Goal: Task Accomplishment & Management: Manage account settings

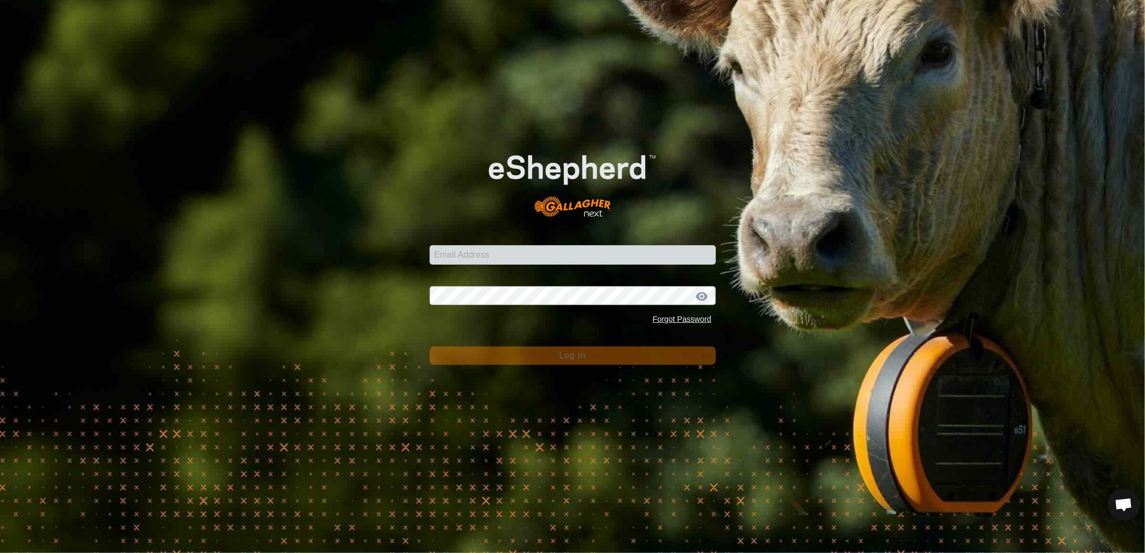
scroll to position [489, 0]
click at [496, 251] on input "Email Address" at bounding box center [573, 254] width 286 height 19
type input "[EMAIL_ADDRESS][PERSON_NAME][DOMAIN_NAME]"
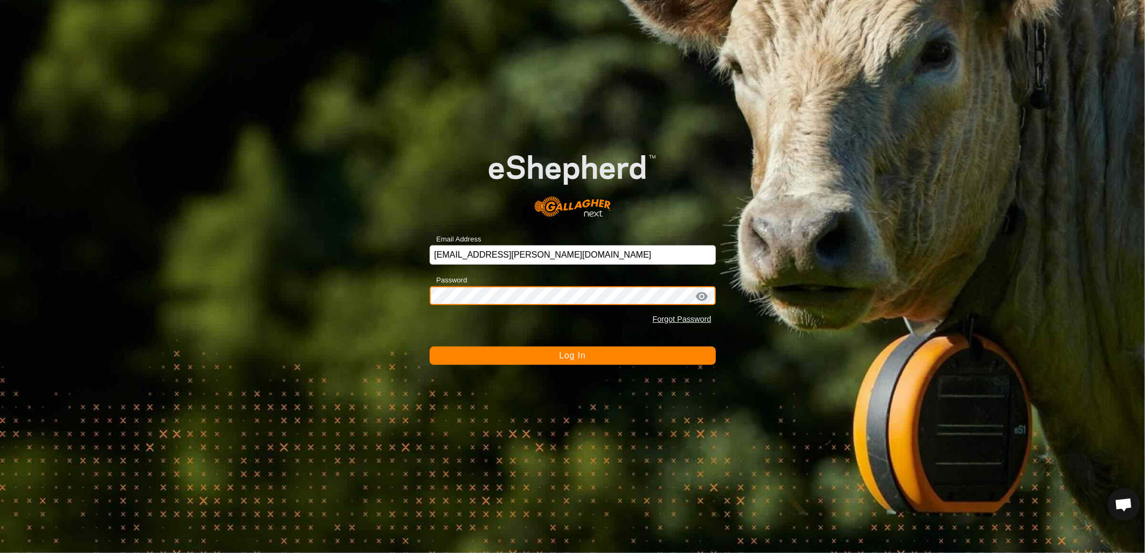
click at [430, 347] on button "Log In" at bounding box center [573, 356] width 286 height 18
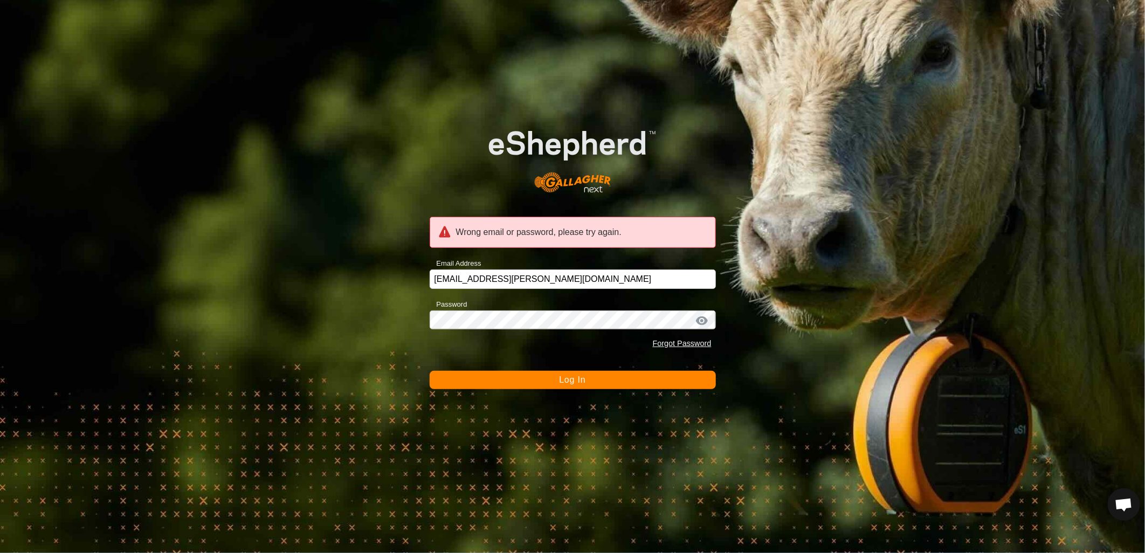
click at [702, 324] on div at bounding box center [702, 320] width 16 height 11
click at [704, 320] on div at bounding box center [702, 320] width 16 height 11
click at [640, 386] on button "Log In" at bounding box center [573, 380] width 286 height 18
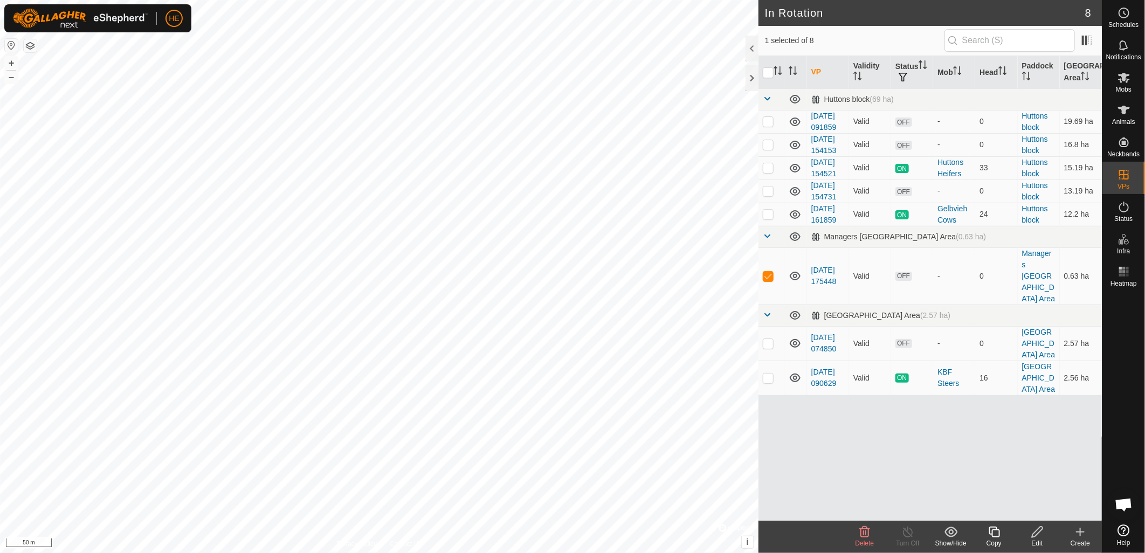
click at [1034, 533] on icon at bounding box center [1037, 532] width 11 height 11
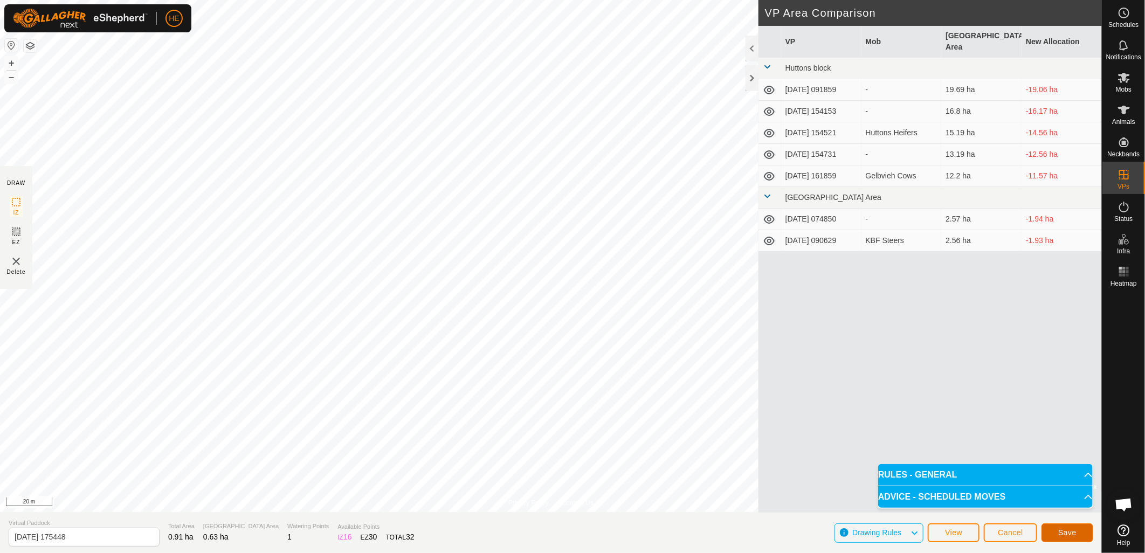
click at [1059, 534] on span "Save" at bounding box center [1067, 532] width 18 height 9
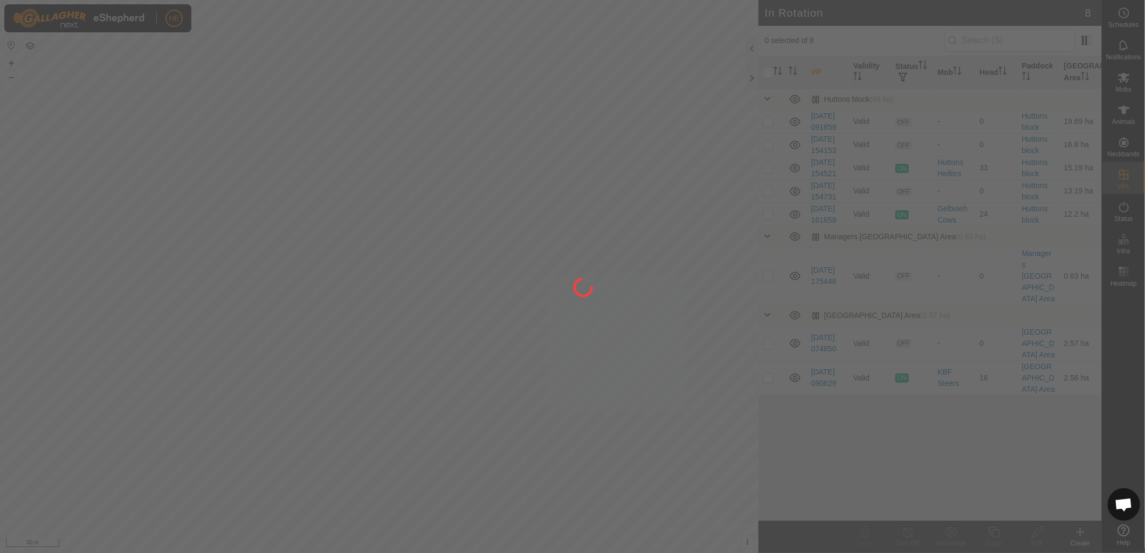
click at [1124, 84] on div at bounding box center [572, 276] width 1145 height 553
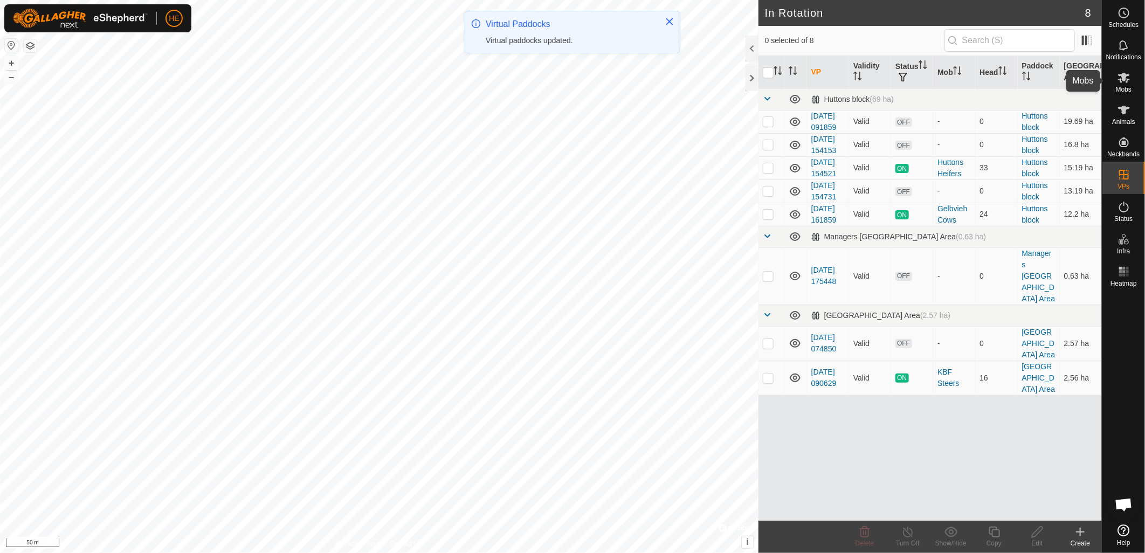
click at [1125, 80] on icon at bounding box center [1124, 78] width 12 height 10
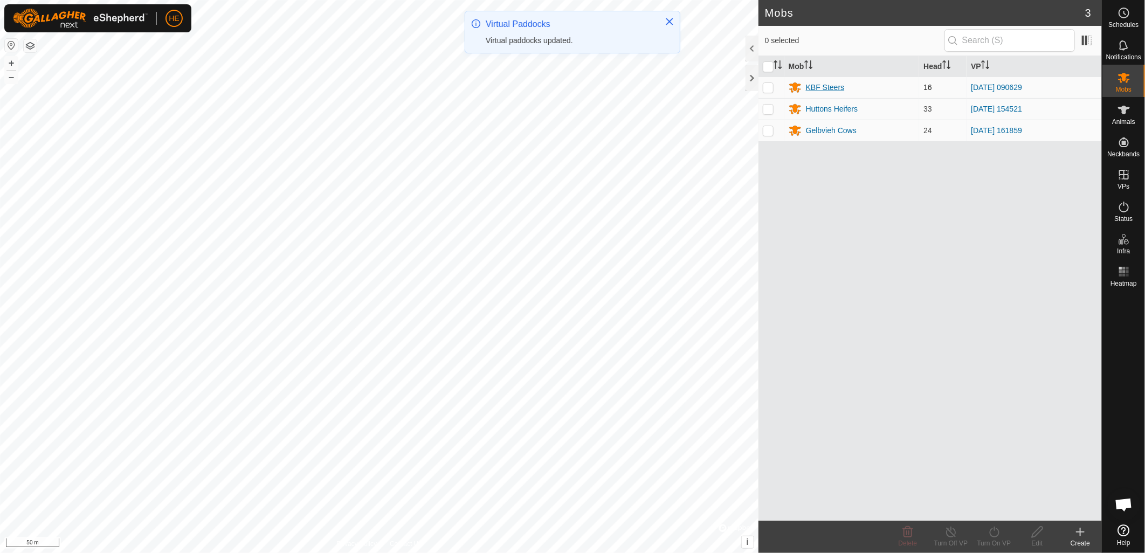
click at [808, 87] on div "KBF Steers" at bounding box center [825, 87] width 39 height 11
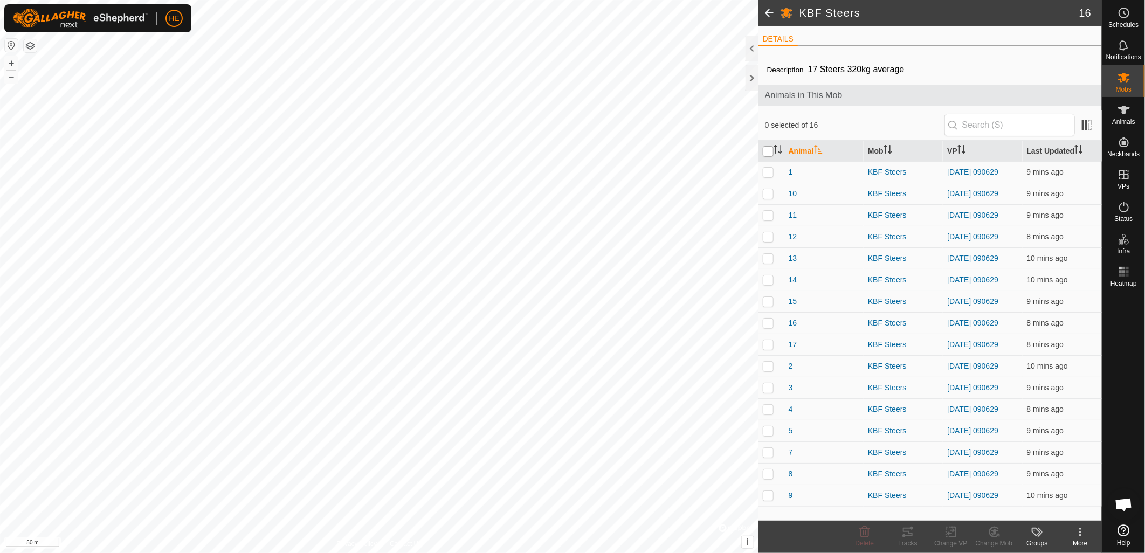
click at [770, 153] on input "checkbox" at bounding box center [768, 151] width 11 height 11
checkbox input "true"
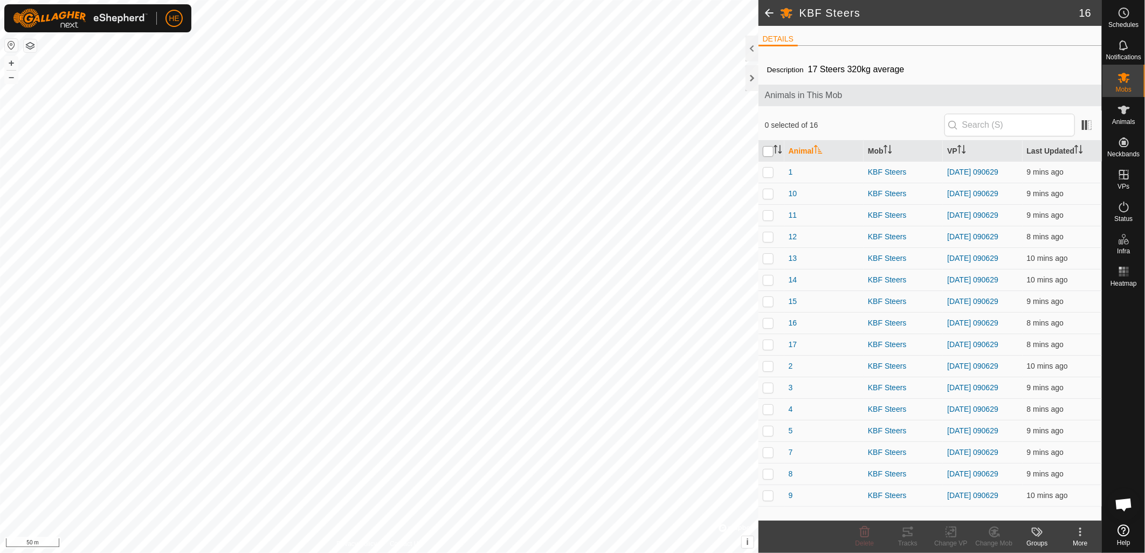
checkbox input "true"
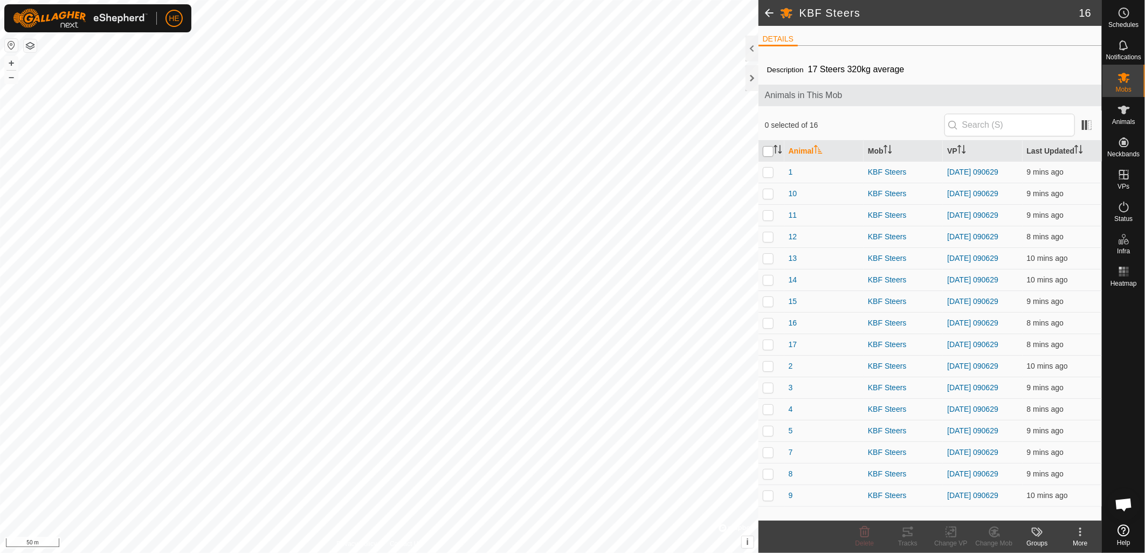
checkbox input "true"
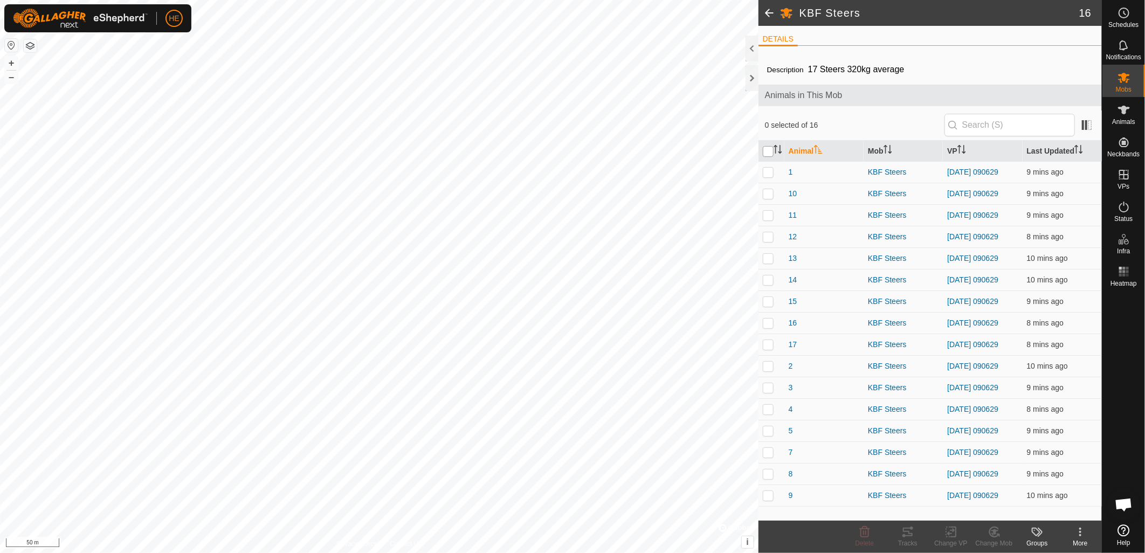
checkbox input "true"
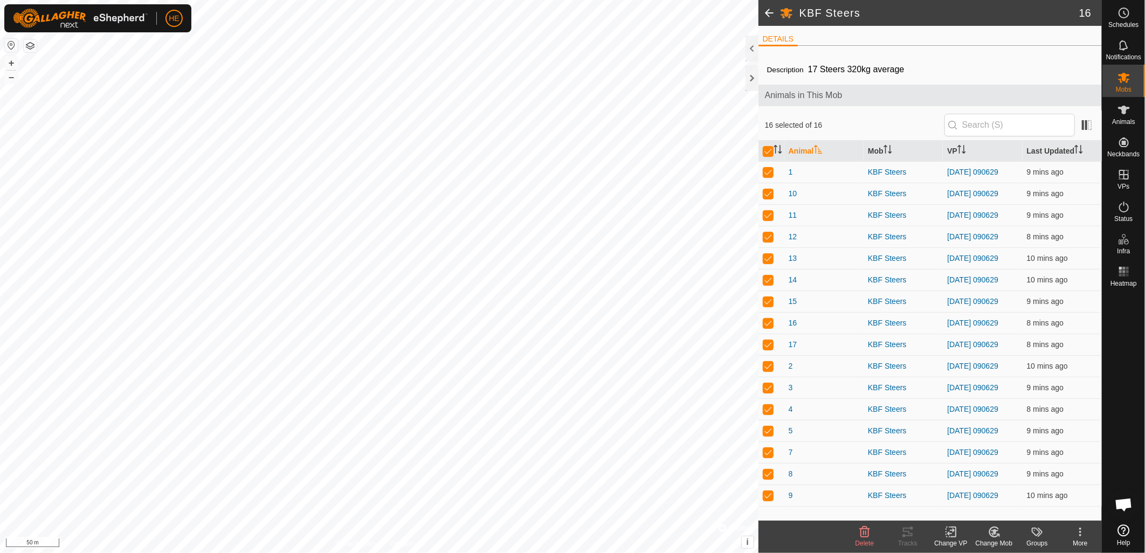
click at [951, 535] on icon at bounding box center [951, 532] width 13 height 13
click at [968, 484] on link "Choose VP..." at bounding box center [983, 487] width 107 height 22
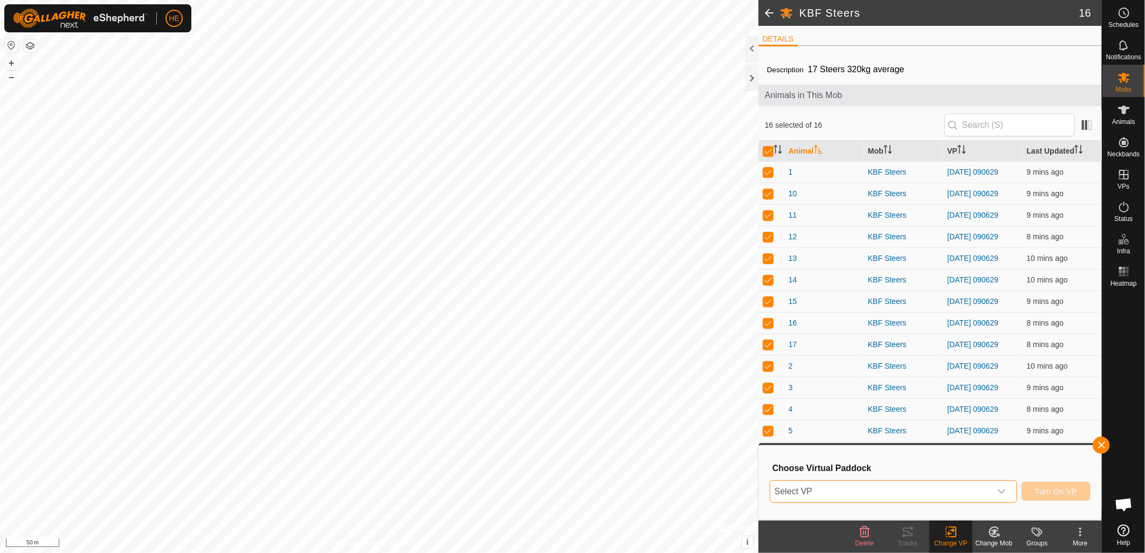
click at [894, 485] on span "Select VP" at bounding box center [880, 492] width 221 height 22
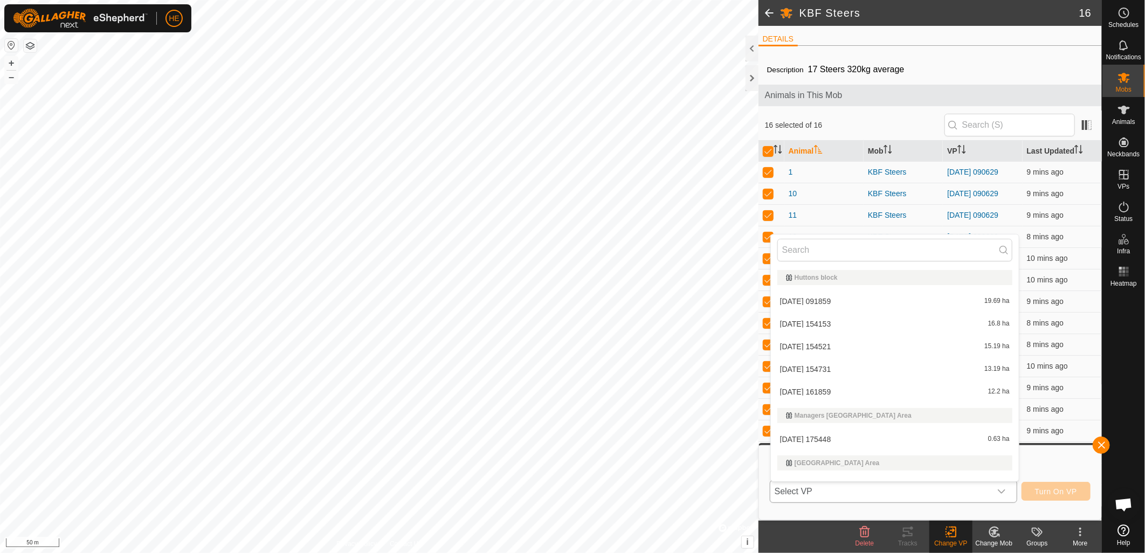
scroll to position [16, 0]
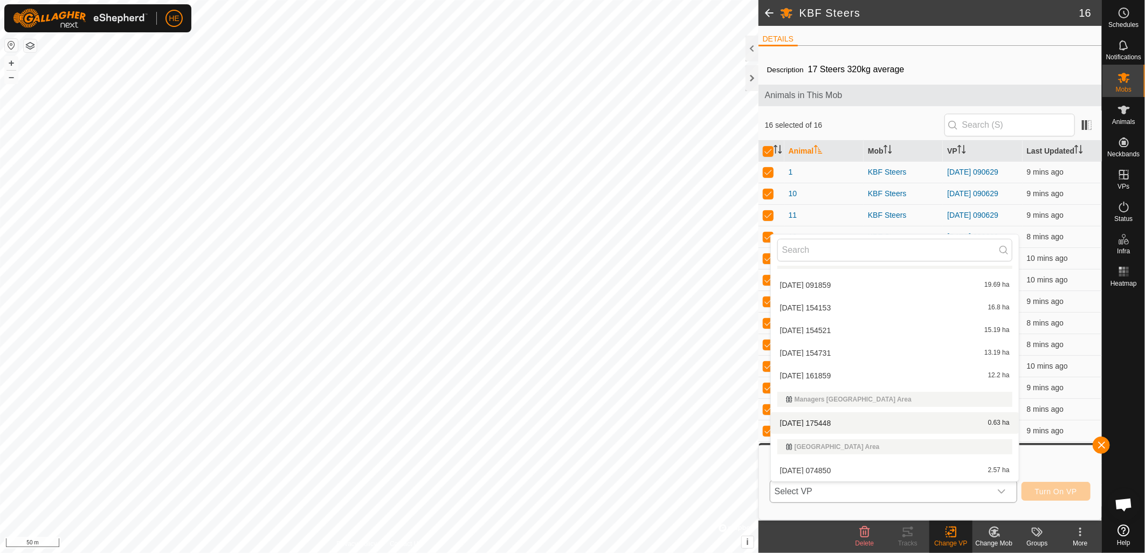
click at [863, 421] on li "2025-09-10 175448 0.63 ha" at bounding box center [895, 423] width 248 height 22
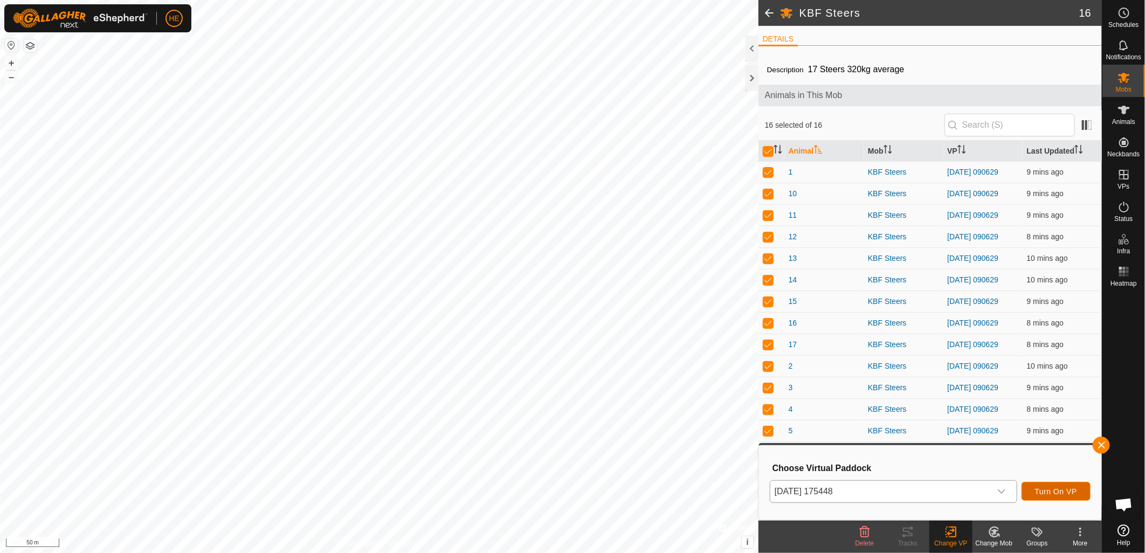
click at [1058, 494] on span "Turn On VP" at bounding box center [1056, 491] width 42 height 9
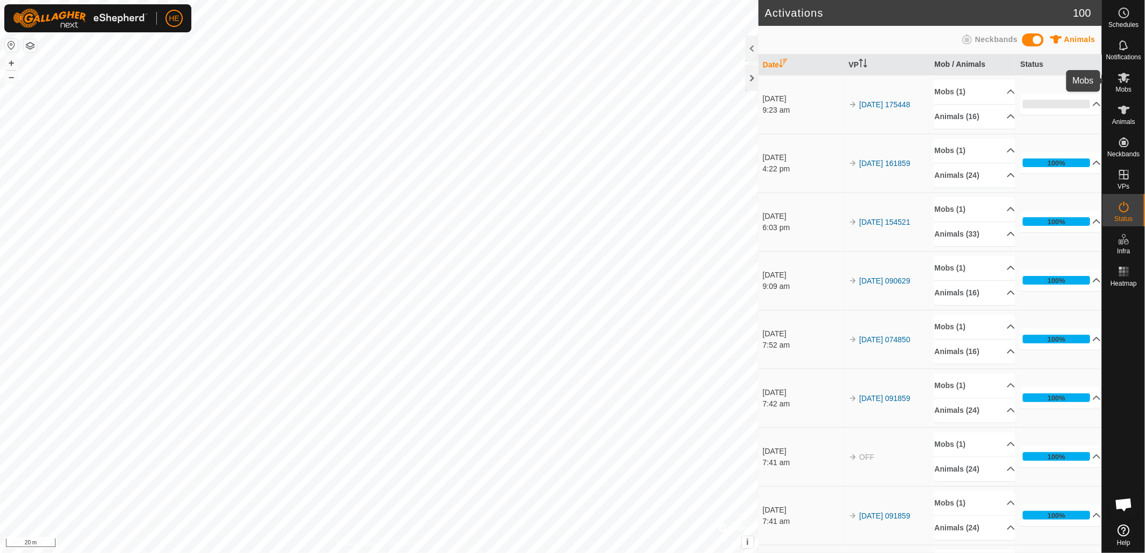
click at [1128, 82] on icon at bounding box center [1124, 77] width 13 height 13
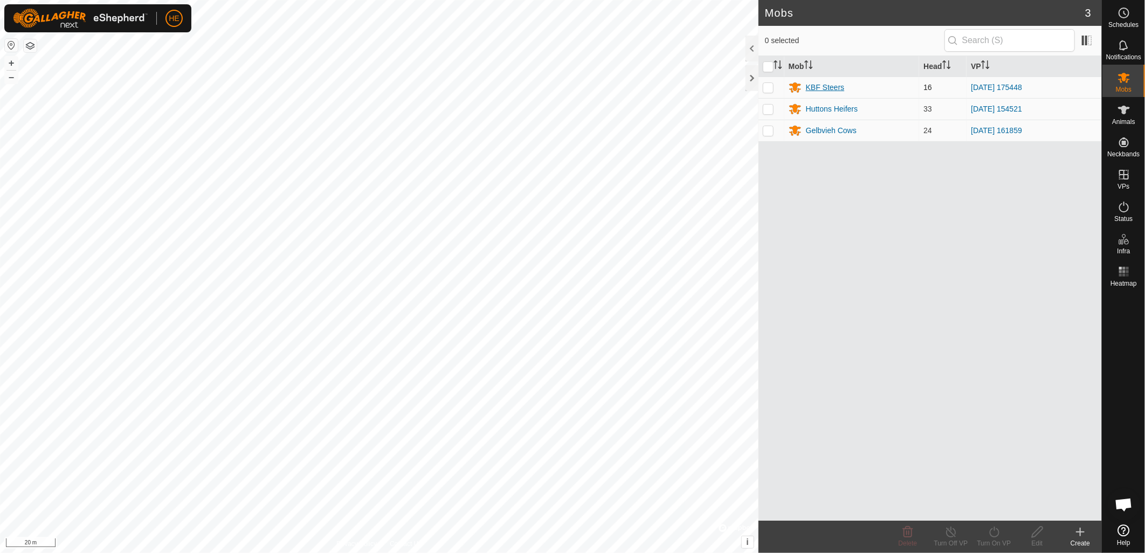
click at [829, 89] on div "KBF Steers" at bounding box center [825, 87] width 39 height 11
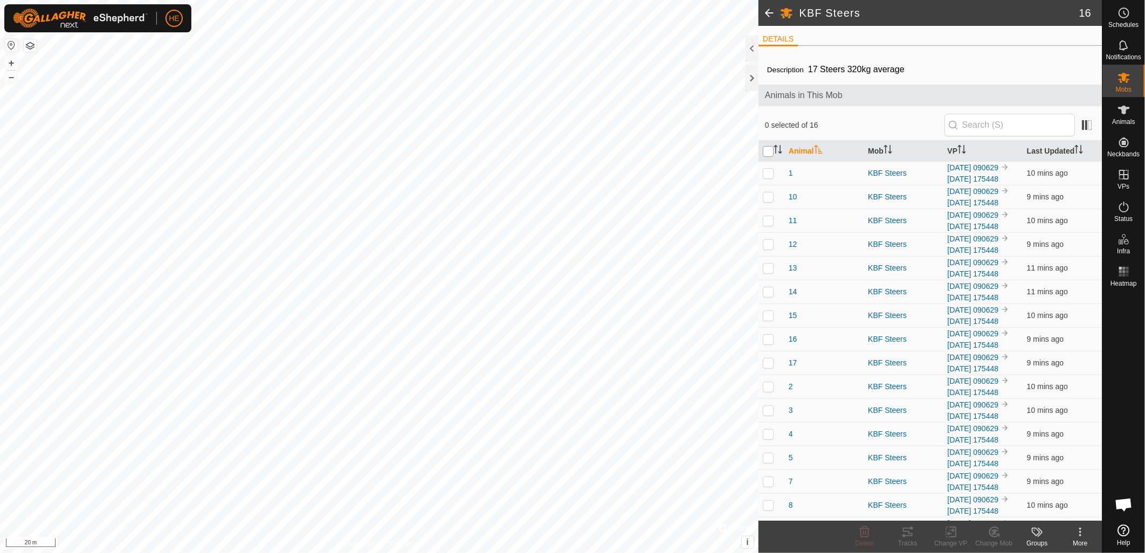
click at [772, 152] on input "checkbox" at bounding box center [768, 151] width 11 height 11
checkbox input "true"
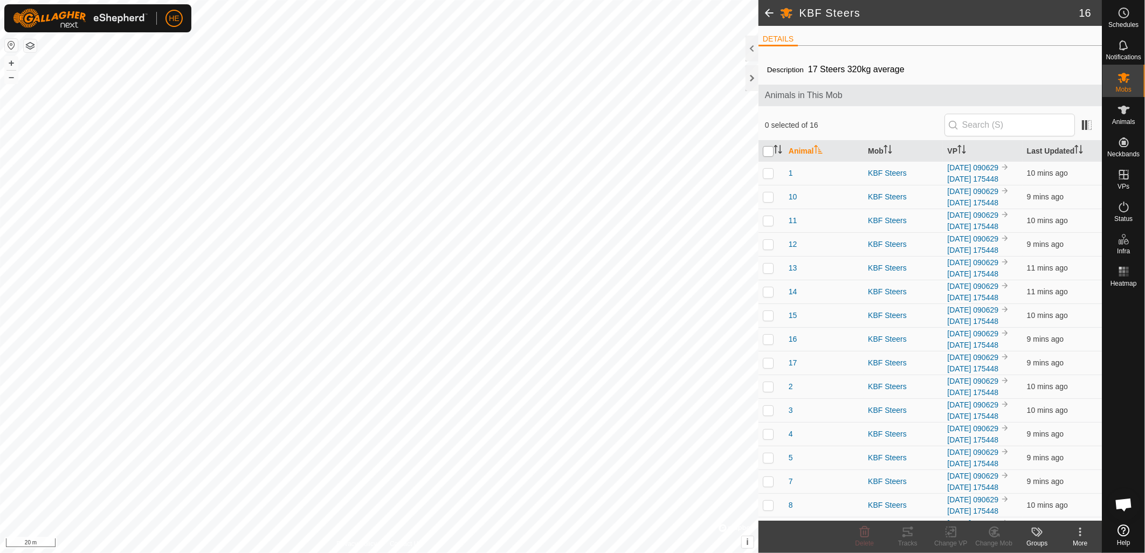
checkbox input "true"
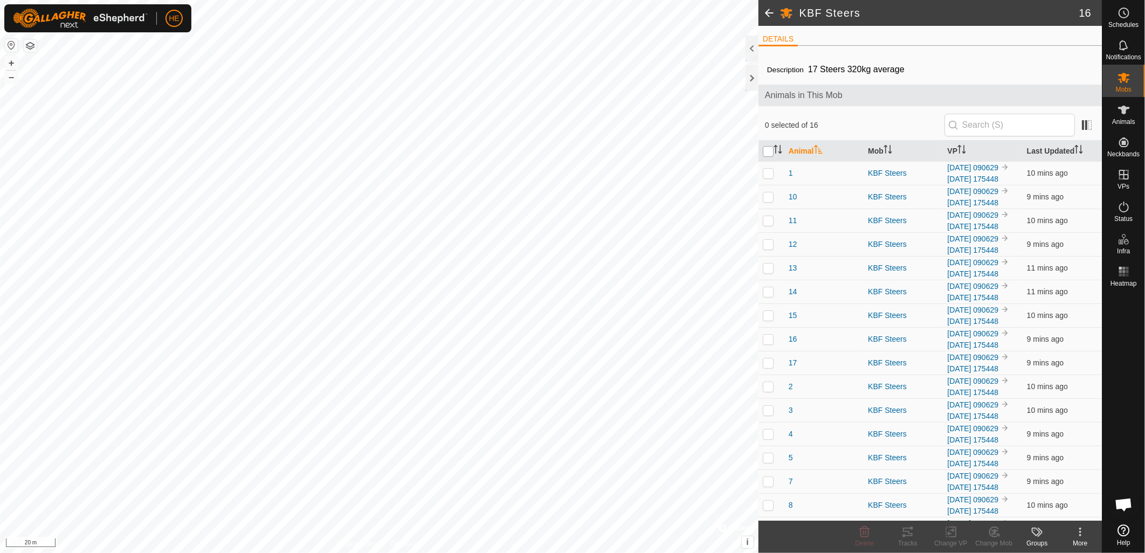
checkbox input "true"
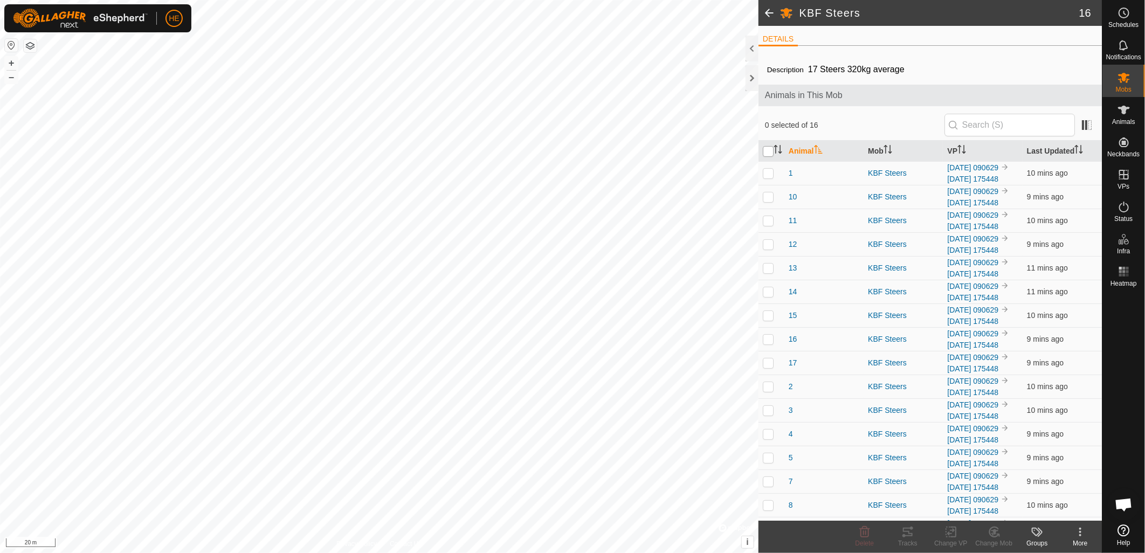
checkbox input "true"
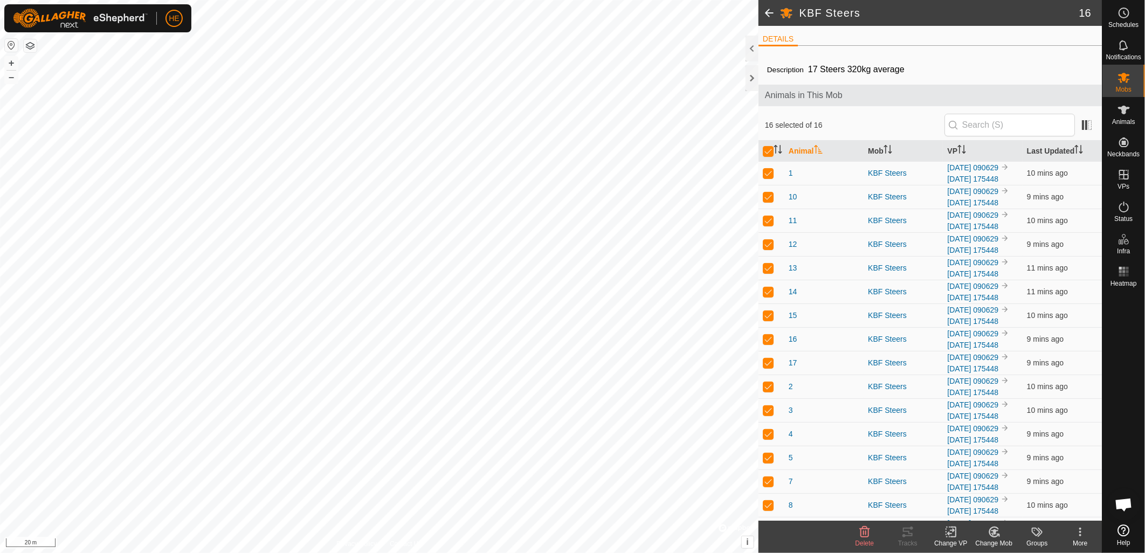
click at [949, 539] on div "Change VP" at bounding box center [951, 544] width 43 height 10
click at [966, 487] on link "Choose VP..." at bounding box center [983, 487] width 107 height 22
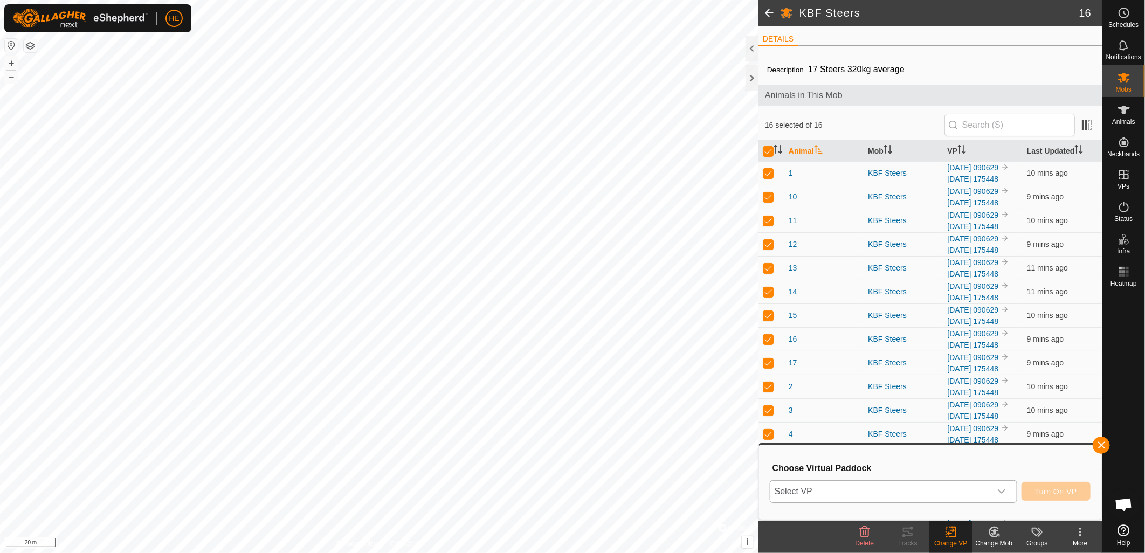
click at [1009, 493] on div "dropdown trigger" at bounding box center [1002, 492] width 22 height 22
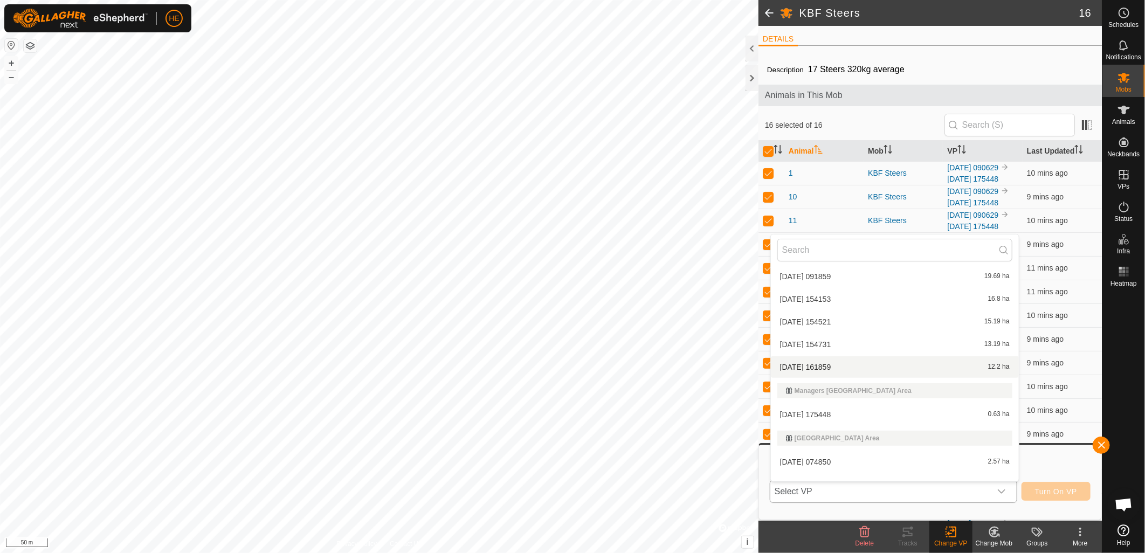
scroll to position [38, 0]
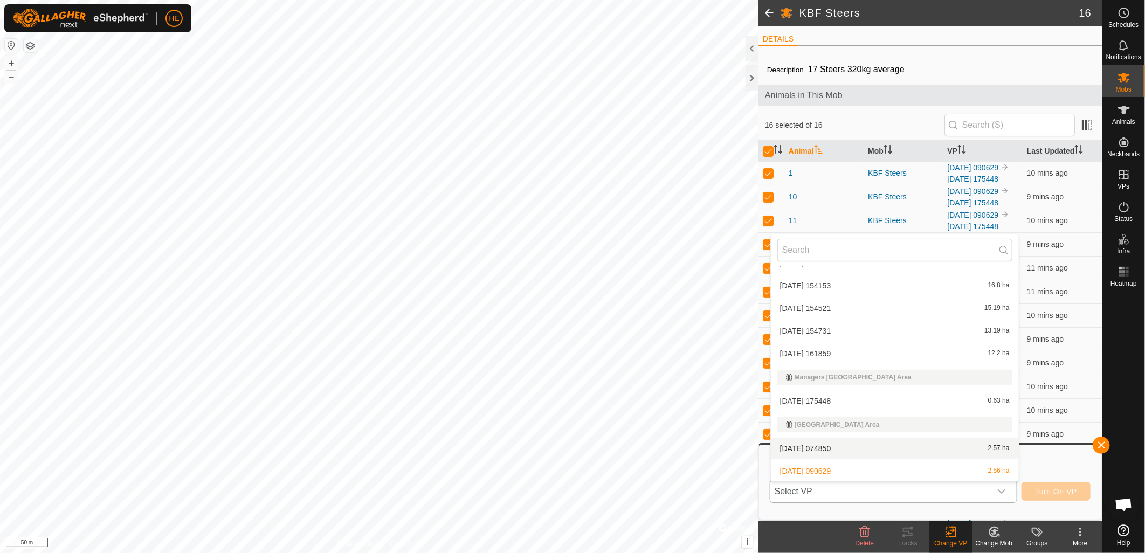
click at [806, 445] on li "2025-09-18 074850 2.57 ha" at bounding box center [895, 449] width 248 height 22
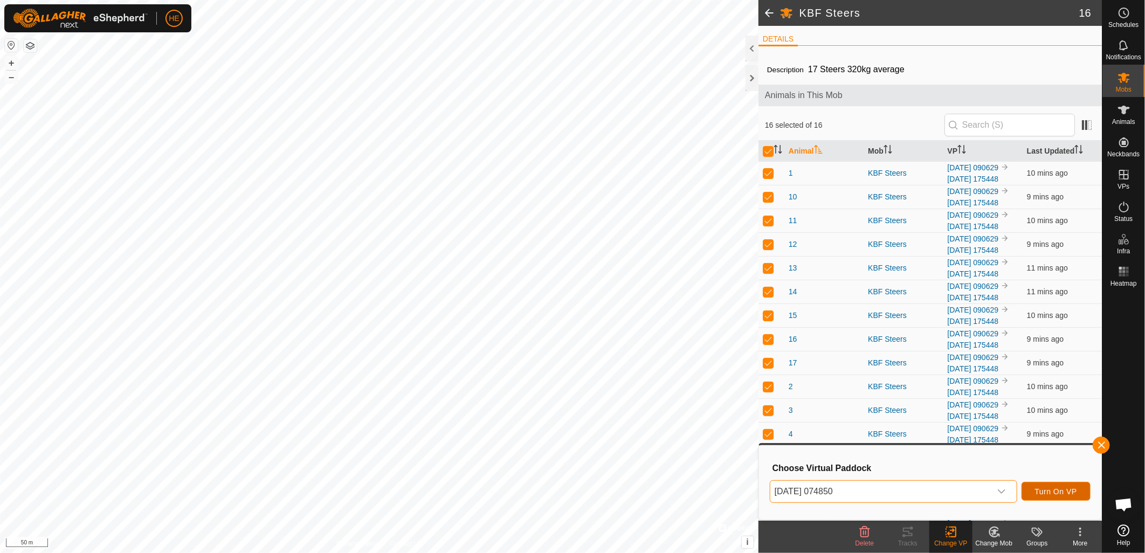
click at [1041, 487] on span "Turn On VP" at bounding box center [1056, 491] width 42 height 9
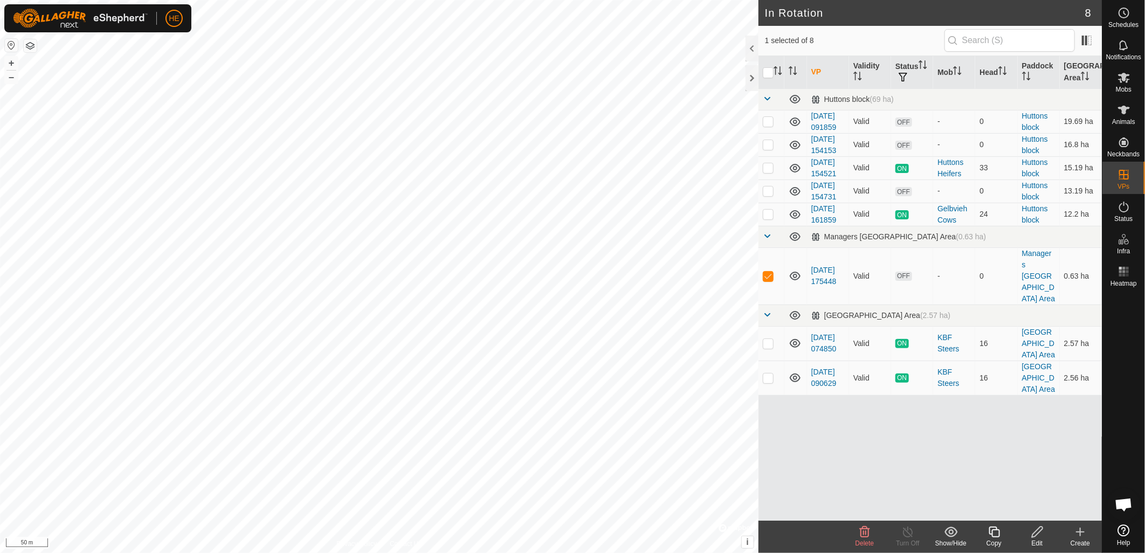
click at [1036, 536] on icon at bounding box center [1037, 532] width 11 height 11
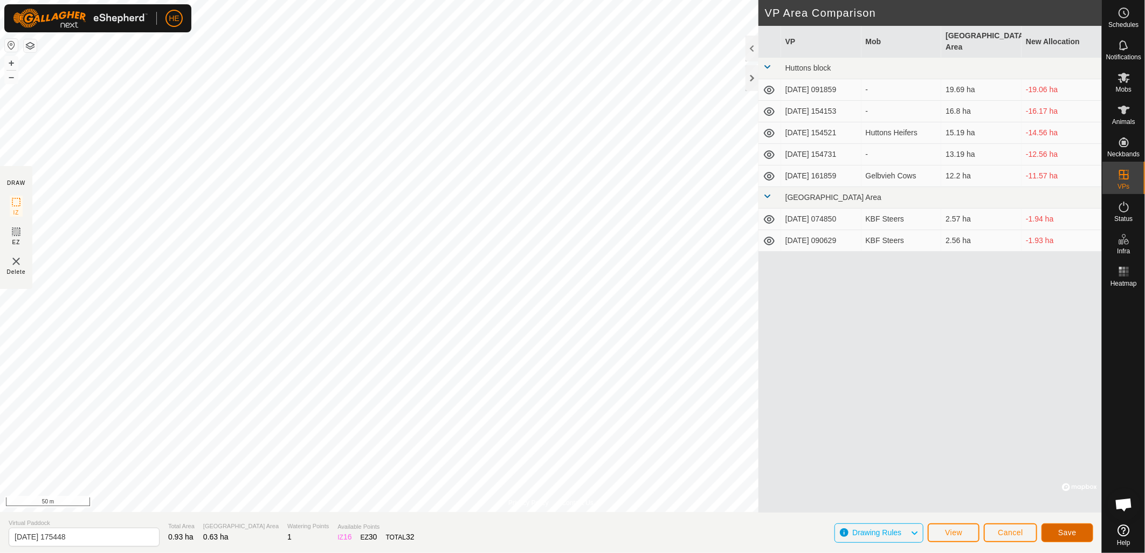
click at [1063, 532] on span "Save" at bounding box center [1067, 532] width 18 height 9
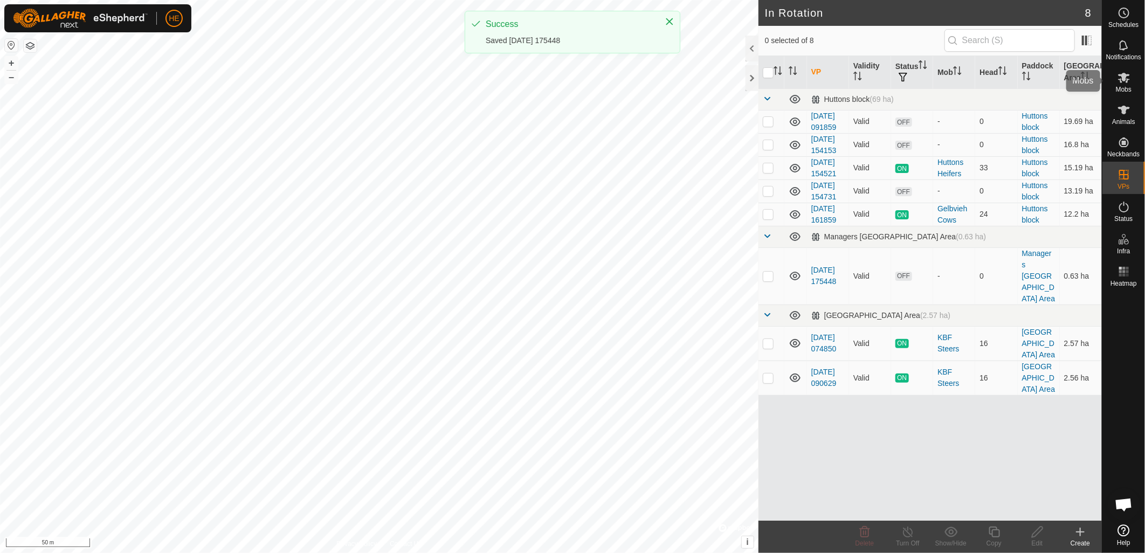
click at [1126, 80] on icon at bounding box center [1124, 77] width 13 height 13
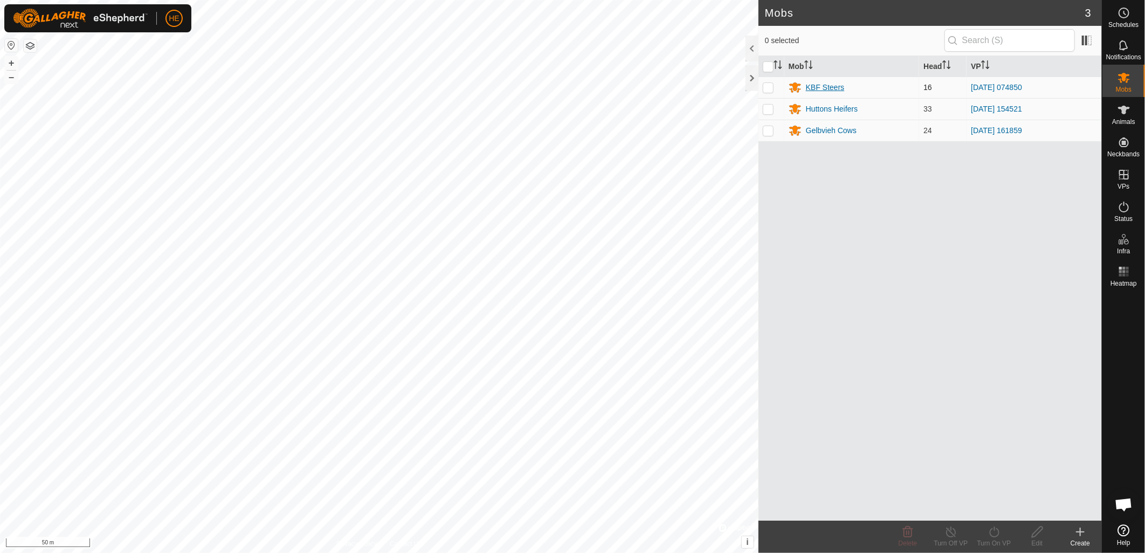
click at [827, 88] on div "KBF Steers" at bounding box center [825, 87] width 39 height 11
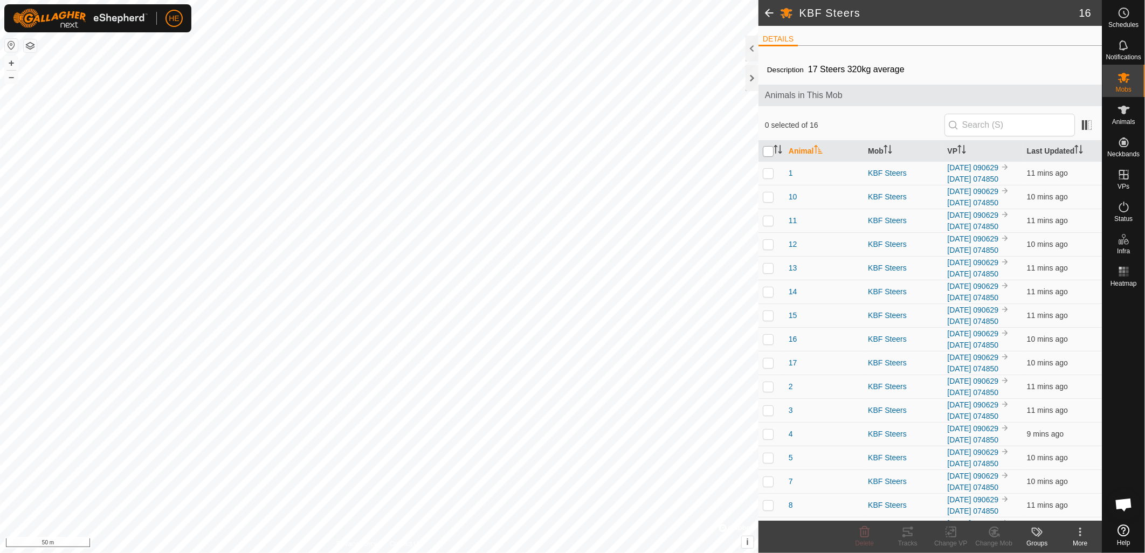
click at [763, 151] on input "checkbox" at bounding box center [768, 151] width 11 height 11
checkbox input "true"
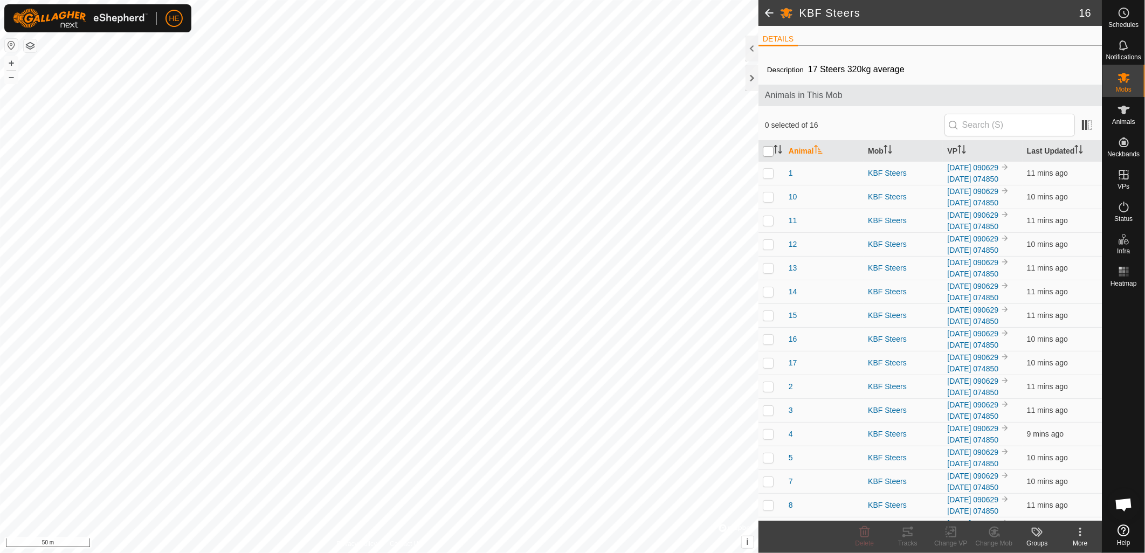
checkbox input "true"
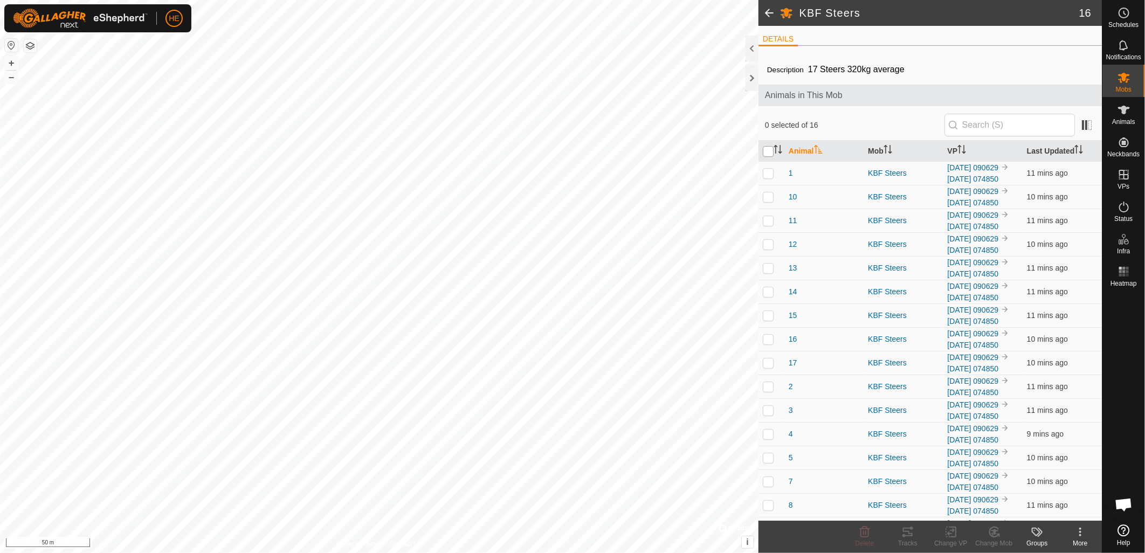
checkbox input "true"
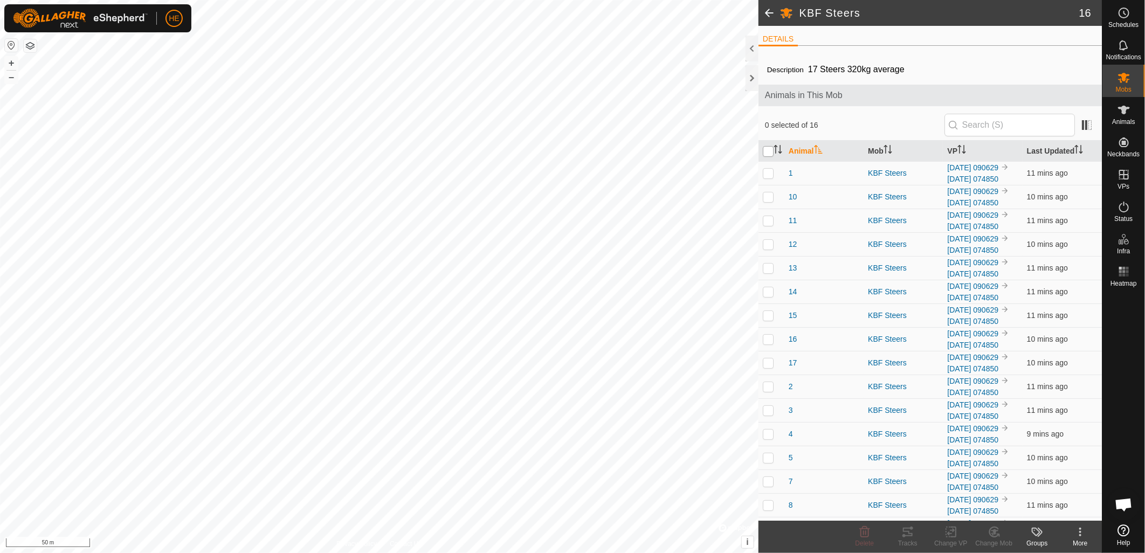
checkbox input "true"
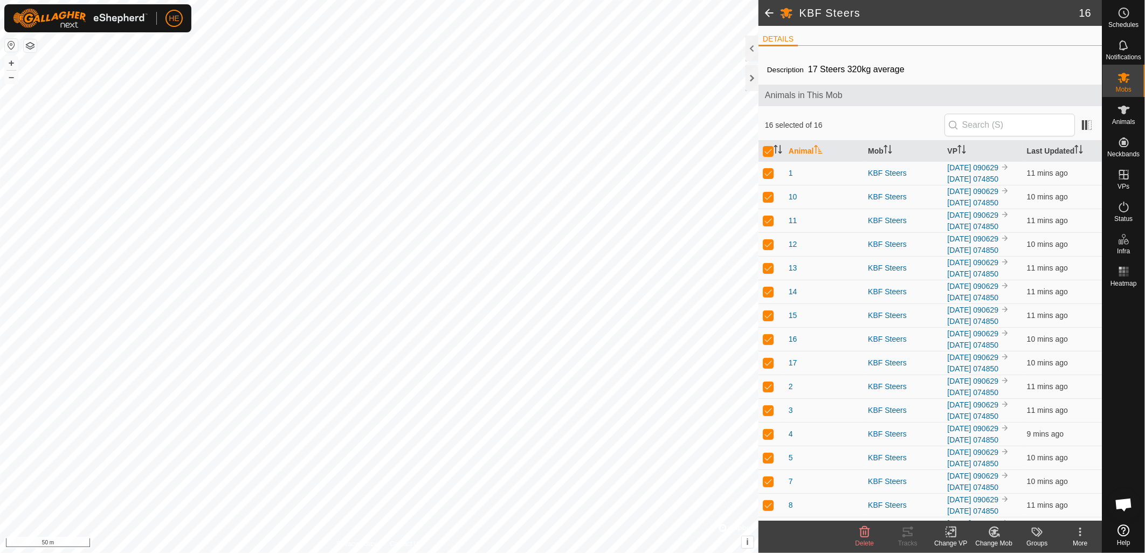
click at [951, 534] on icon at bounding box center [951, 532] width 8 height 7
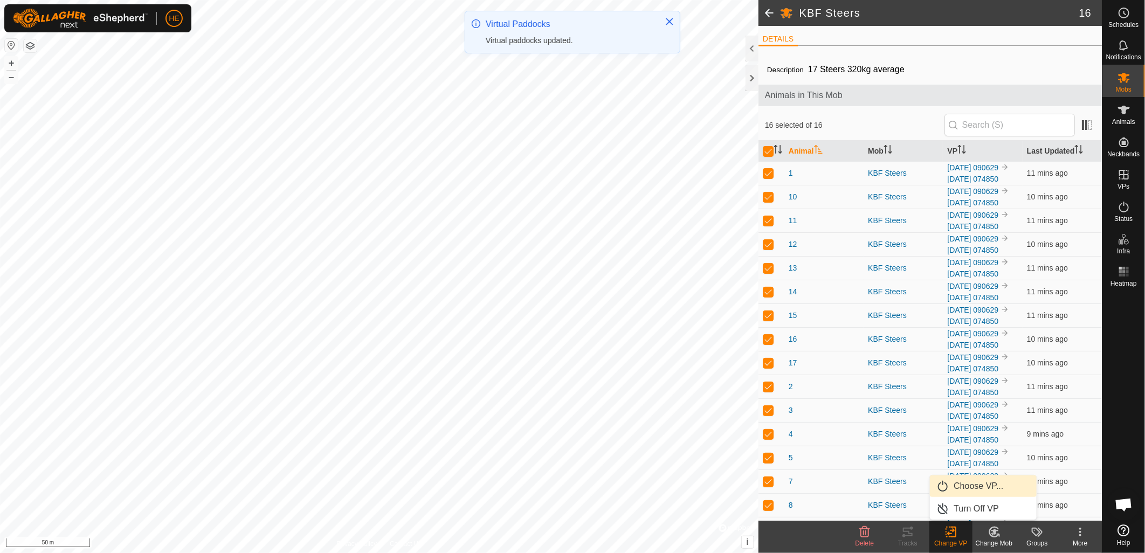
click at [979, 488] on link "Choose VP..." at bounding box center [983, 487] width 107 height 22
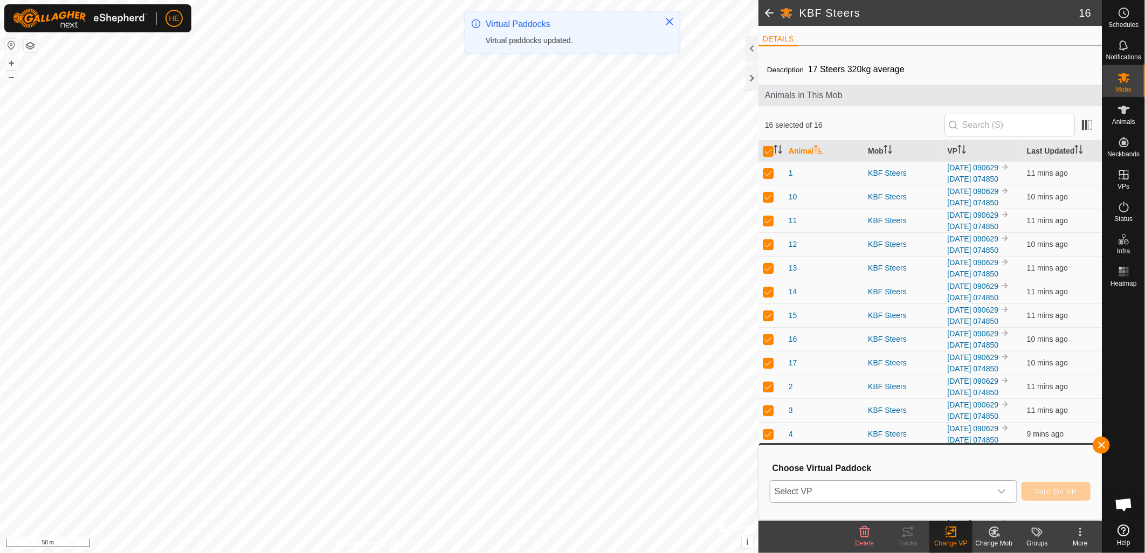
click at [883, 489] on span "Select VP" at bounding box center [880, 492] width 221 height 22
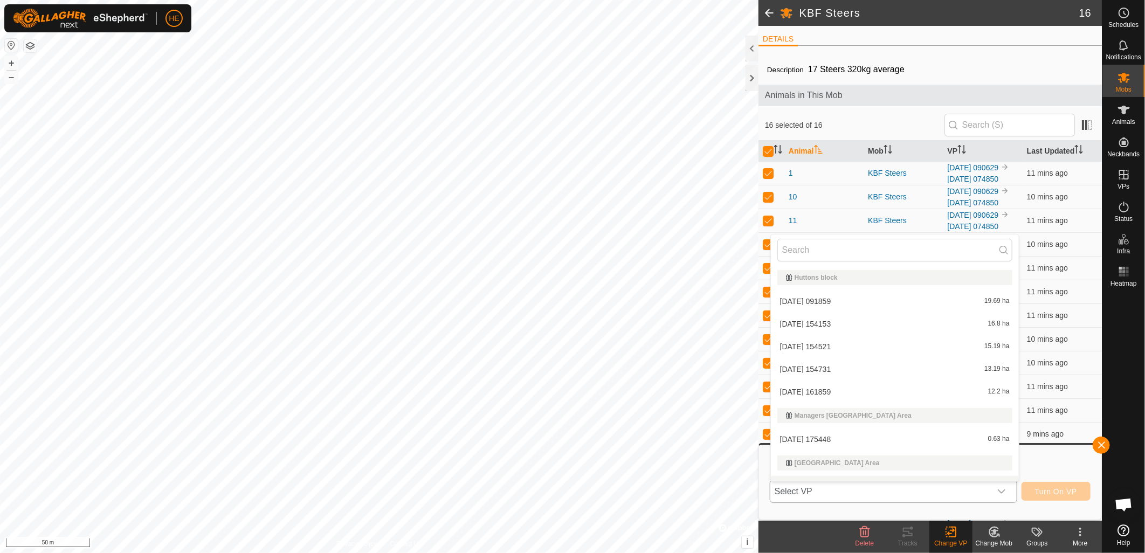
scroll to position [16, 0]
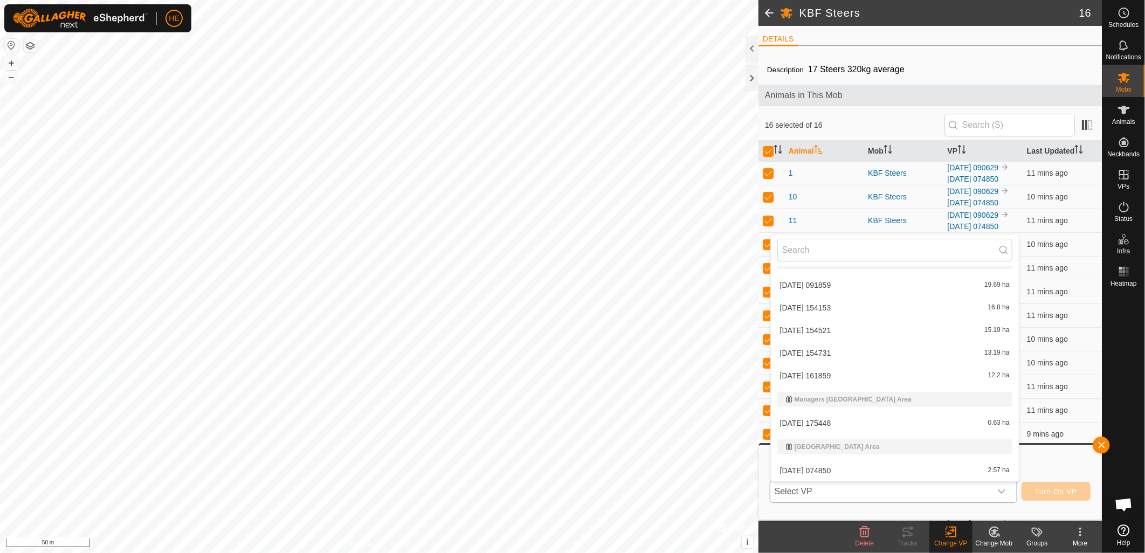
click at [878, 425] on li "2025-09-10 175448 0.63 ha" at bounding box center [895, 423] width 248 height 22
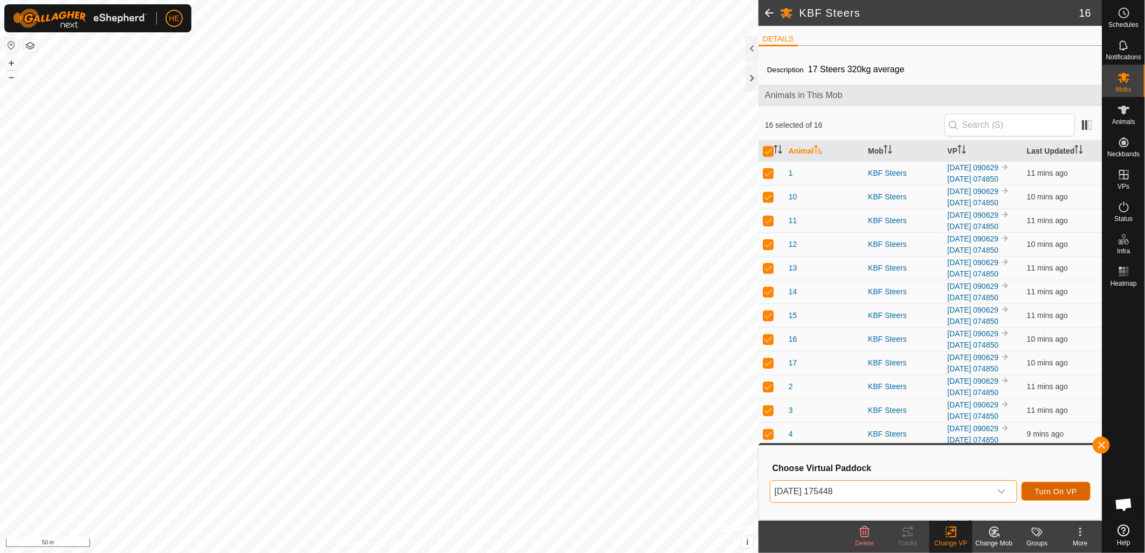
click at [1061, 498] on button "Turn On VP" at bounding box center [1056, 491] width 69 height 19
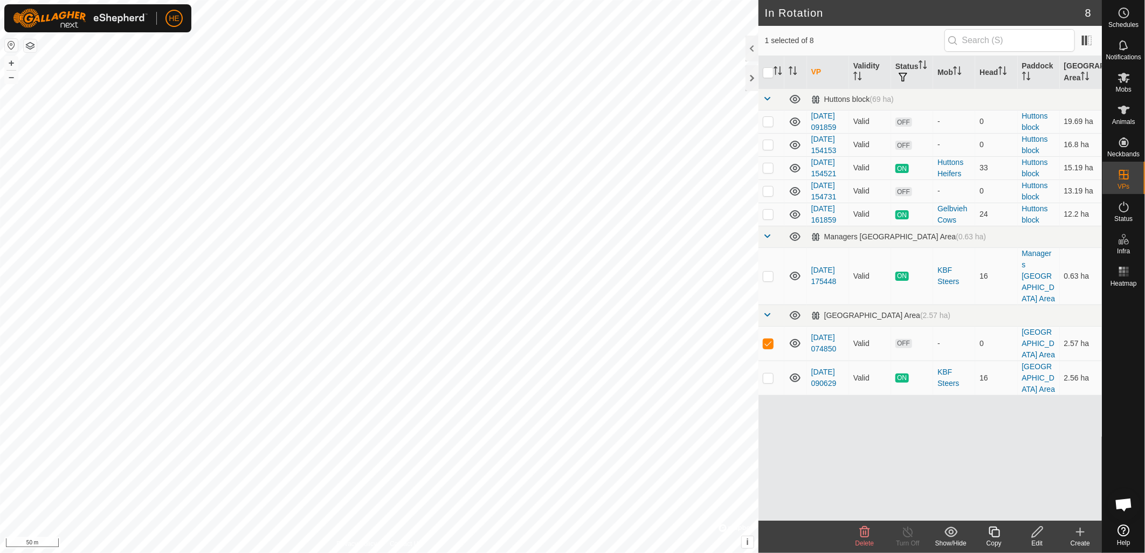
click at [850, 537] on delete-svg-icon at bounding box center [864, 532] width 43 height 13
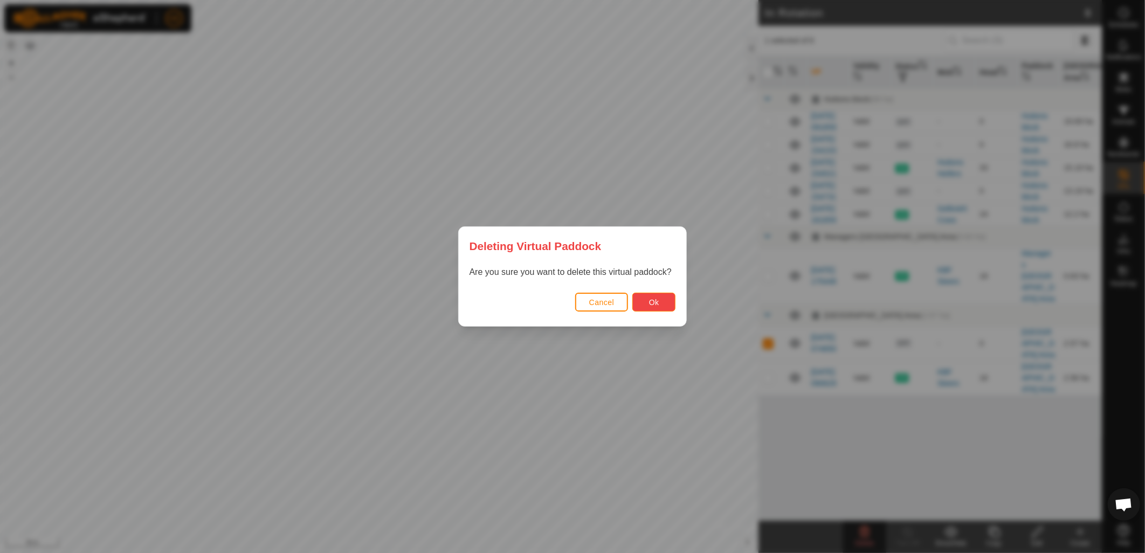
click at [651, 301] on span "Ok" at bounding box center [654, 302] width 10 height 9
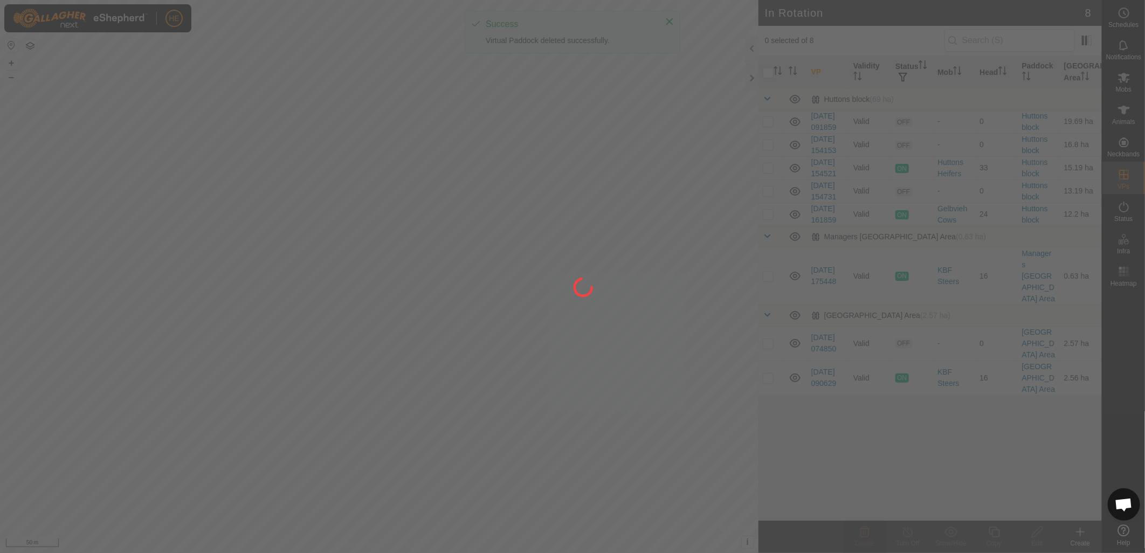
checkbox input "false"
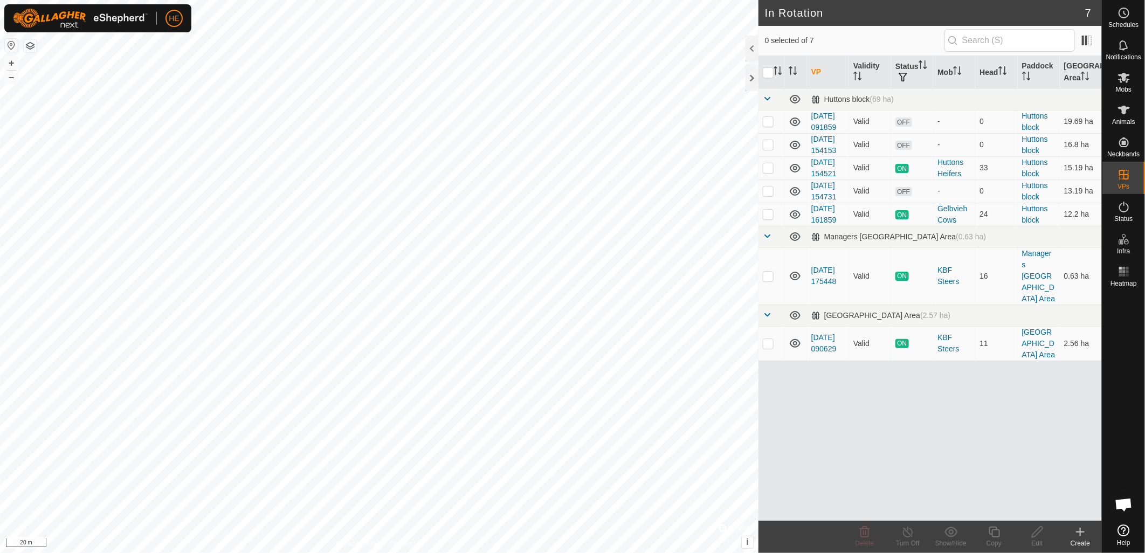
scroll to position [489, 0]
click at [1131, 81] on es-mob-svg-icon at bounding box center [1123, 77] width 19 height 17
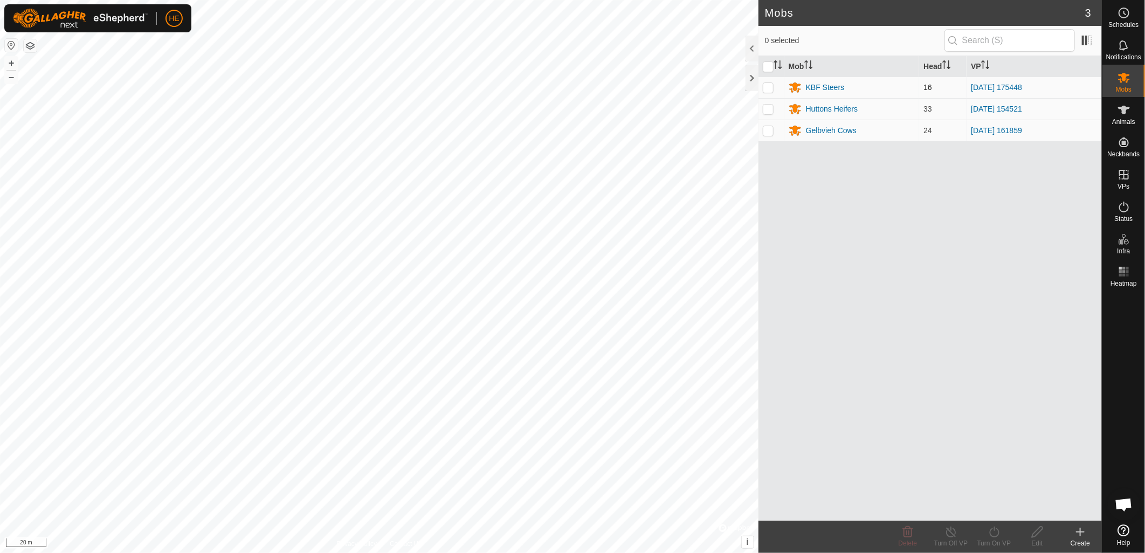
click at [767, 88] on p-checkbox at bounding box center [768, 87] width 11 height 9
checkbox input "true"
click at [817, 87] on div "KBF Steers" at bounding box center [825, 87] width 39 height 11
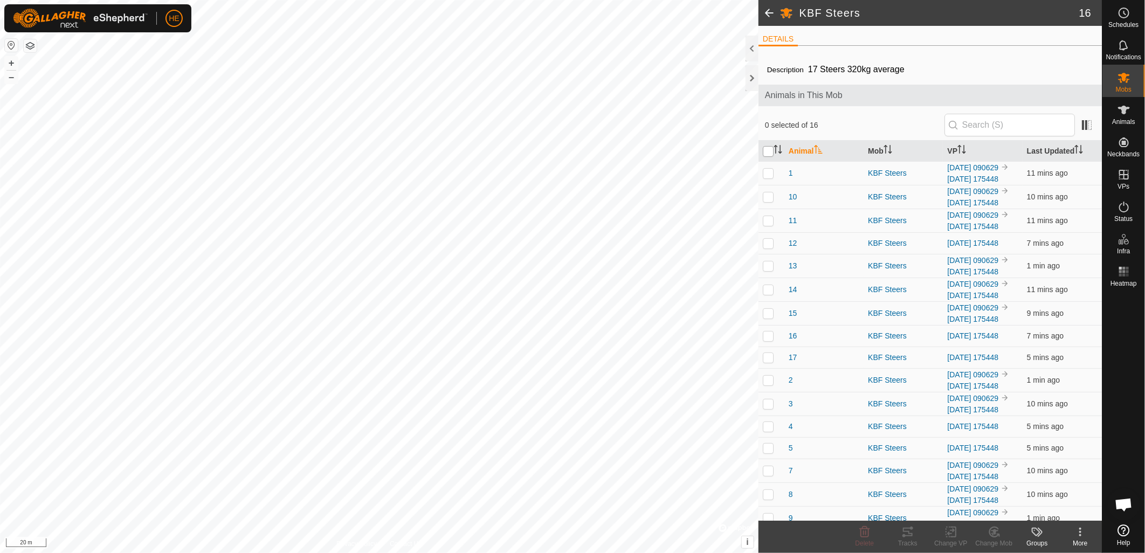
click at [772, 153] on input "checkbox" at bounding box center [768, 151] width 11 height 11
checkbox input "true"
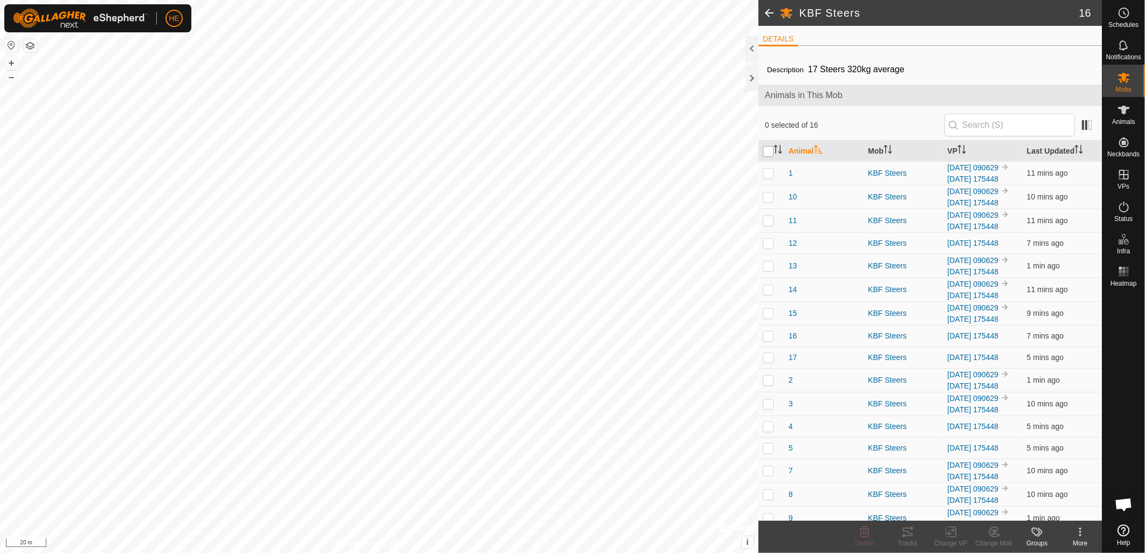
checkbox input "true"
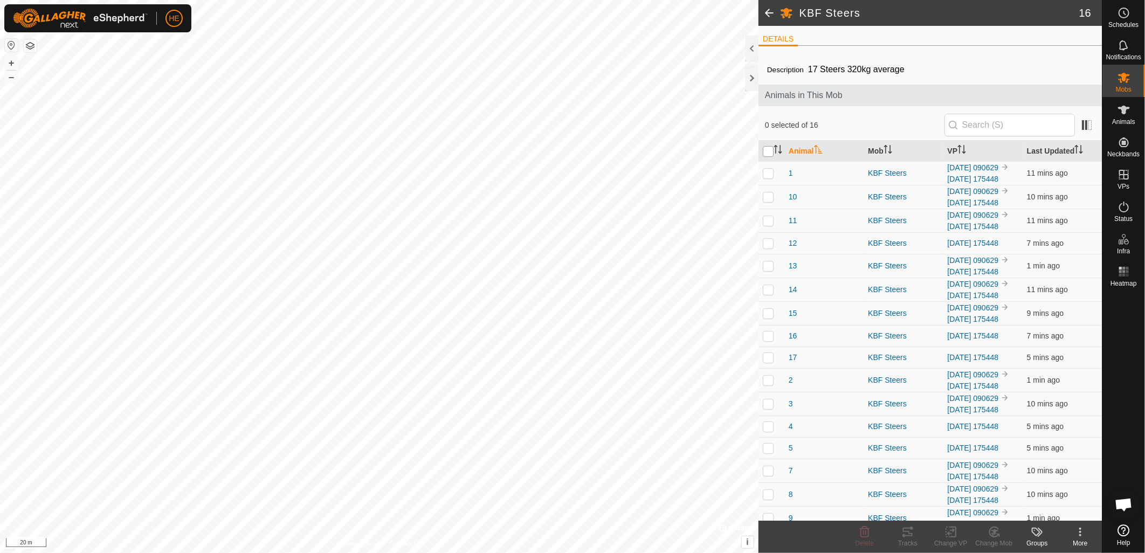
checkbox input "true"
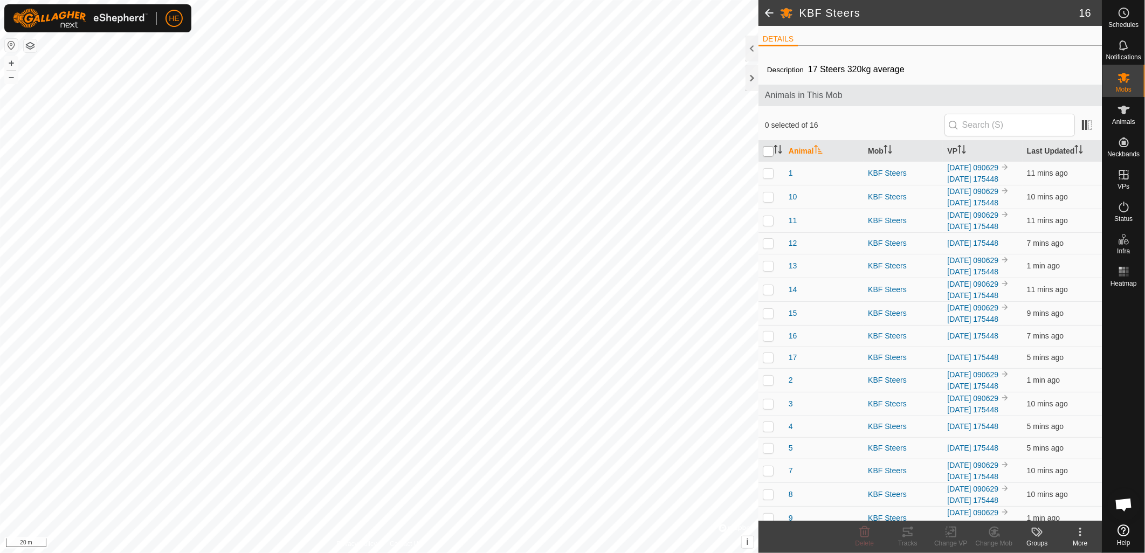
checkbox input "true"
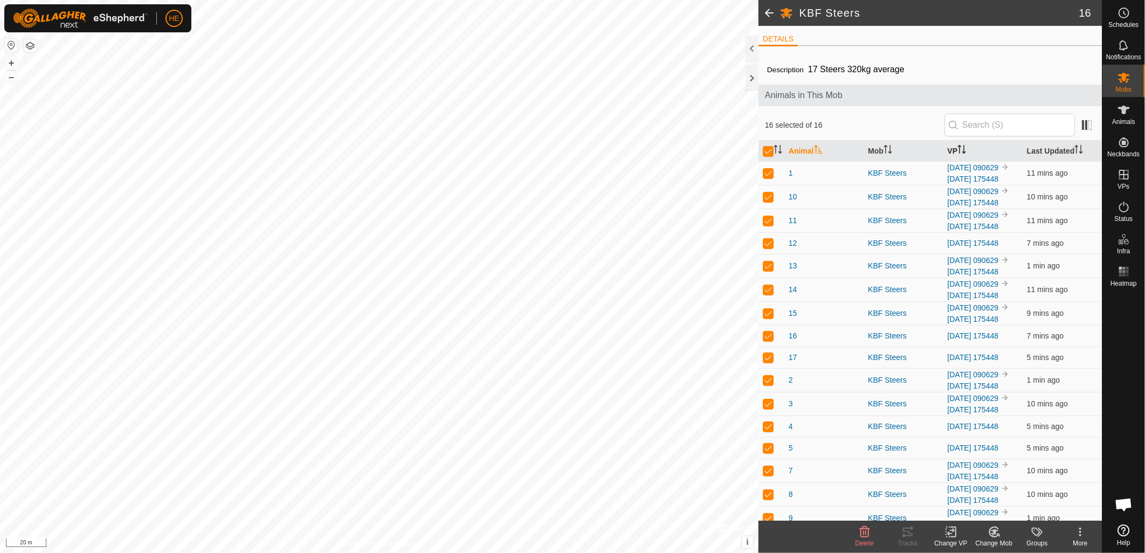
click at [958, 152] on icon "Activate to sort" at bounding box center [962, 149] width 9 height 9
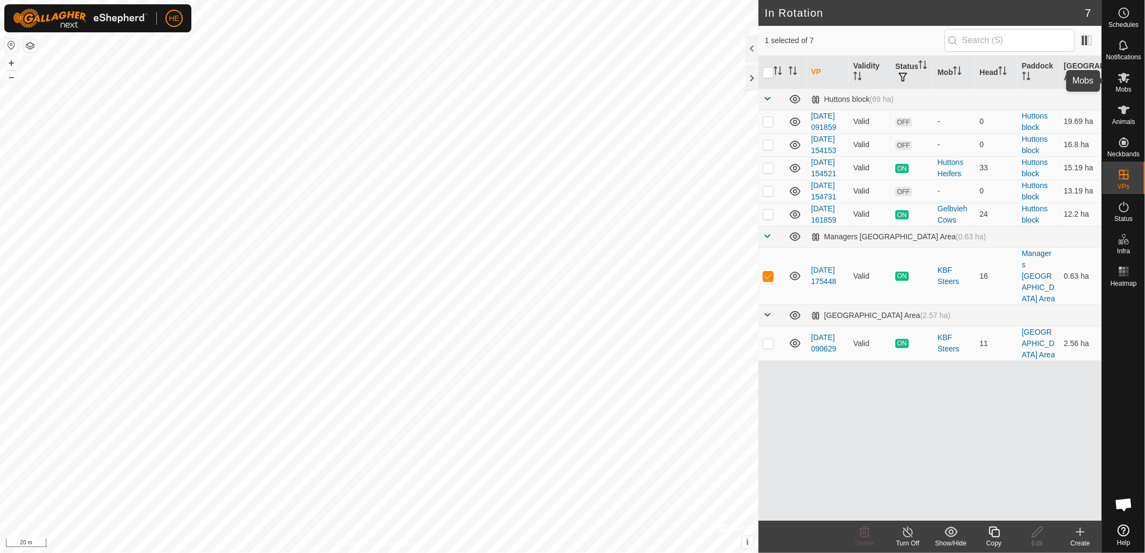
click at [1123, 74] on icon at bounding box center [1124, 78] width 12 height 10
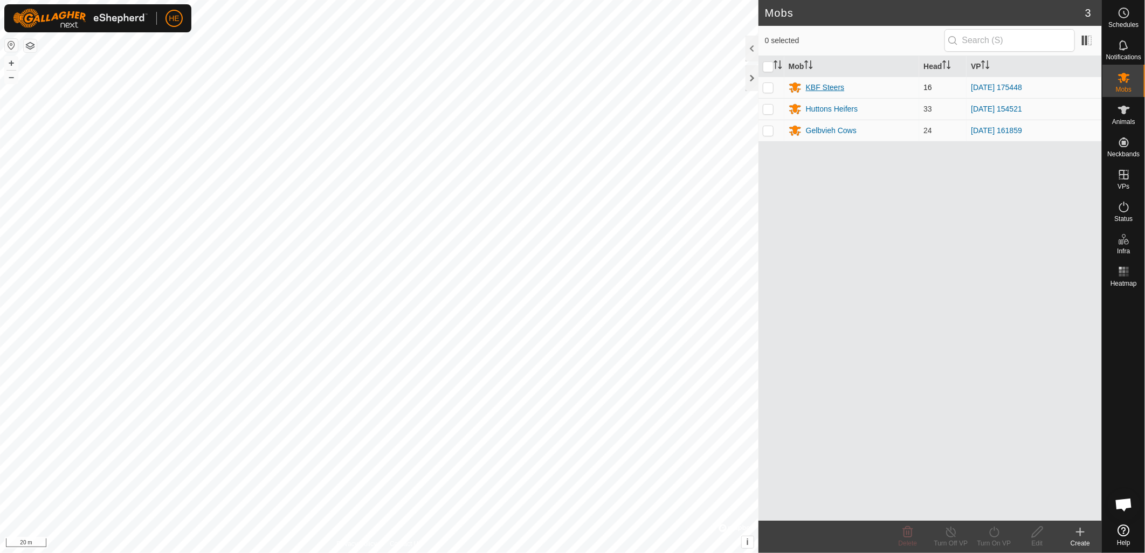
click at [821, 90] on div "KBF Steers" at bounding box center [825, 87] width 39 height 11
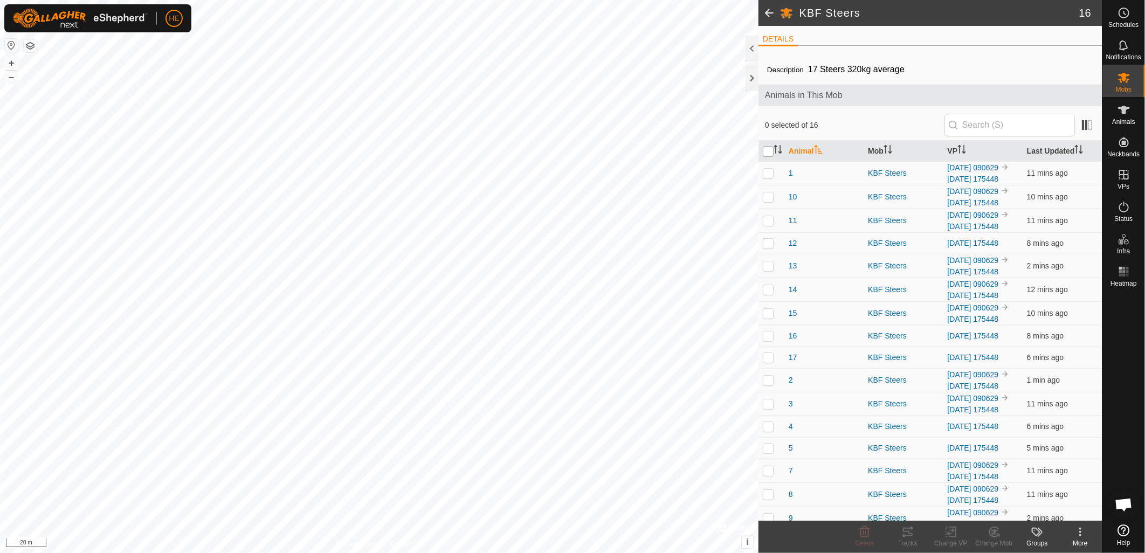
click at [768, 149] on input "checkbox" at bounding box center [768, 151] width 11 height 11
checkbox input "true"
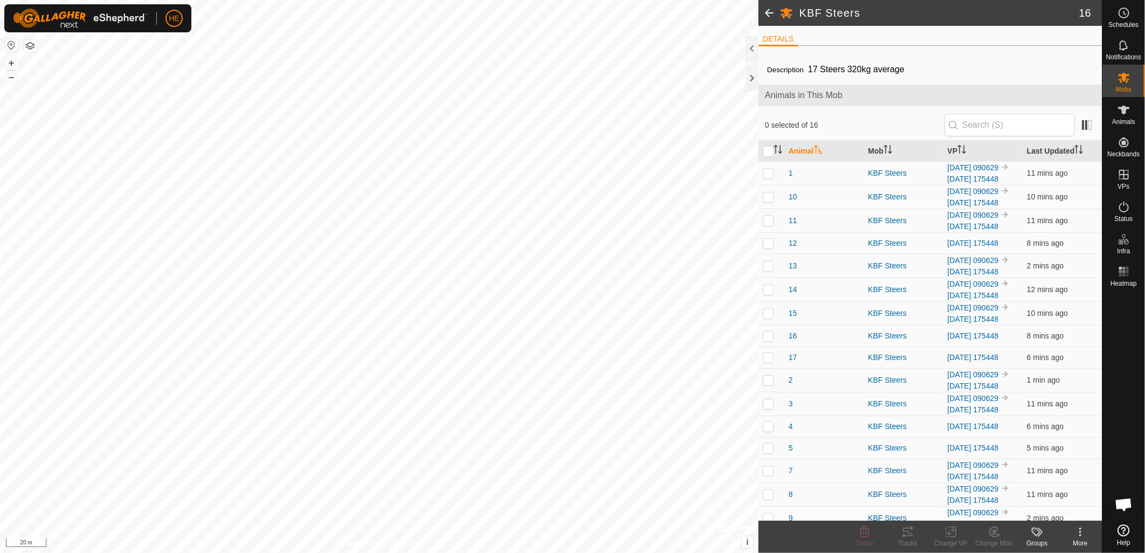
checkbox input "true"
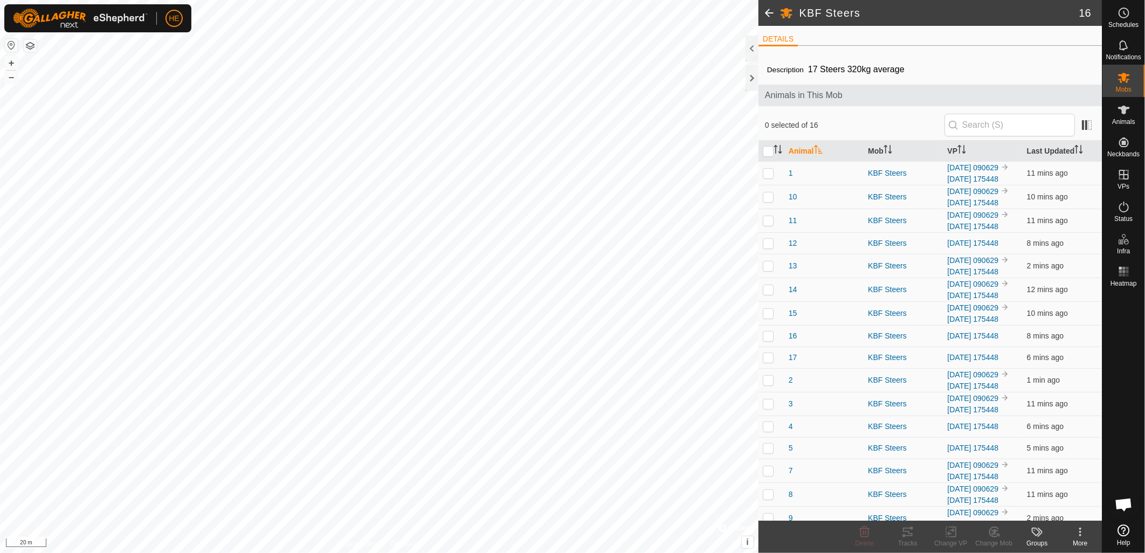
checkbox input "true"
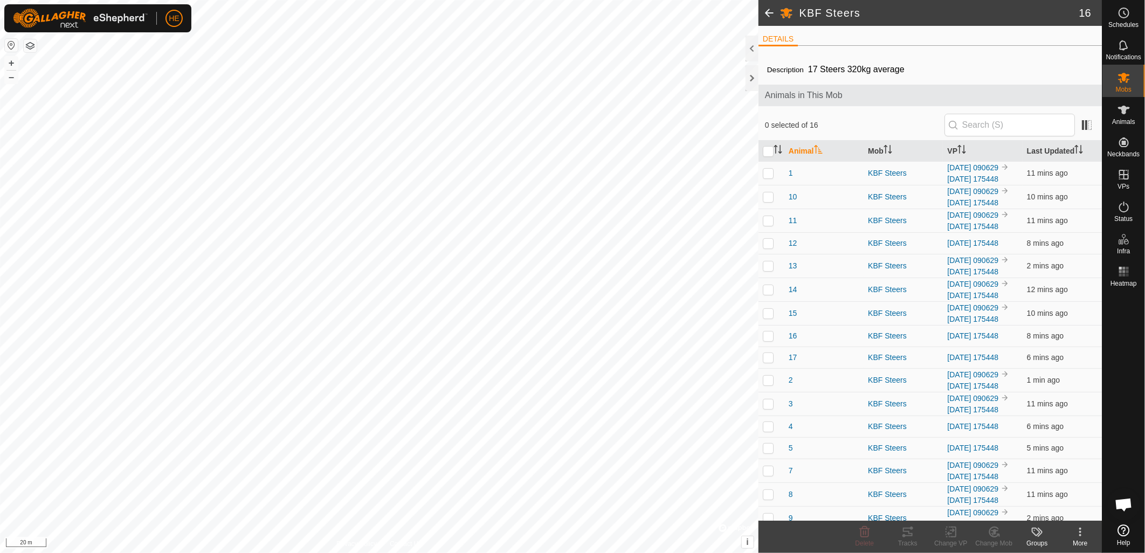
checkbox input "true"
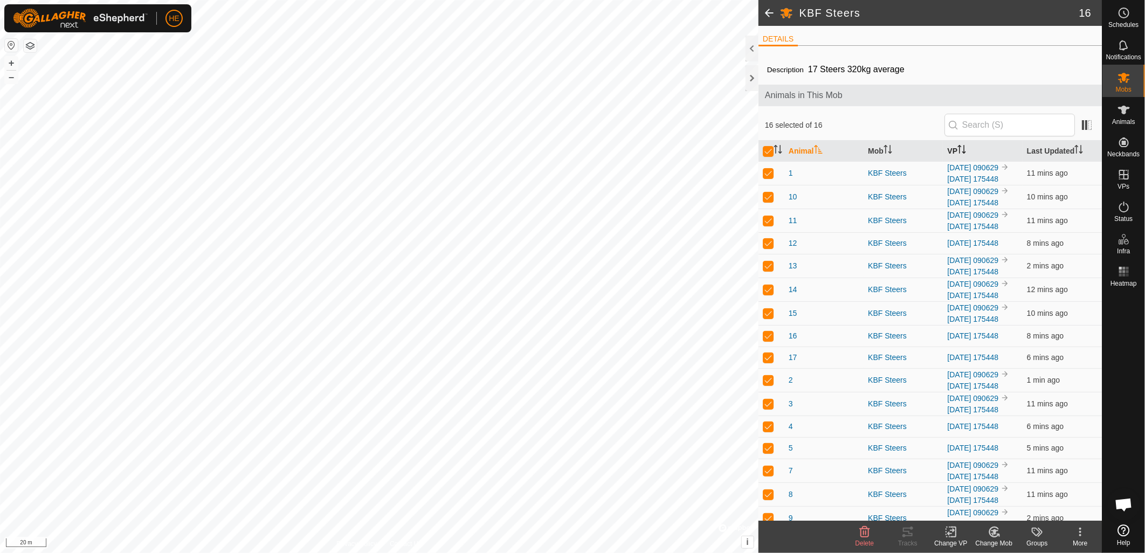
click at [958, 145] on icon "Activate to sort" at bounding box center [962, 149] width 9 height 9
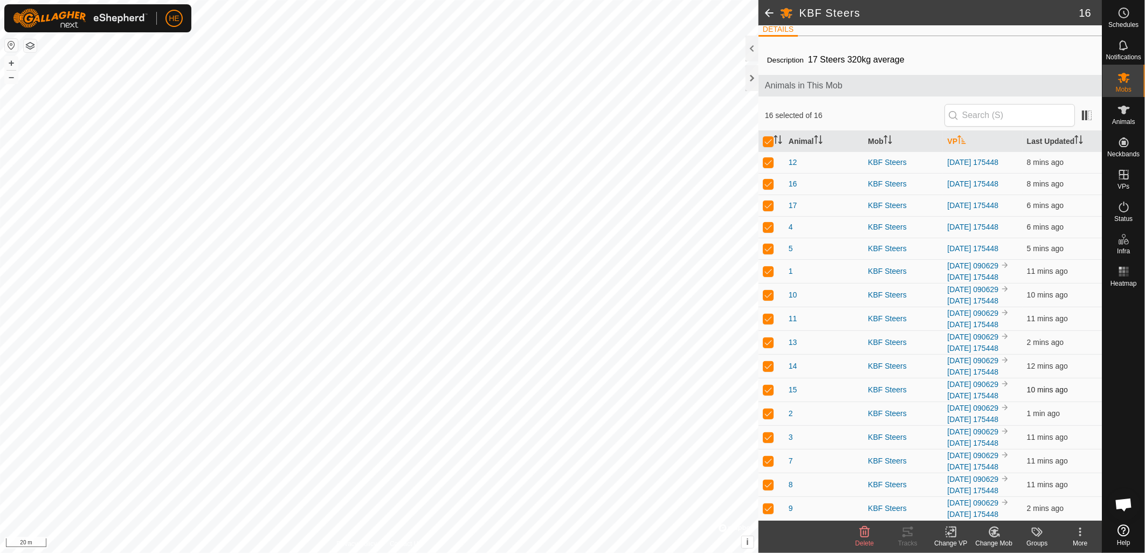
scroll to position [137, 0]
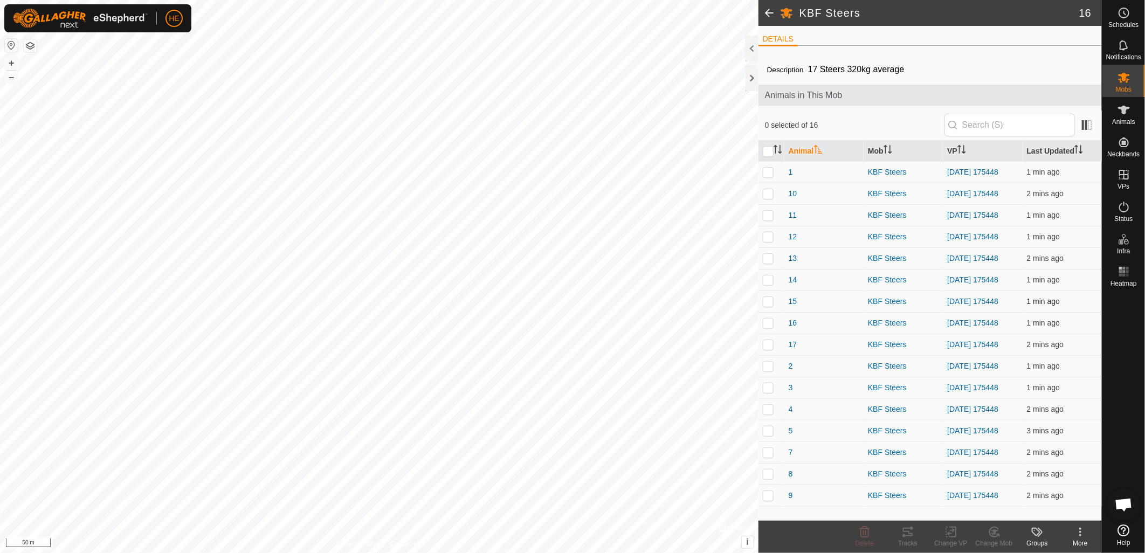
scroll to position [489, 0]
click at [773, 151] on input "checkbox" at bounding box center [768, 151] width 11 height 11
checkbox input "true"
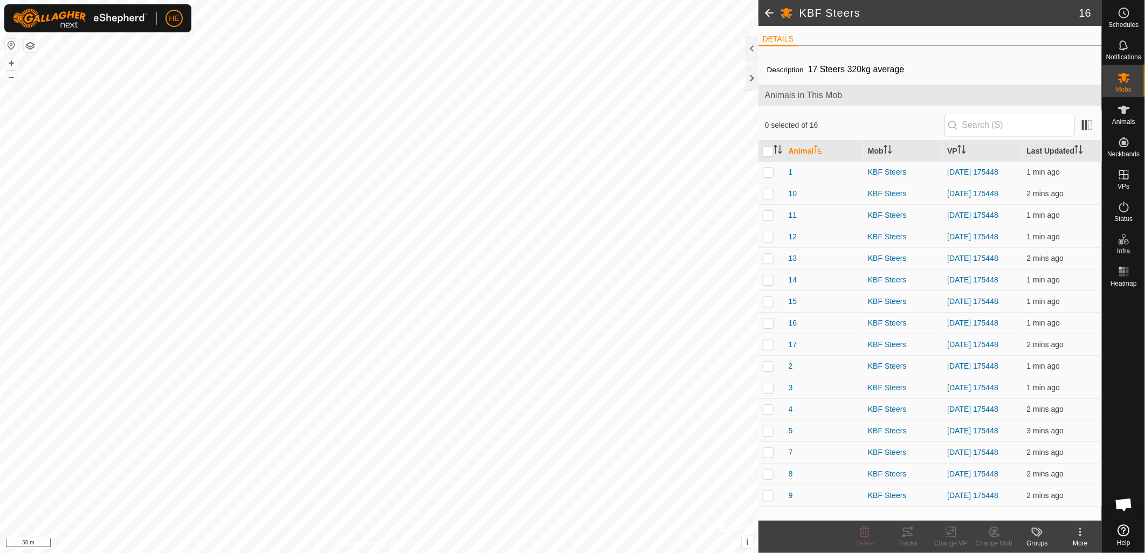
checkbox input "true"
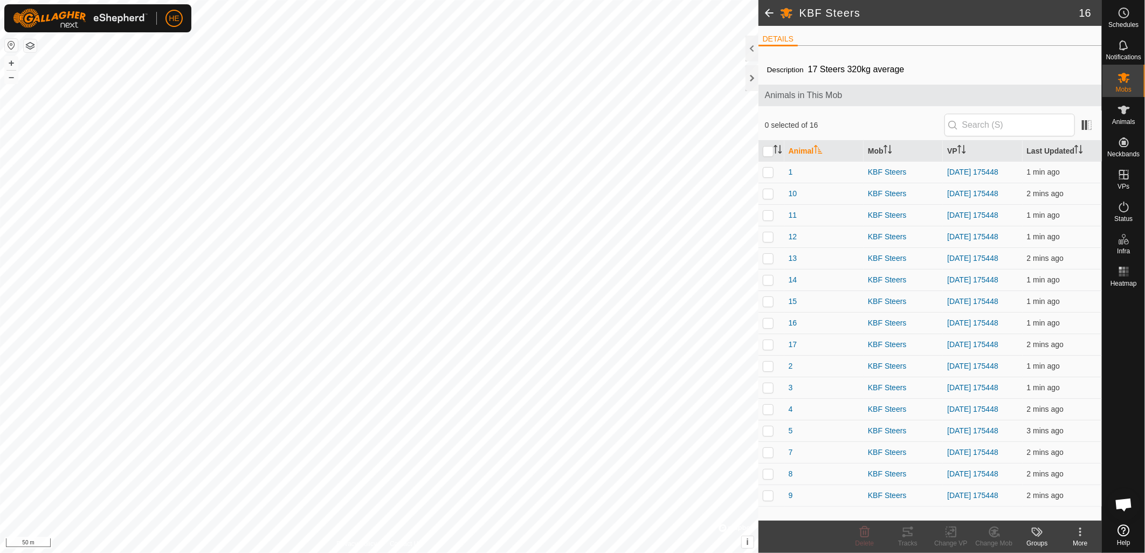
checkbox input "true"
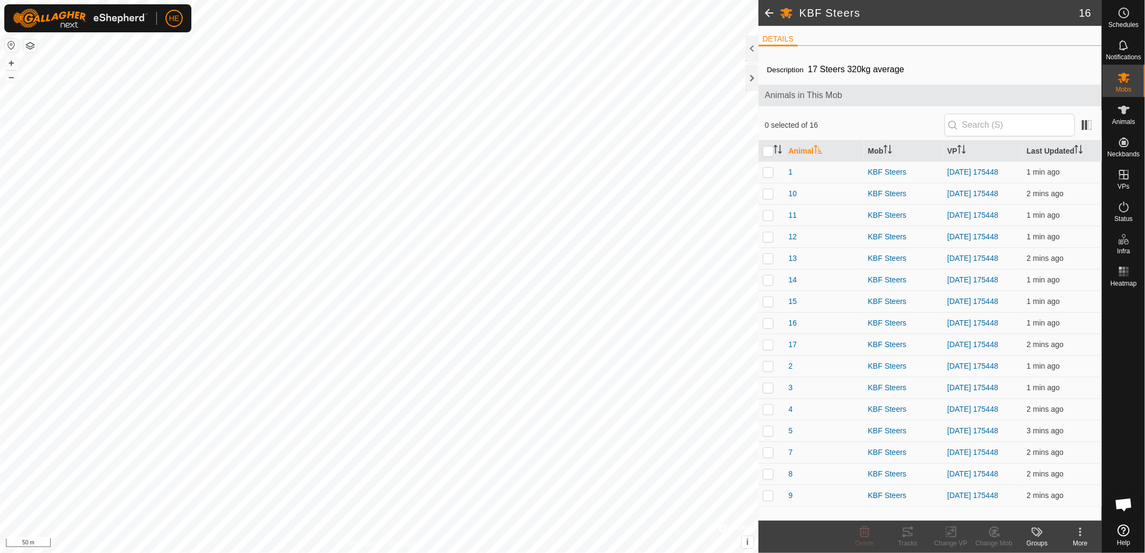
checkbox input "true"
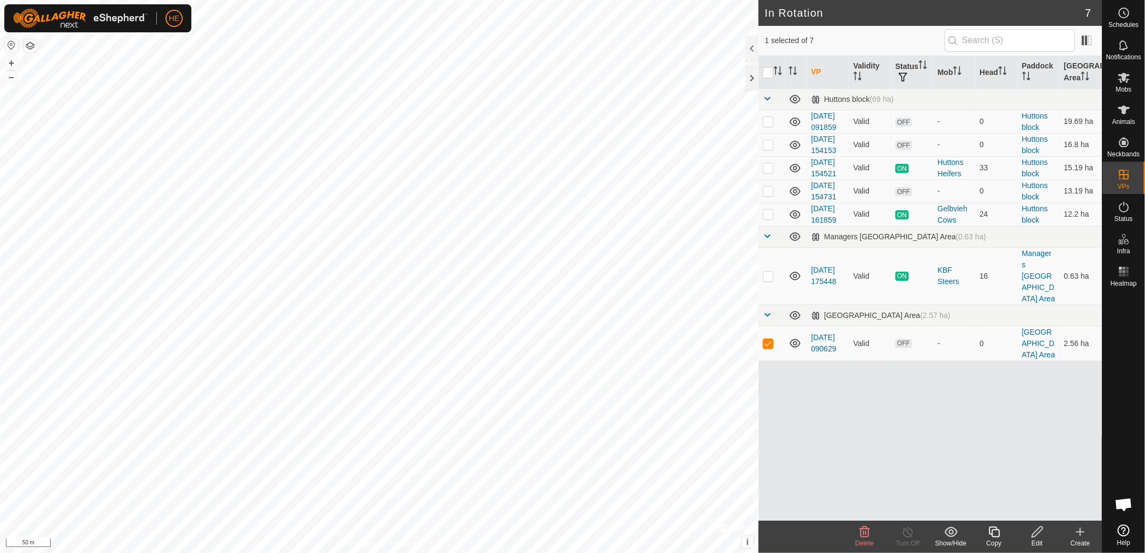
click at [863, 542] on span "Delete" at bounding box center [865, 544] width 19 height 8
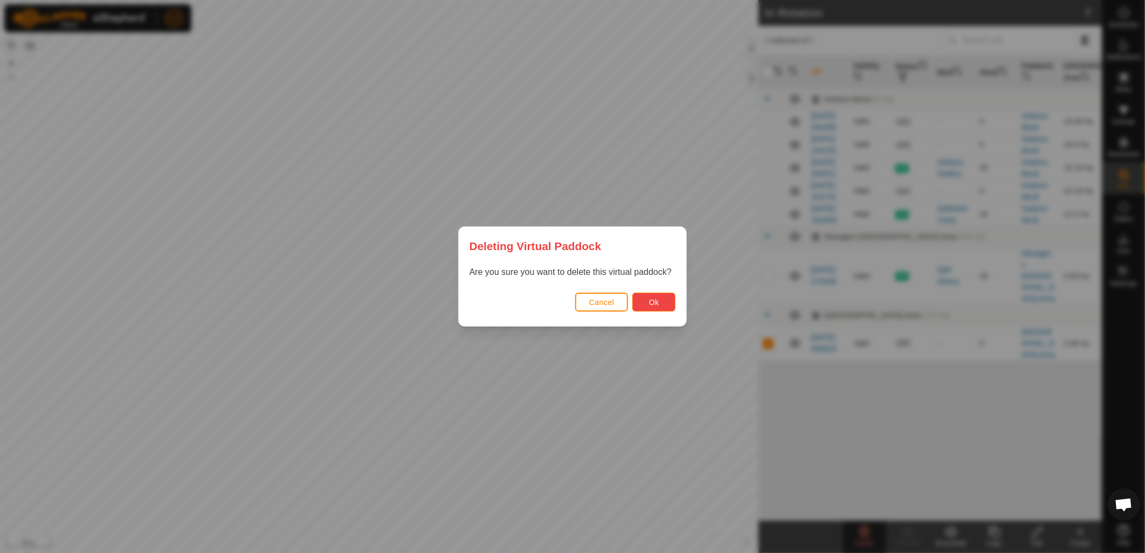
click at [663, 302] on button "Ok" at bounding box center [653, 302] width 43 height 19
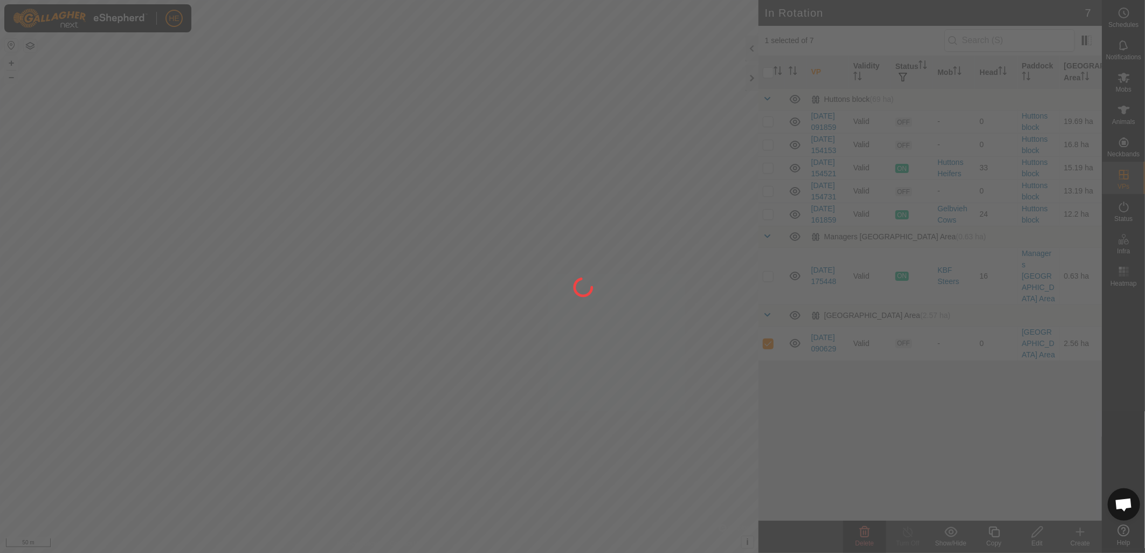
checkbox input "false"
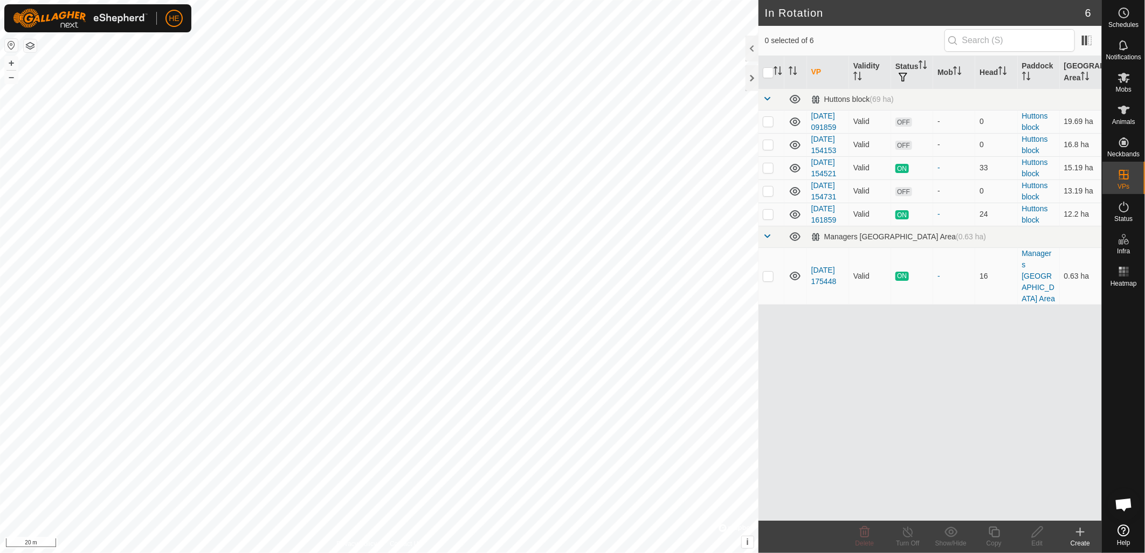
scroll to position [489, 0]
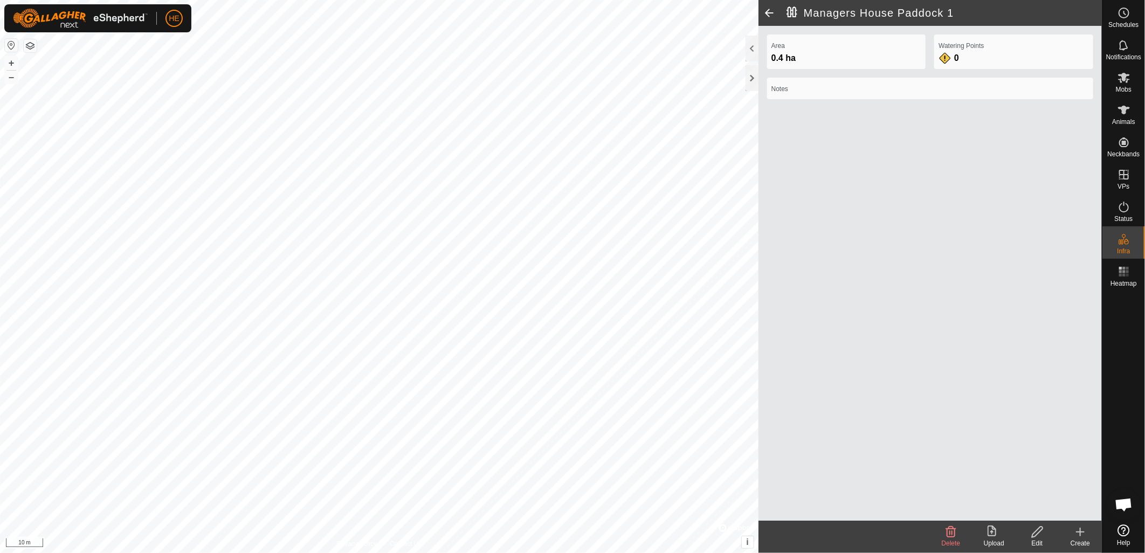
click at [0, 249] on html "HE Schedules Notifications Mobs Animals Neckbands VPs Status Infra Heatmap Help…" at bounding box center [572, 276] width 1145 height 553
click at [1084, 538] on icon at bounding box center [1080, 532] width 13 height 13
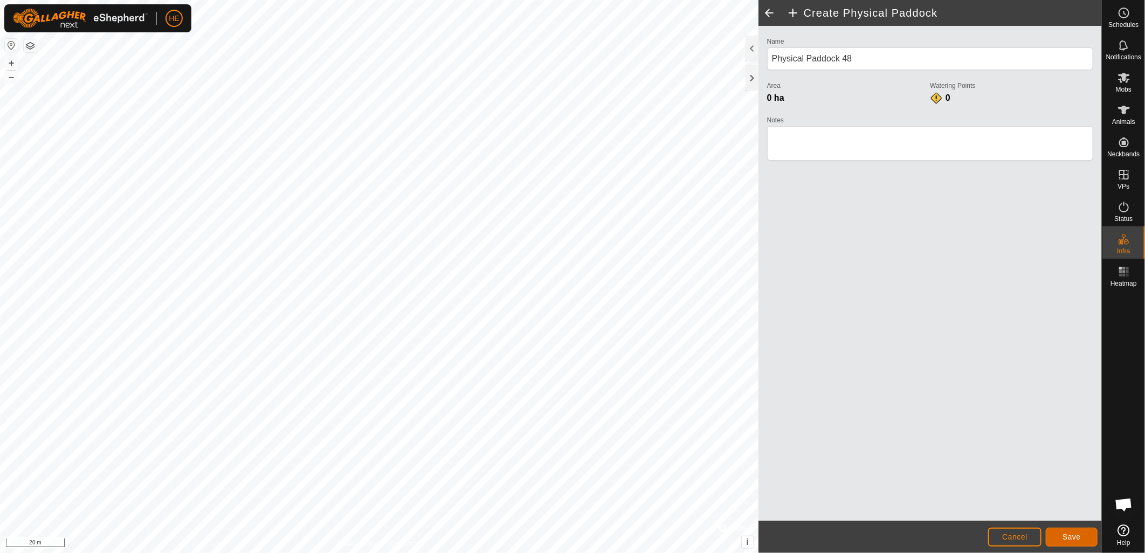
click at [1062, 534] on button "Save" at bounding box center [1072, 537] width 52 height 19
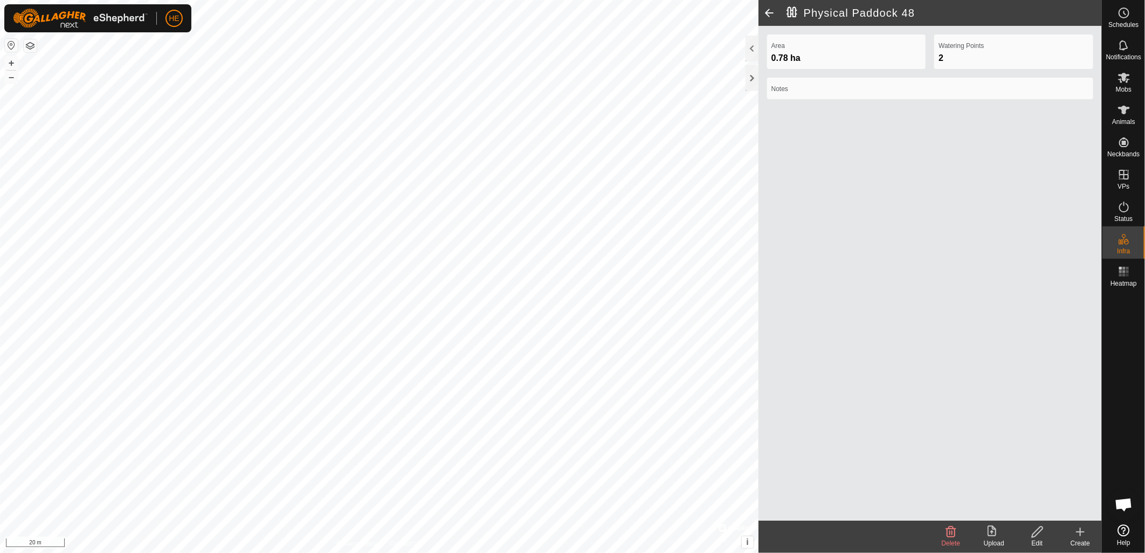
click at [1088, 538] on create-svg-icon at bounding box center [1080, 532] width 43 height 13
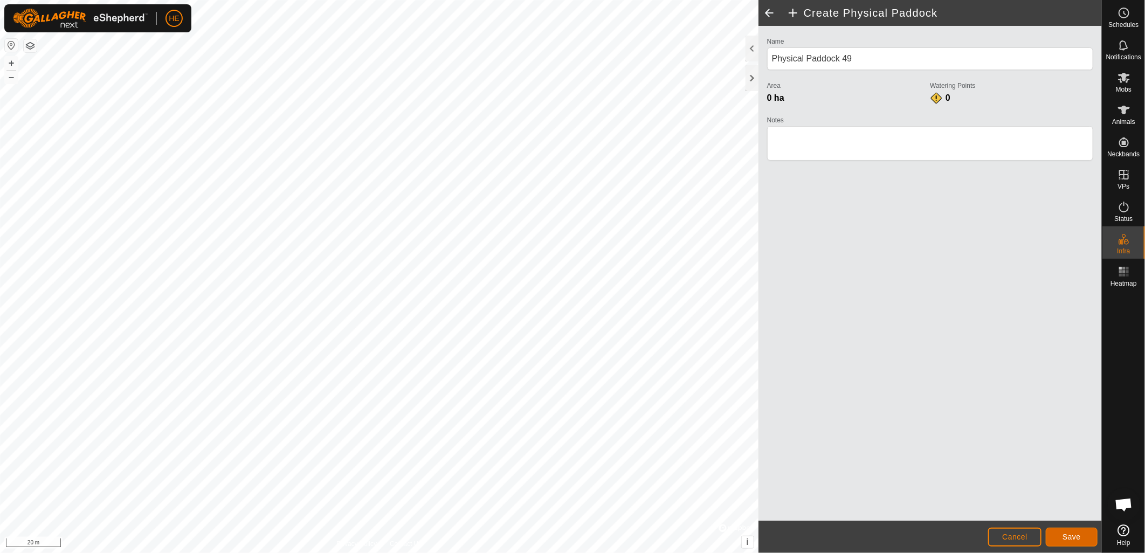
click at [1075, 538] on span "Save" at bounding box center [1072, 537] width 18 height 9
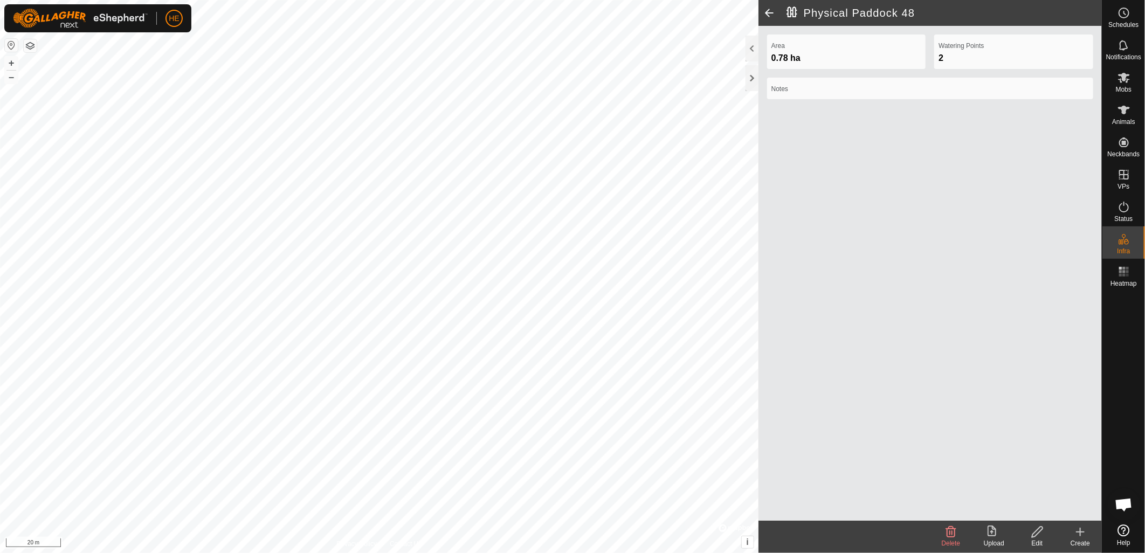
click at [1080, 537] on icon at bounding box center [1080, 532] width 13 height 13
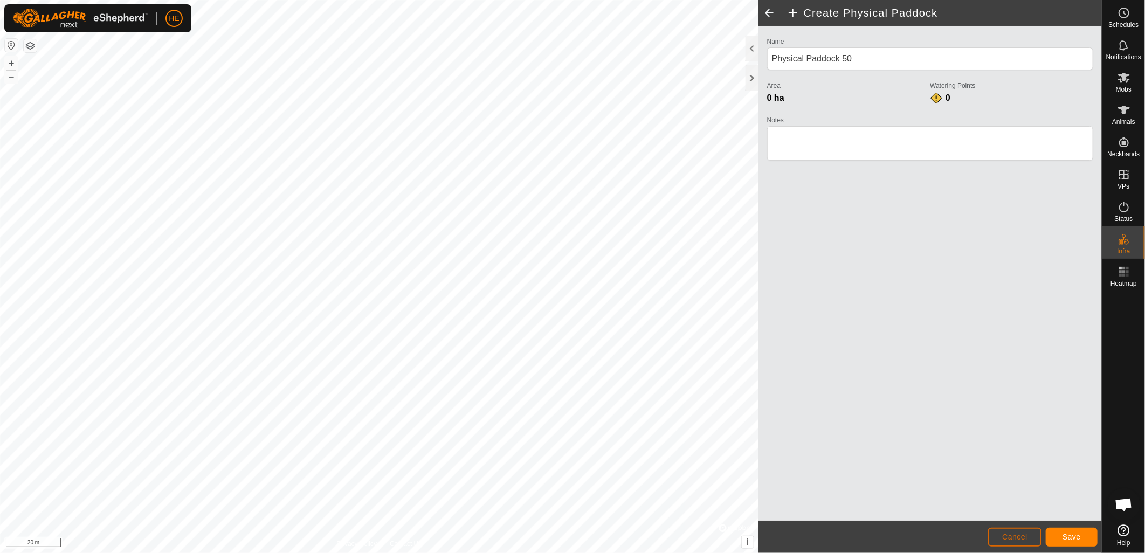
click at [1012, 531] on button "Cancel" at bounding box center [1014, 537] width 53 height 19
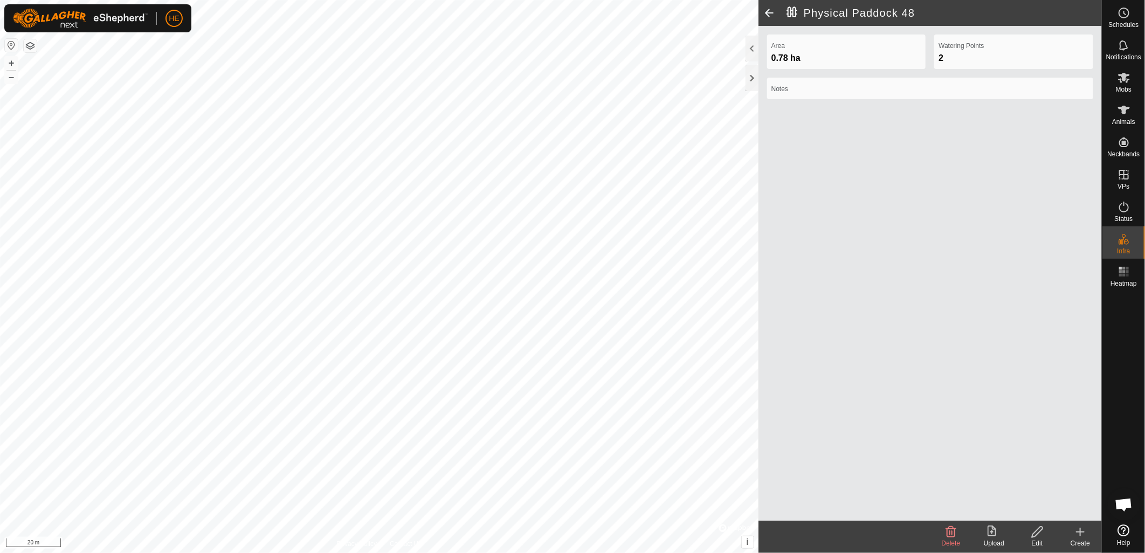
click at [1036, 535] on icon at bounding box center [1037, 532] width 11 height 11
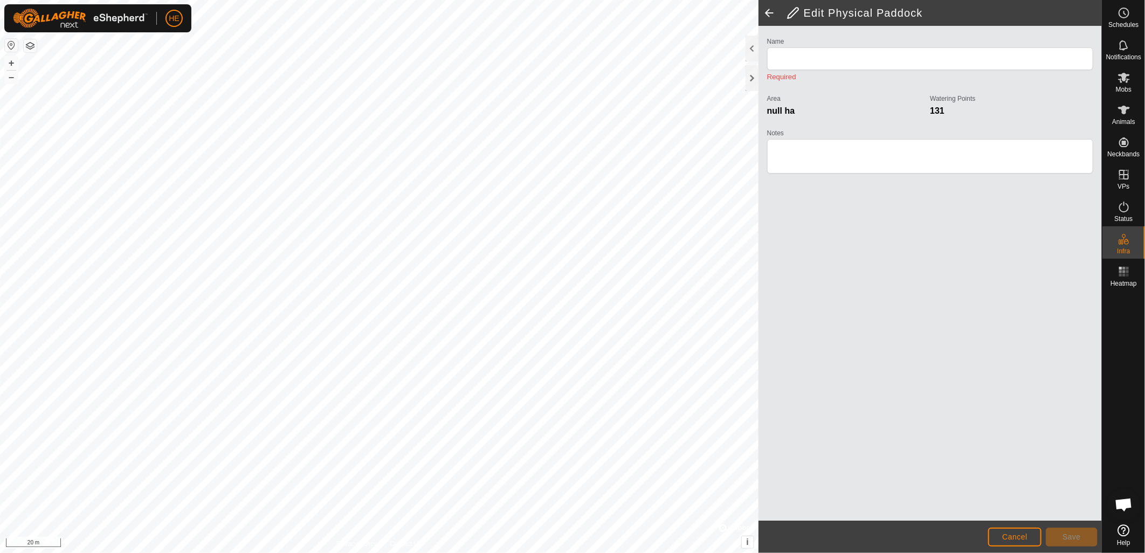
type input "Physical Paddock 48"
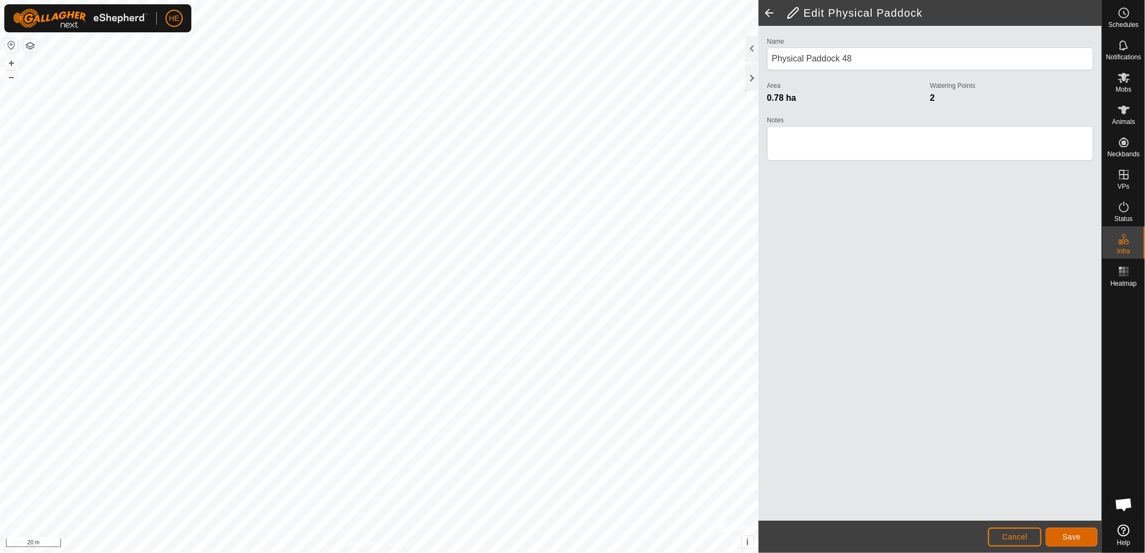
click at [1069, 537] on span "Save" at bounding box center [1072, 537] width 18 height 9
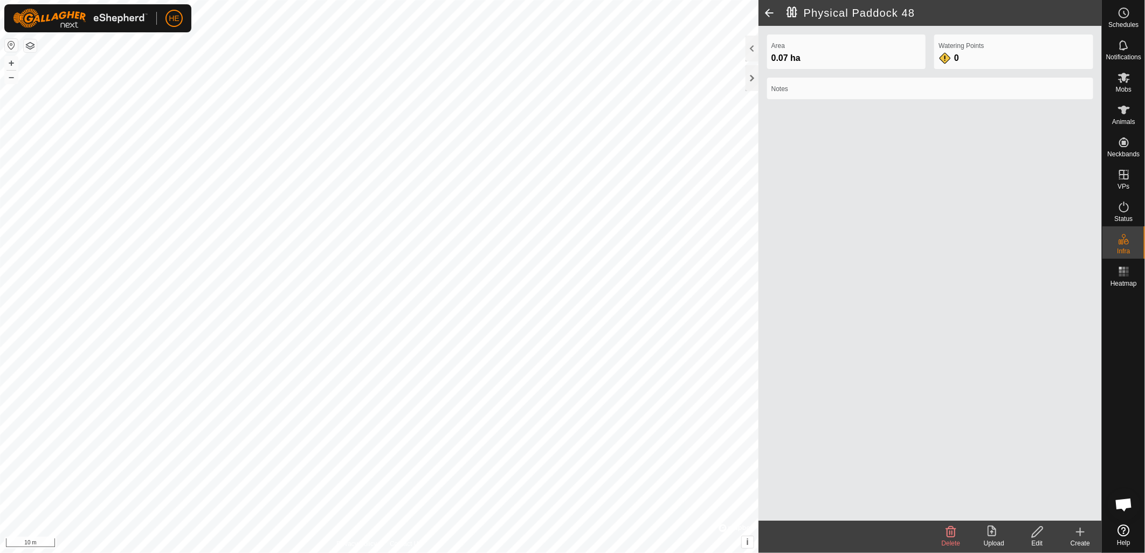
click at [1038, 542] on div "Edit" at bounding box center [1037, 544] width 43 height 10
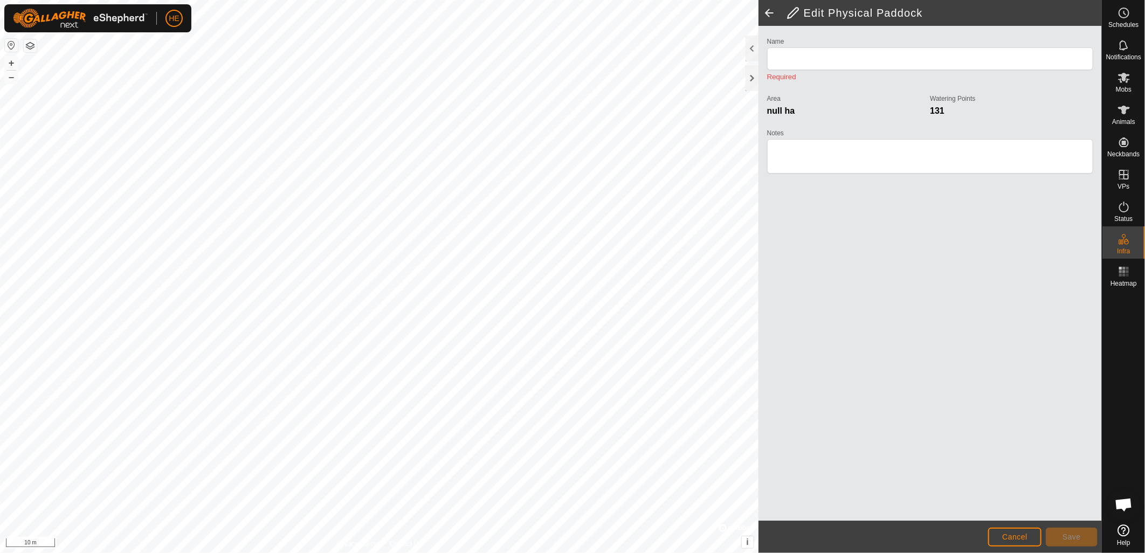
type input "Physical Paddock 48"
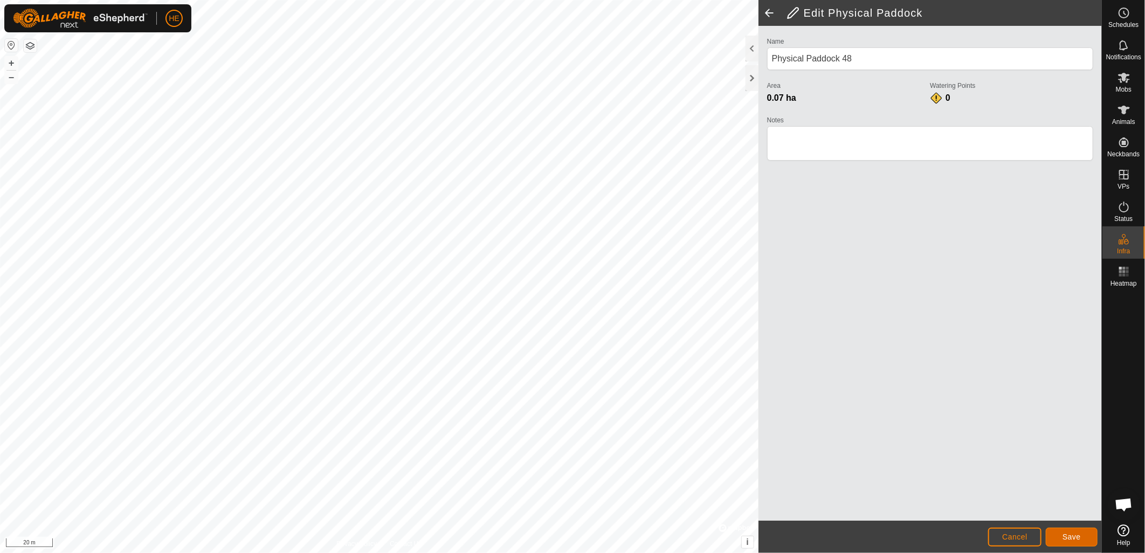
click at [1087, 543] on button "Save" at bounding box center [1072, 537] width 52 height 19
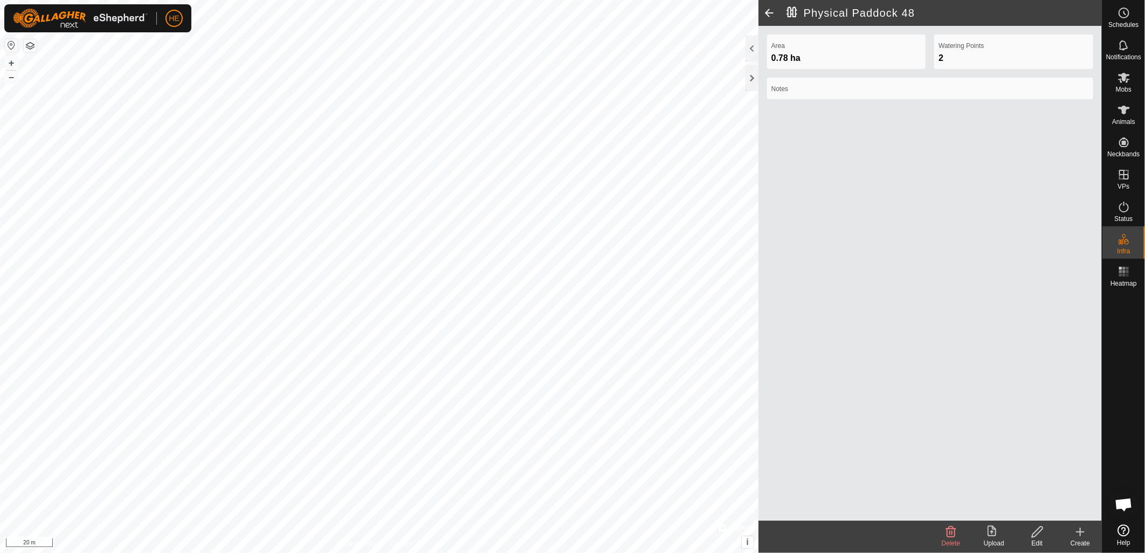
click at [1075, 532] on icon at bounding box center [1080, 532] width 13 height 13
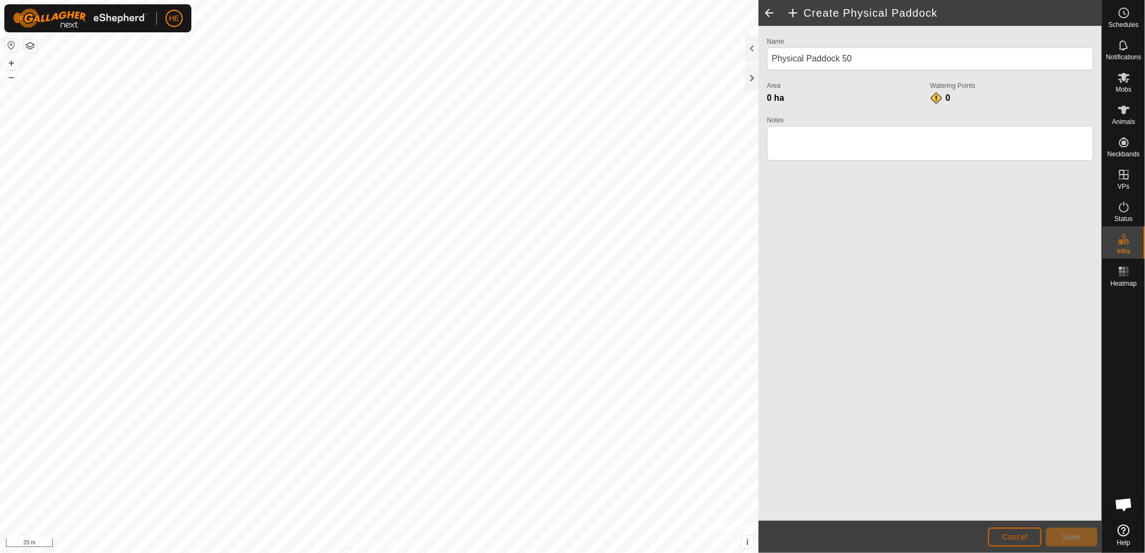
click at [1009, 533] on span "Cancel" at bounding box center [1014, 537] width 25 height 9
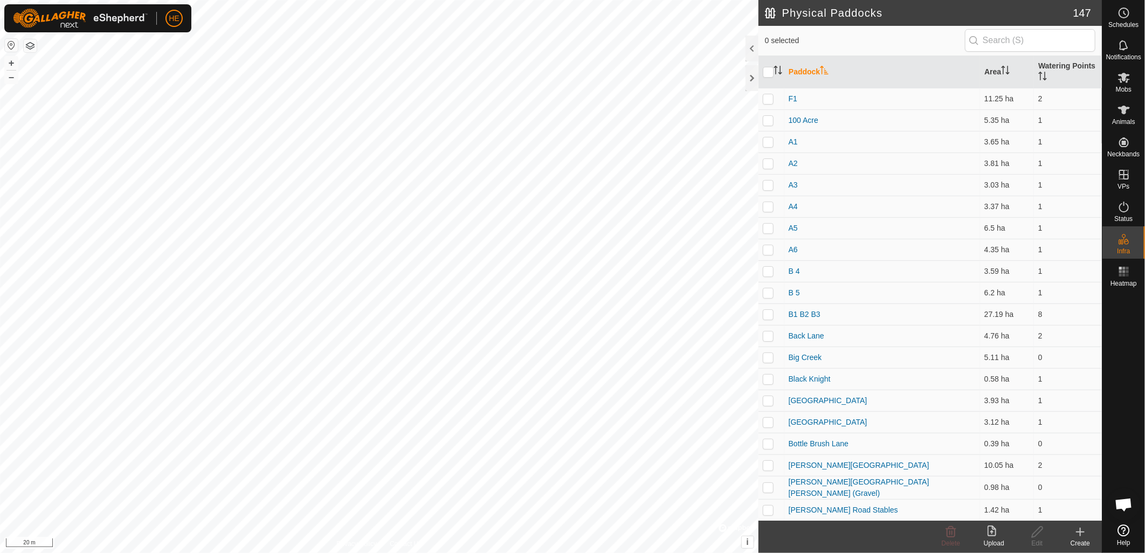
click at [1079, 541] on div "Create" at bounding box center [1080, 544] width 43 height 10
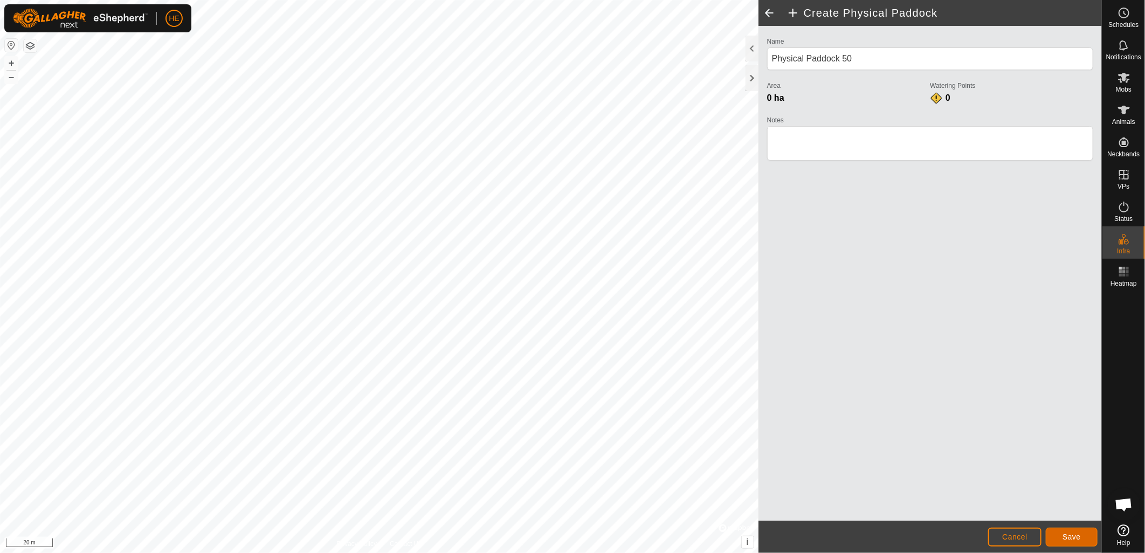
click at [1071, 538] on span "Save" at bounding box center [1072, 537] width 18 height 9
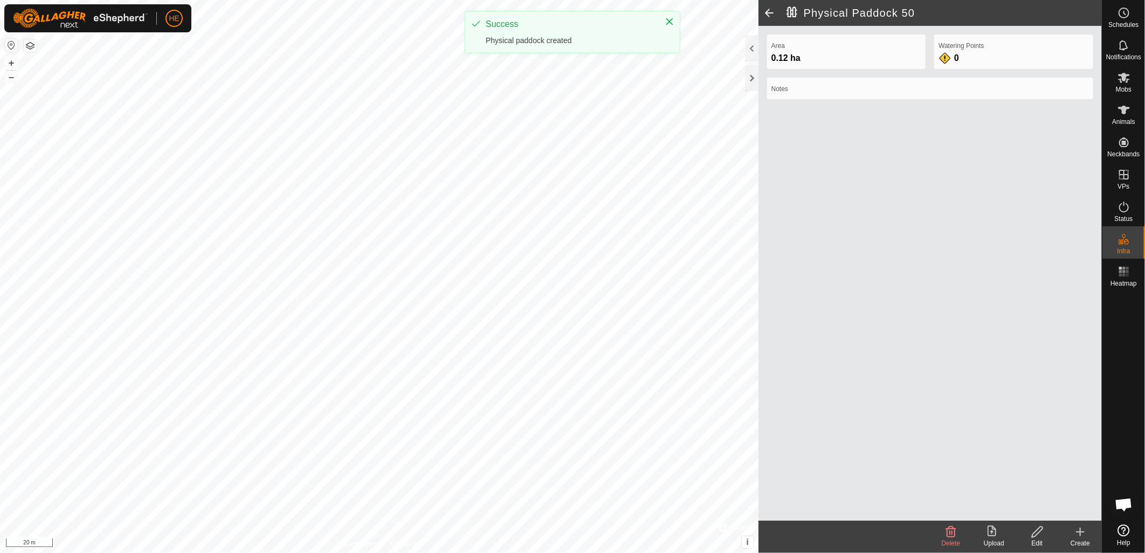
click at [1078, 539] on div "Create" at bounding box center [1080, 544] width 43 height 10
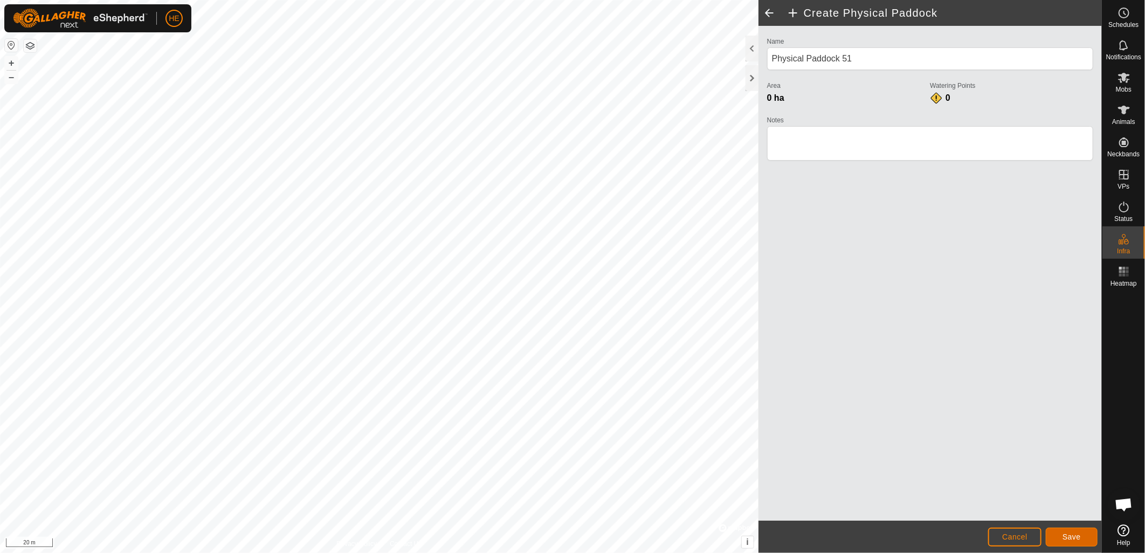
click at [1077, 537] on span "Save" at bounding box center [1072, 537] width 18 height 9
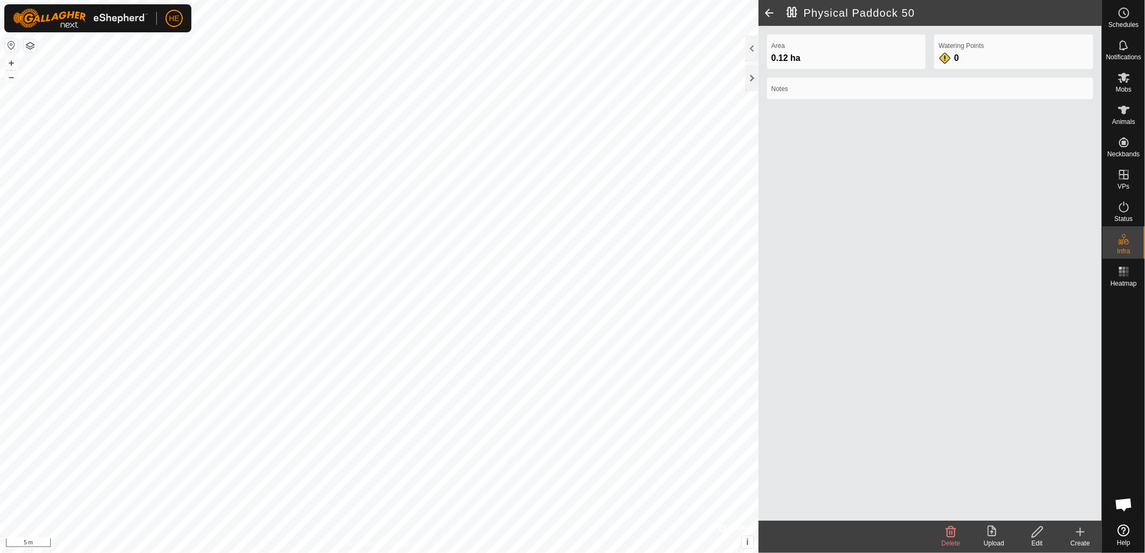
click at [1036, 531] on icon at bounding box center [1037, 532] width 11 height 11
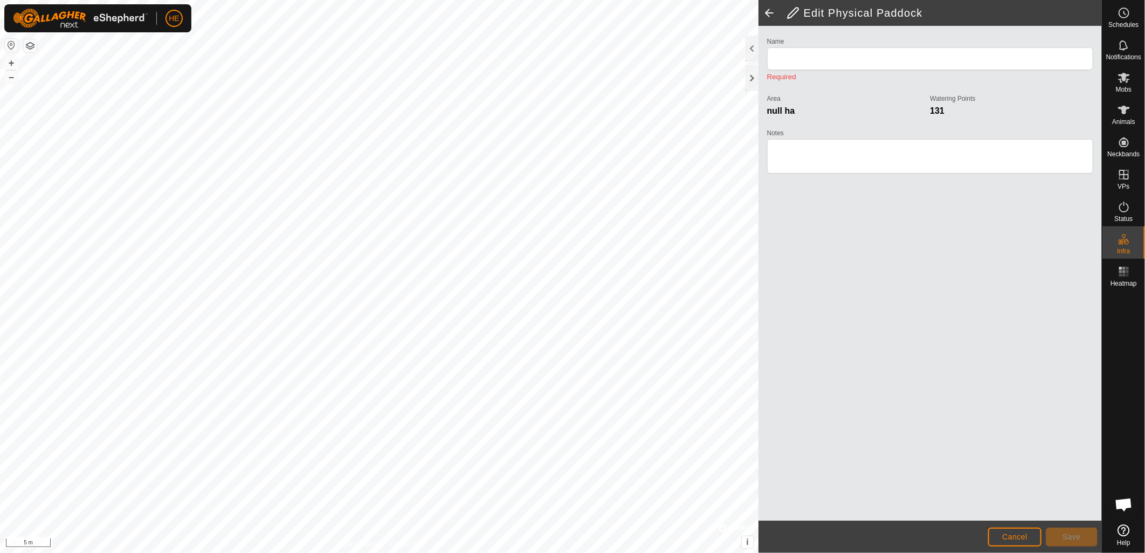
type input "Physical Paddock 50"
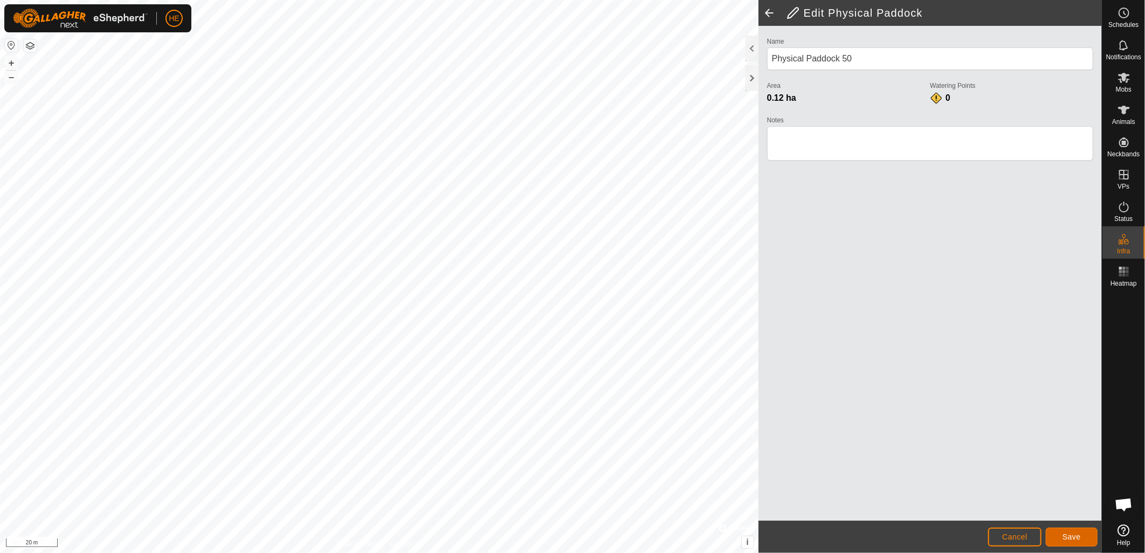
click at [1052, 538] on button "Save" at bounding box center [1072, 537] width 52 height 19
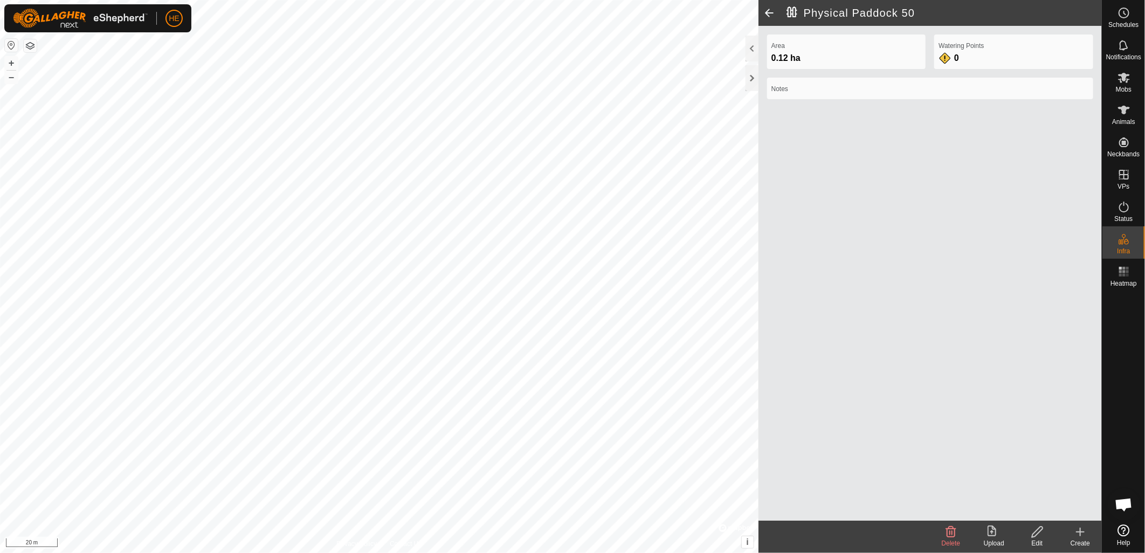
drag, startPoint x: 1086, startPoint y: 534, endPoint x: 880, endPoint y: 496, distance: 209.0
click at [1078, 534] on icon at bounding box center [1080, 532] width 13 height 13
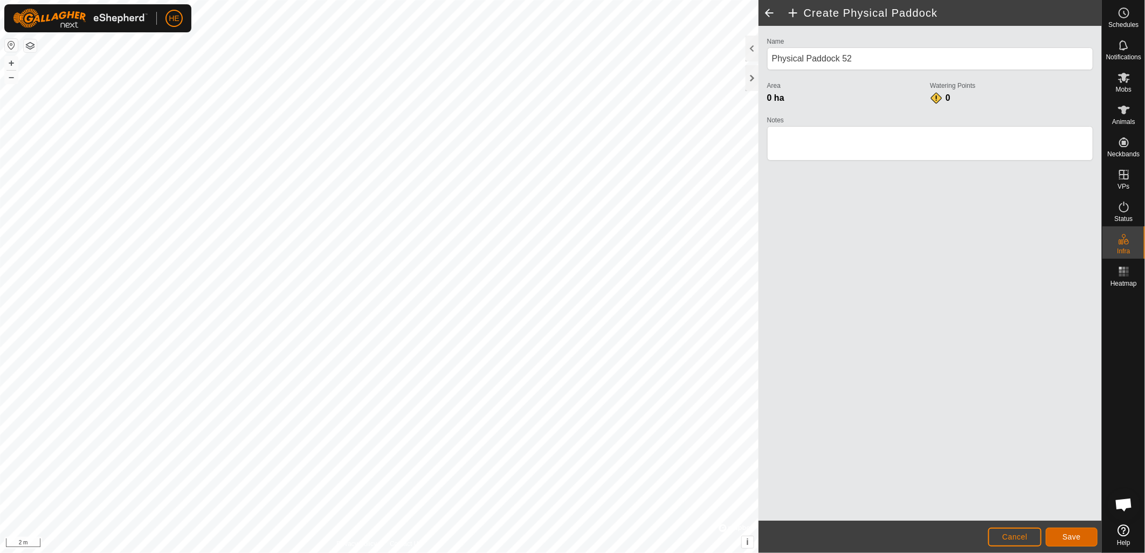
click at [1070, 540] on span "Save" at bounding box center [1072, 537] width 18 height 9
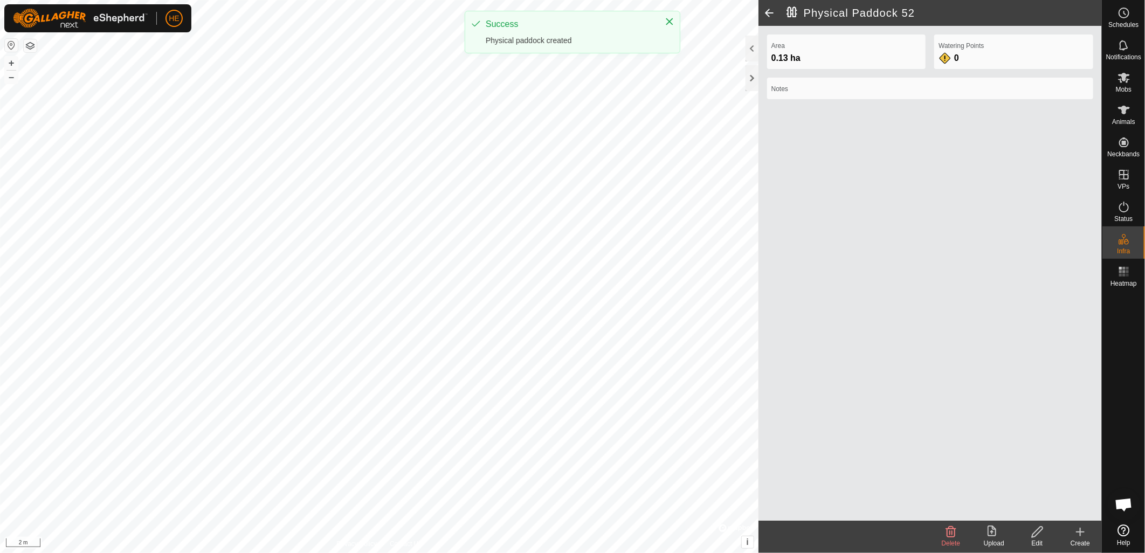
click at [1031, 532] on icon at bounding box center [1037, 532] width 13 height 13
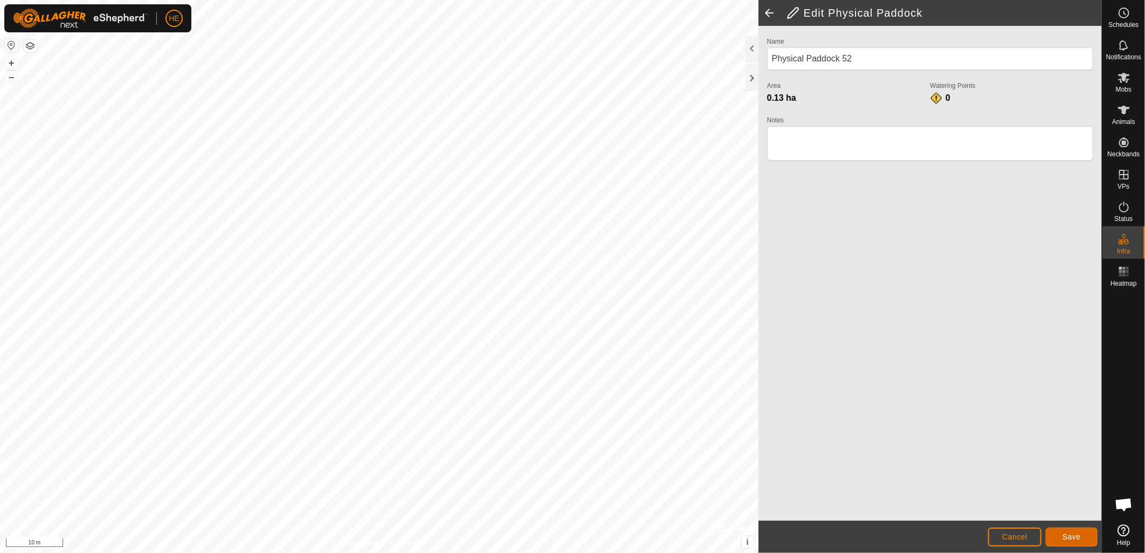
click at [1080, 541] on button "Save" at bounding box center [1072, 537] width 52 height 19
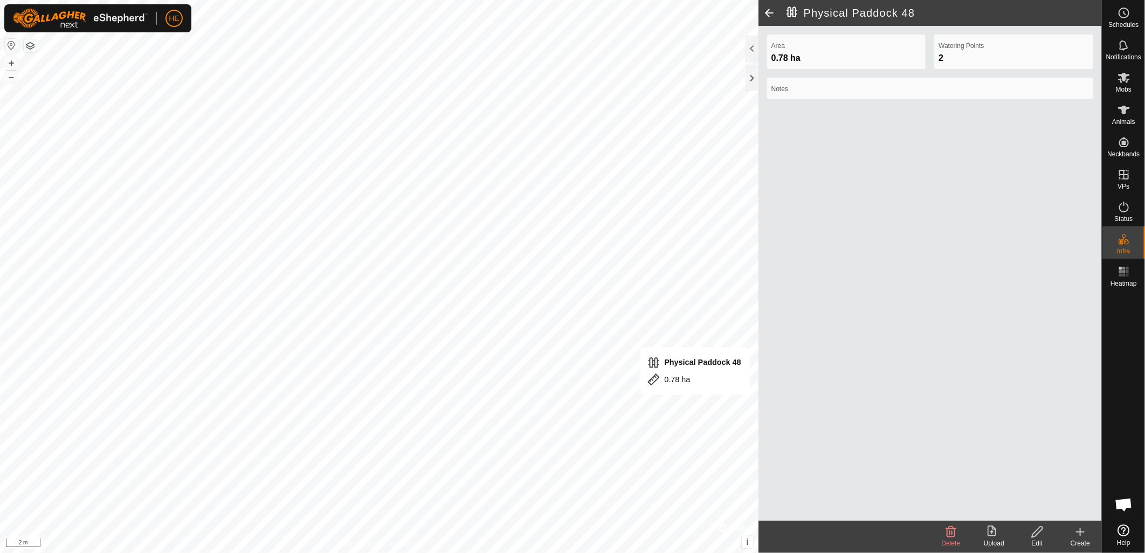
click at [1037, 540] on div "Edit" at bounding box center [1037, 544] width 43 height 10
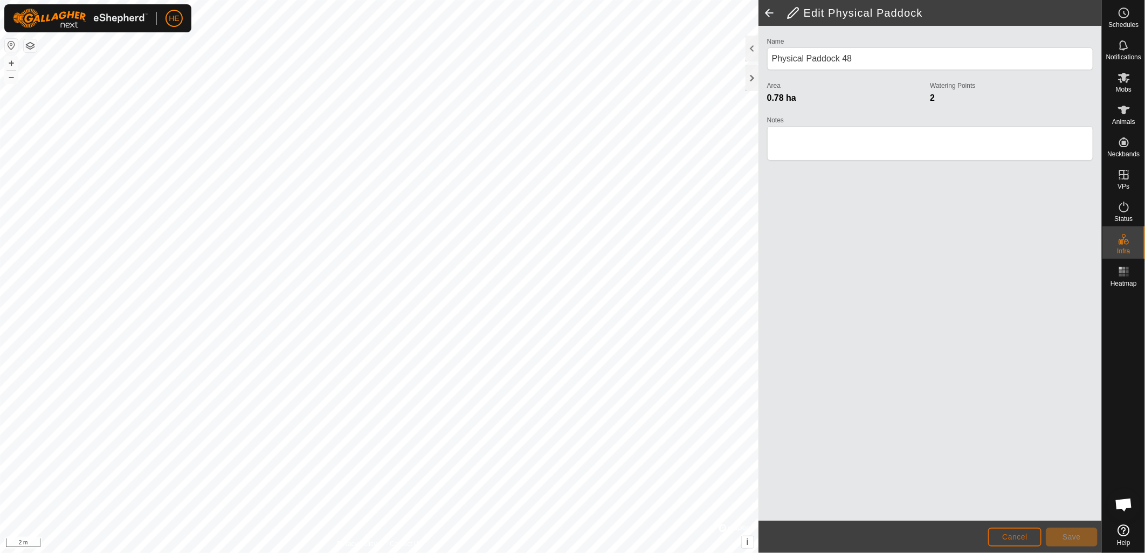
click at [1022, 540] on span "Cancel" at bounding box center [1014, 537] width 25 height 9
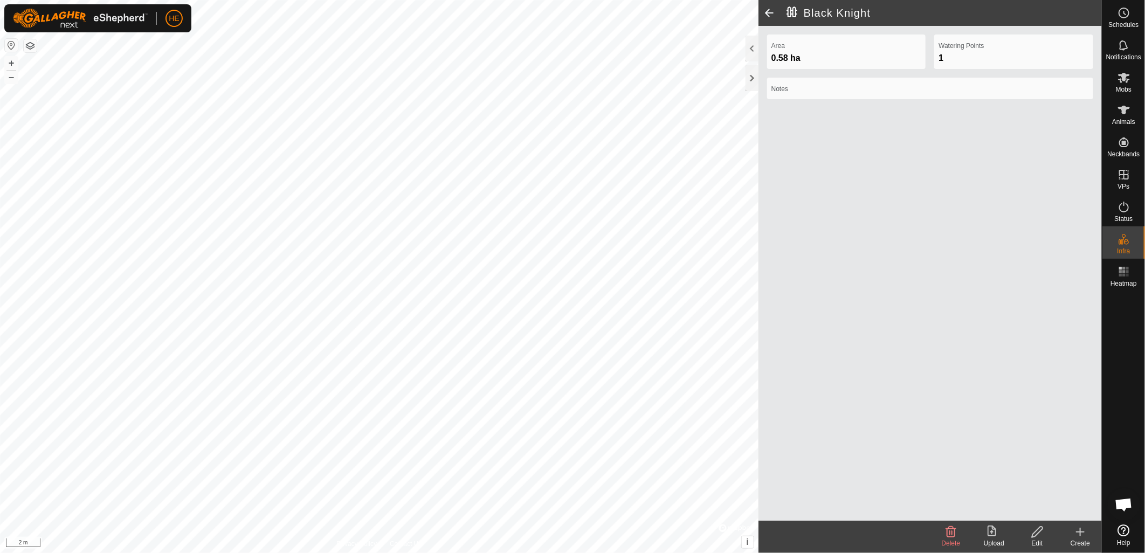
click at [1036, 537] on icon at bounding box center [1037, 532] width 13 height 13
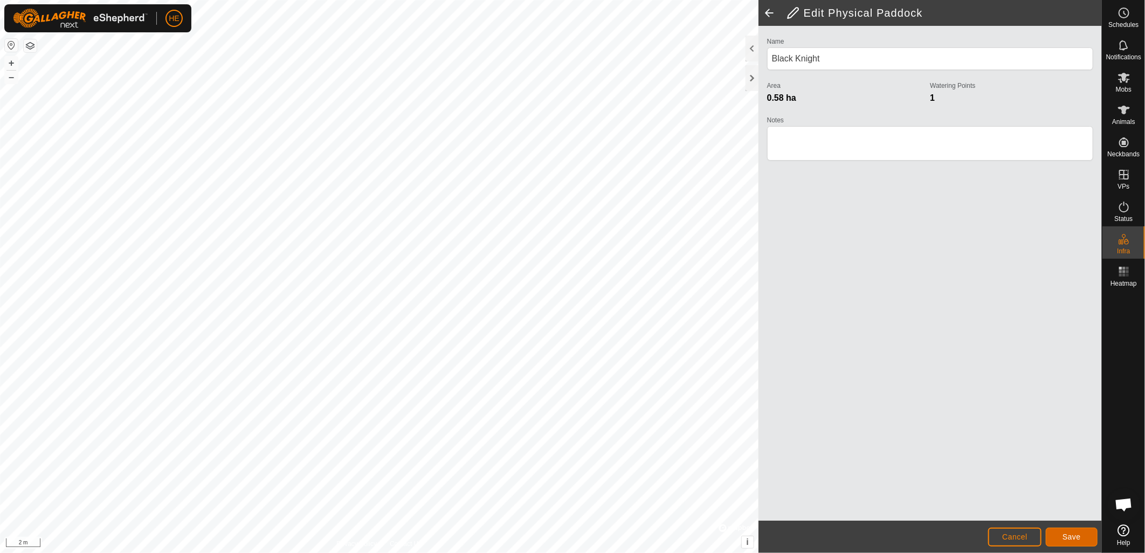
click at [1085, 538] on button "Save" at bounding box center [1072, 537] width 52 height 19
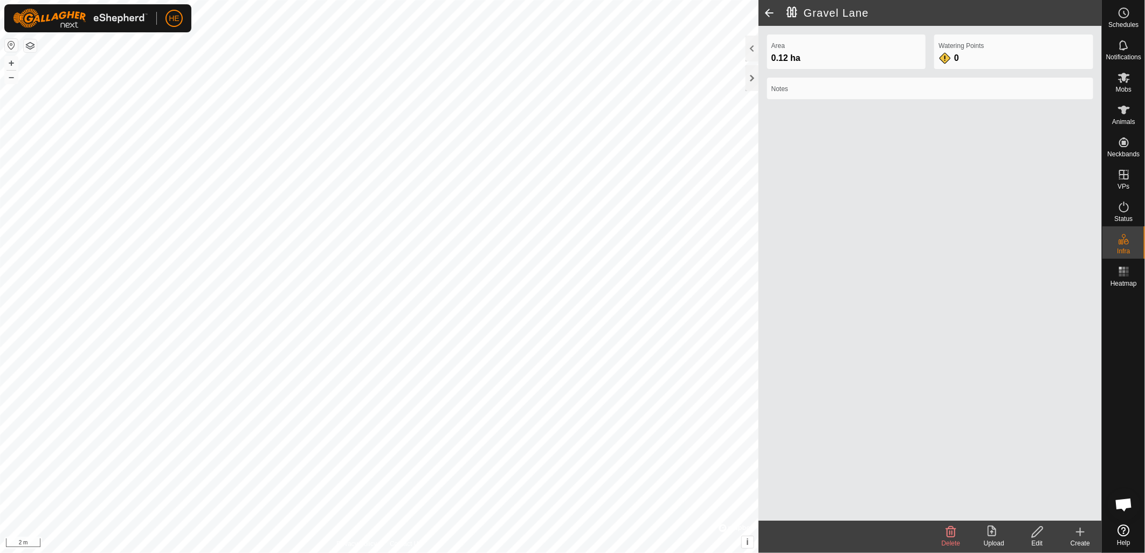
click at [1034, 535] on icon at bounding box center [1037, 532] width 13 height 13
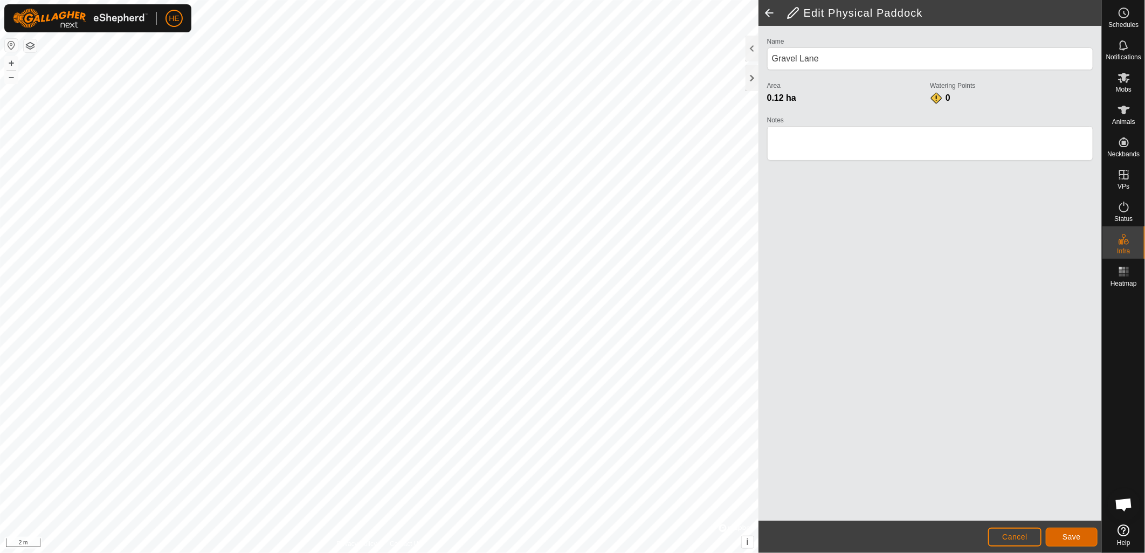
click at [1095, 536] on button "Save" at bounding box center [1072, 537] width 52 height 19
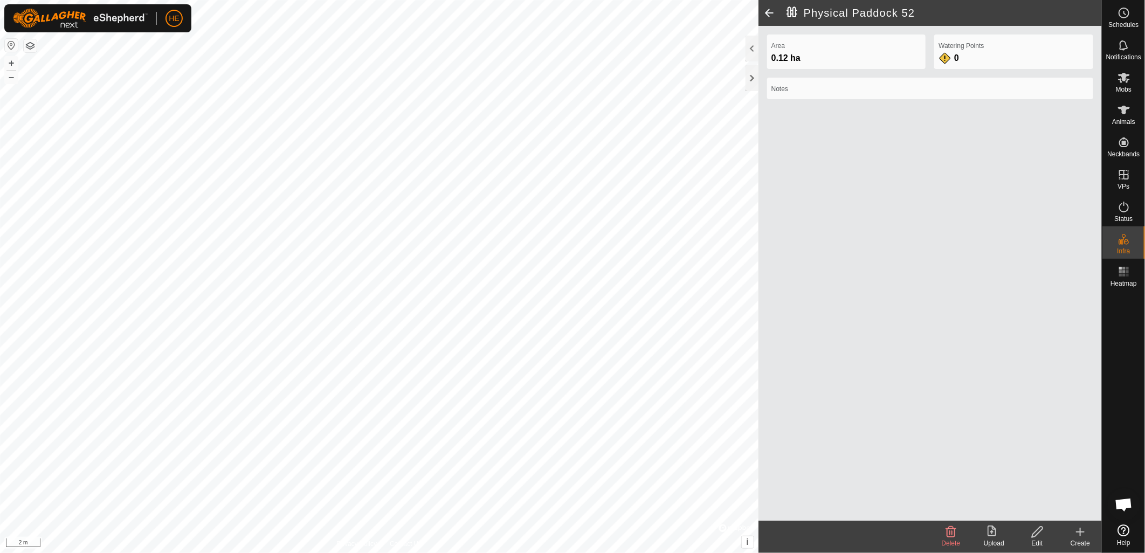
click at [1038, 532] on icon at bounding box center [1037, 532] width 13 height 13
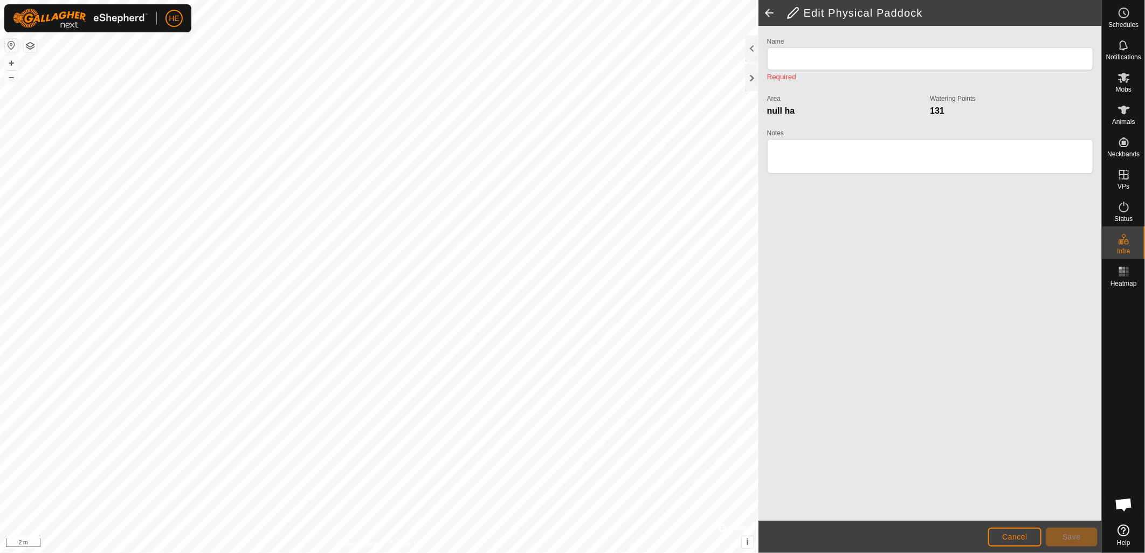
type input "Physical Paddock 52"
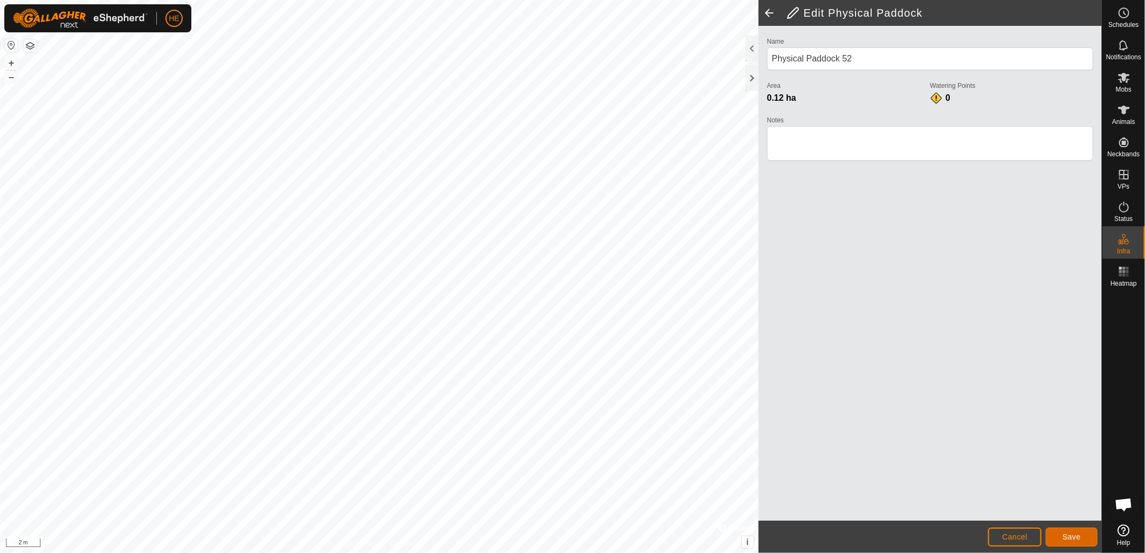
click at [1059, 534] on button "Save" at bounding box center [1072, 537] width 52 height 19
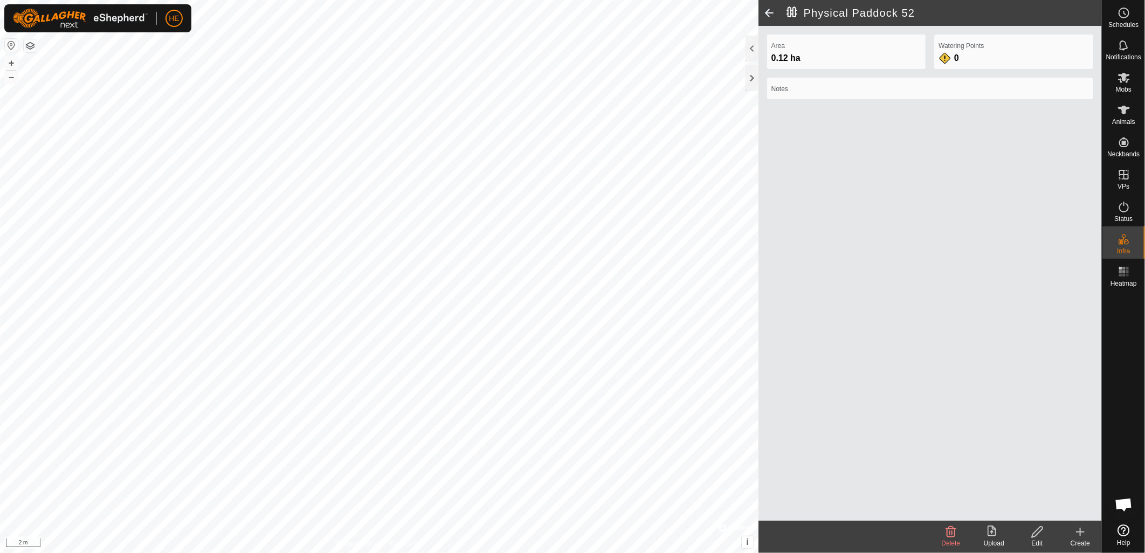
click at [767, 353] on div "Physical Paddock 52 Area 0.12 ha Watering Points 0 Notes Delete Upload Edit Cre…" at bounding box center [551, 276] width 1102 height 553
click at [834, 347] on div "Physical Paddock 52 Area 0.12 ha Watering Points 0 Notes Delete Upload Edit Cre…" at bounding box center [551, 276] width 1102 height 553
click at [181, 288] on div "Physical Paddock 52 Area 0.12 ha Watering Points 0 Notes Delete Upload Edit Cre…" at bounding box center [551, 276] width 1102 height 553
drag, startPoint x: 1035, startPoint y: 536, endPoint x: 759, endPoint y: 250, distance: 397.7
click at [759, 250] on div "Kikuyu Yards West Area 2.84 ha Watering Points 8 Notes Delete Upload Edit Creat…" at bounding box center [551, 276] width 1102 height 553
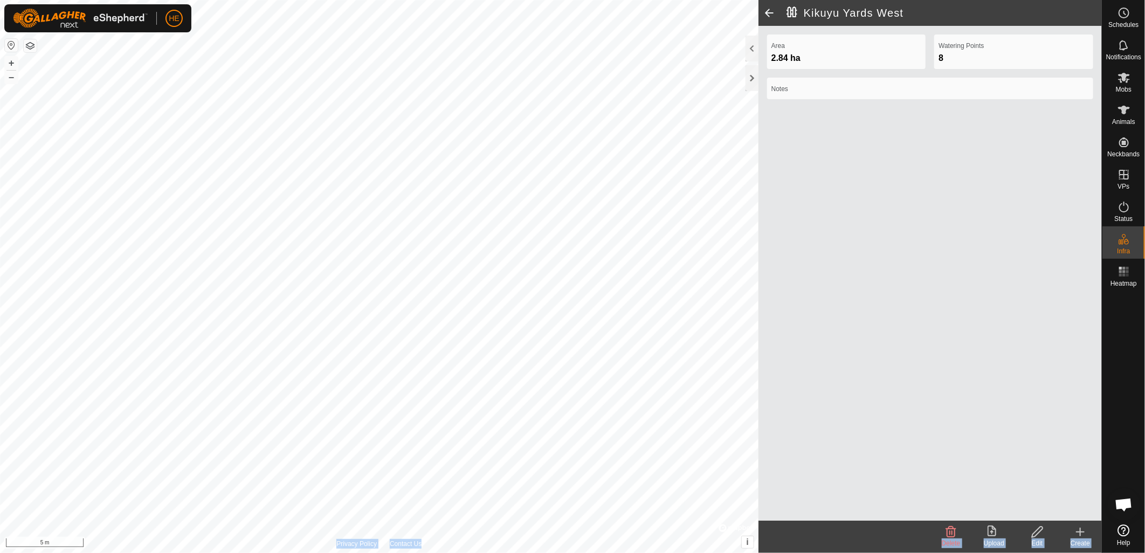
click at [875, 288] on div "Kikuyu Yards West Area 2.84 ha Watering Points 8 Notes Delete Upload Edit Creat…" at bounding box center [551, 276] width 1102 height 553
click at [864, 228] on div "Gravel Lane Area 0.12 ha Watering Points 0 Notes Delete Upload Edit Create Priv…" at bounding box center [551, 276] width 1102 height 553
click at [1041, 542] on div "Edit" at bounding box center [1037, 544] width 43 height 10
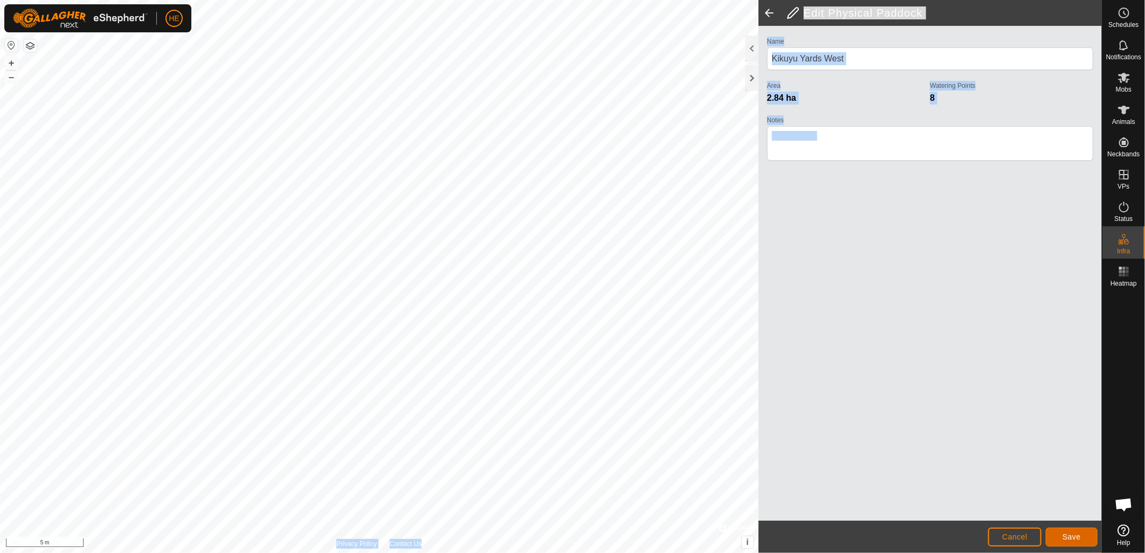
click at [1084, 534] on button "Save" at bounding box center [1072, 537] width 52 height 19
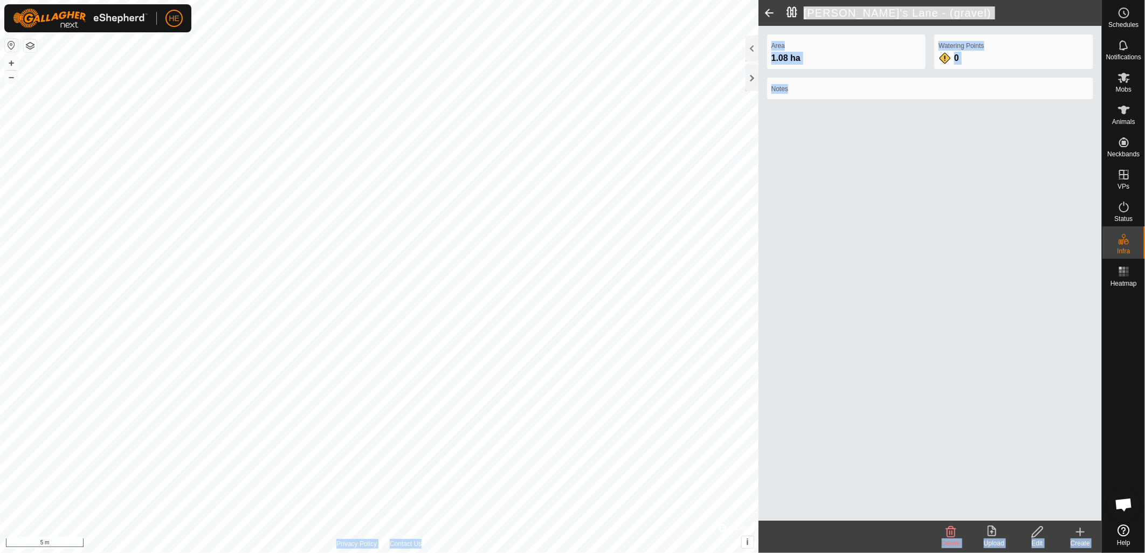
click at [1037, 535] on icon at bounding box center [1037, 532] width 11 height 11
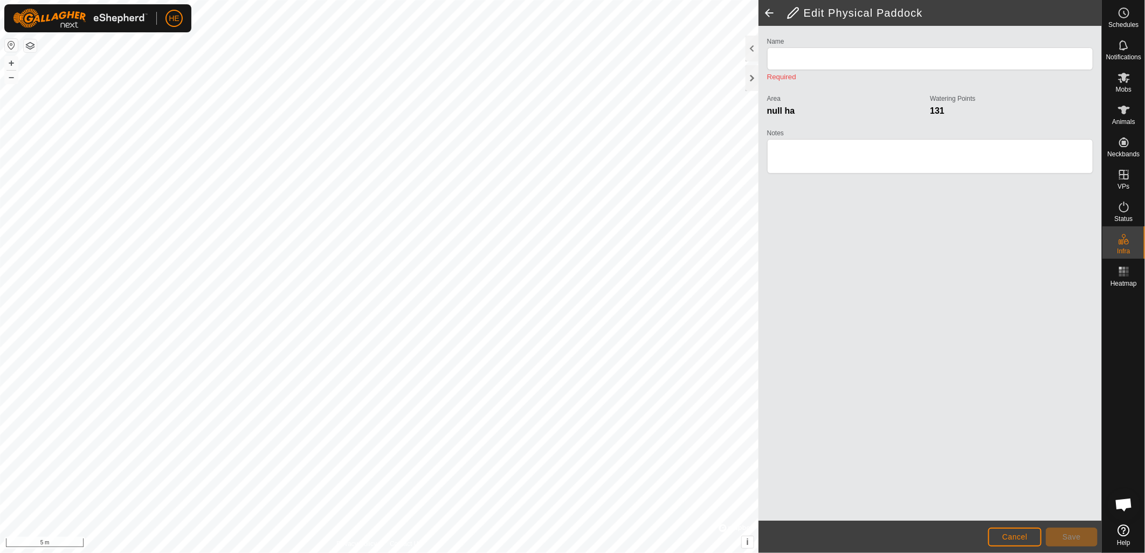
type input "[PERSON_NAME]'s Lane - (gravel)"
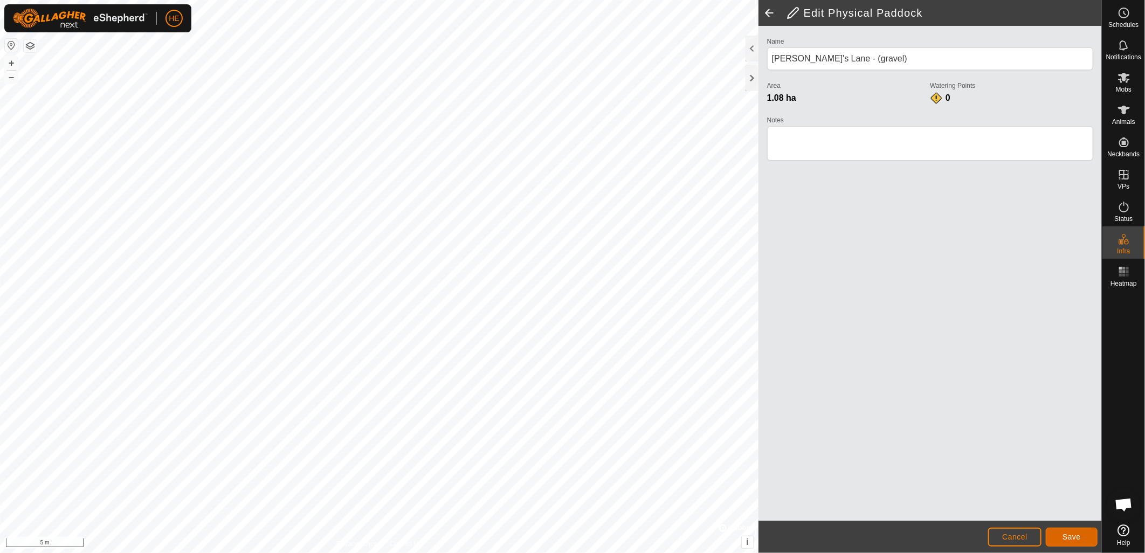
click at [1079, 537] on span "Save" at bounding box center [1072, 537] width 18 height 9
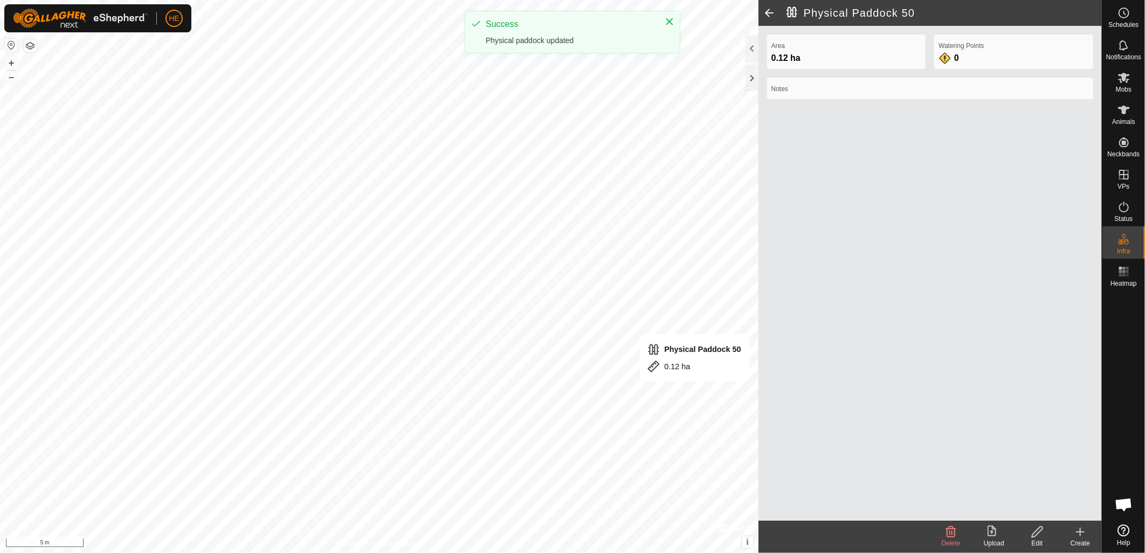
click at [1042, 536] on icon at bounding box center [1037, 532] width 13 height 13
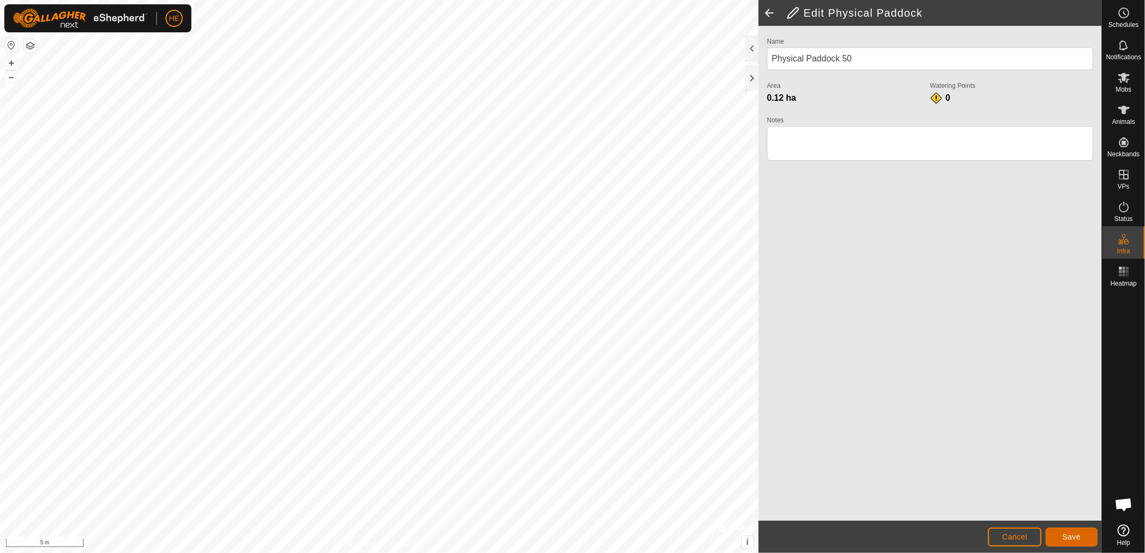
click at [1065, 533] on span "Save" at bounding box center [1072, 537] width 18 height 9
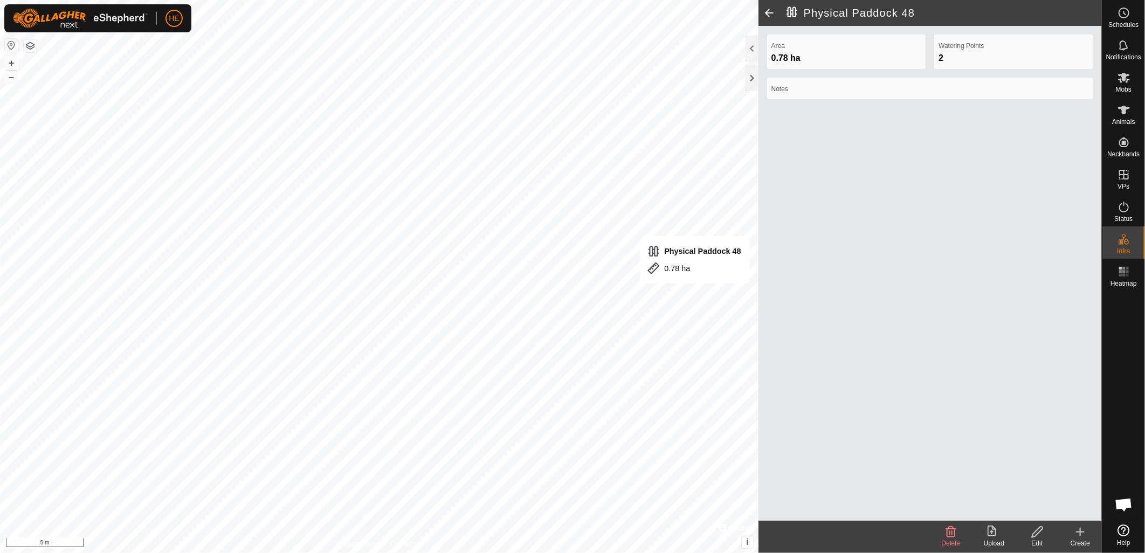
click at [952, 534] on icon at bounding box center [951, 532] width 10 height 11
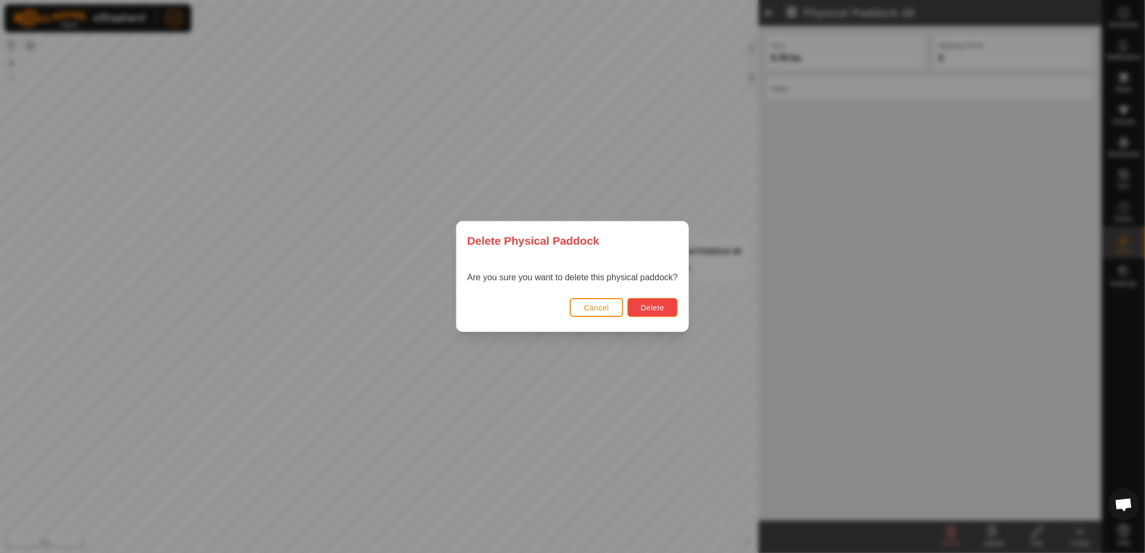
click at [658, 313] on button "Delete" at bounding box center [653, 307] width 50 height 19
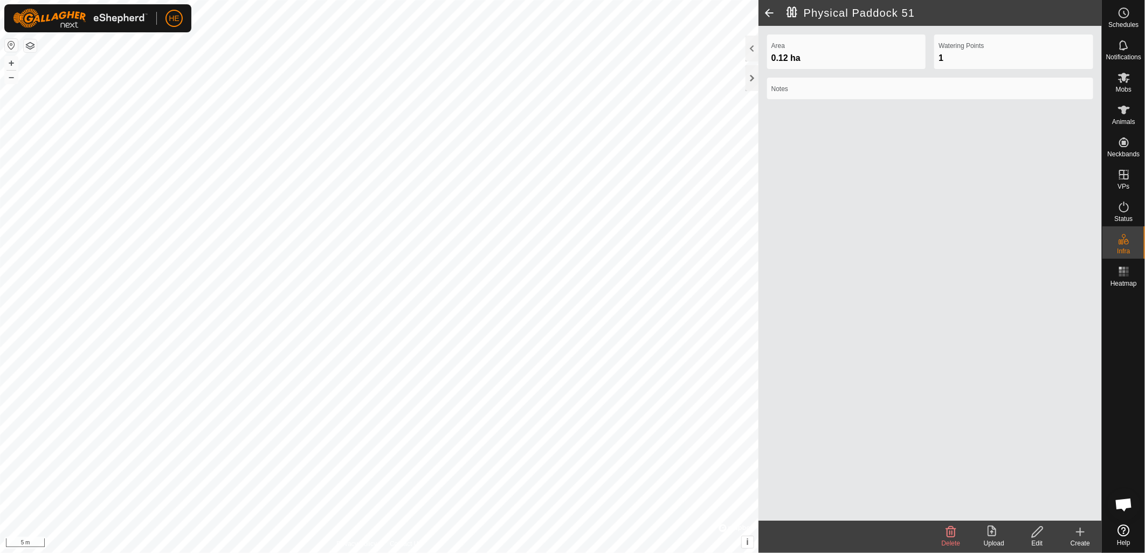
click at [1039, 534] on icon at bounding box center [1037, 532] width 13 height 13
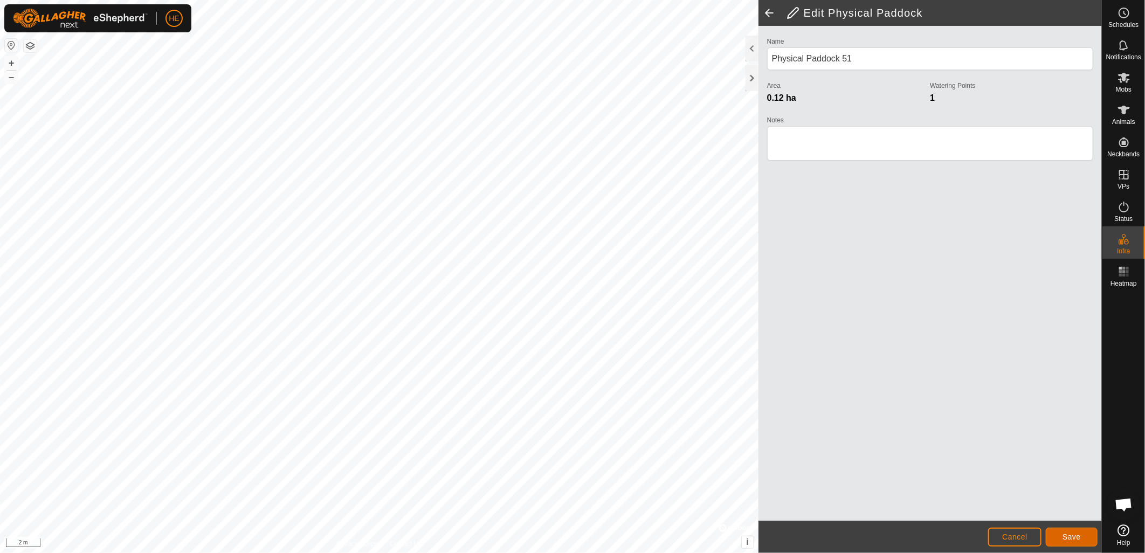
click at [1059, 533] on button "Save" at bounding box center [1072, 537] width 52 height 19
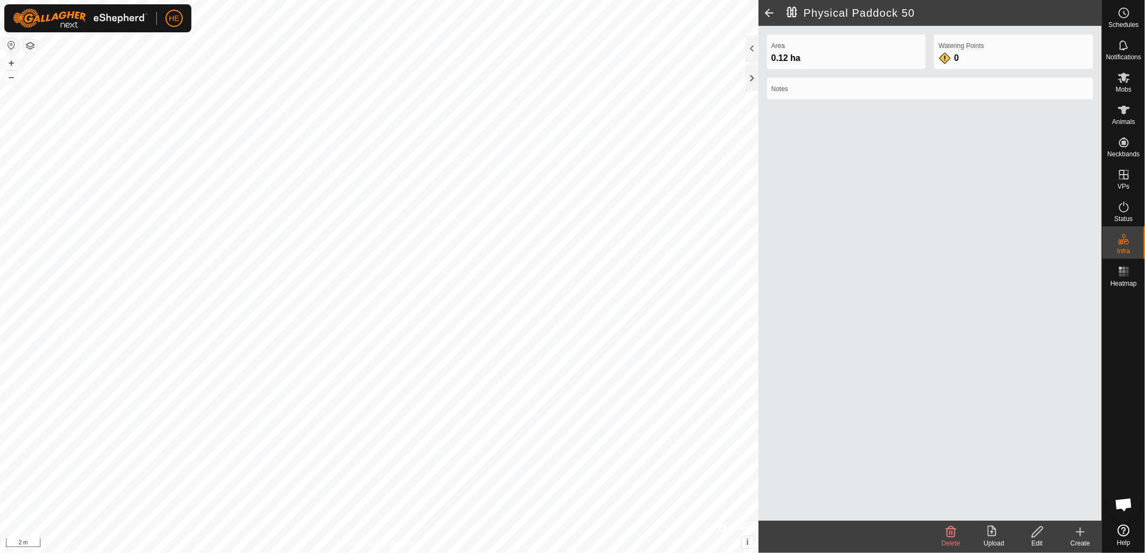
click at [1043, 534] on icon at bounding box center [1037, 532] width 13 height 13
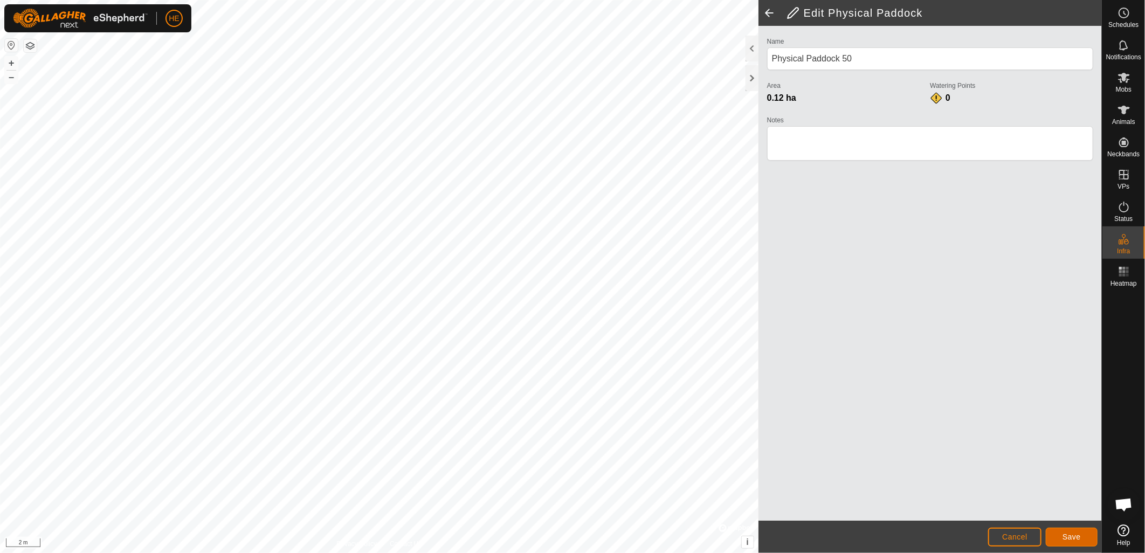
click at [1059, 537] on button "Save" at bounding box center [1072, 537] width 52 height 19
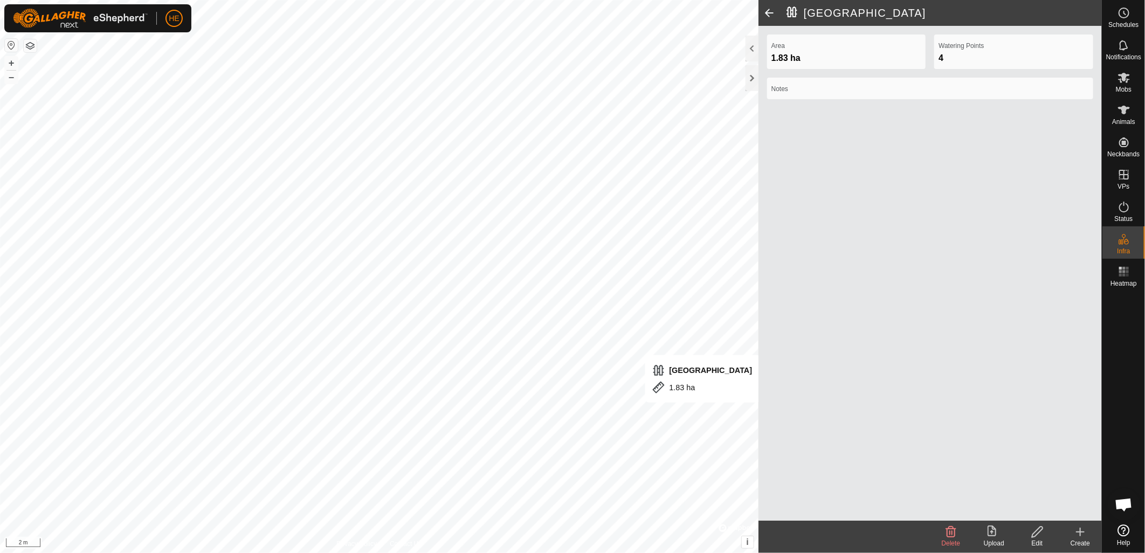
click at [1052, 529] on edit-svg-icon at bounding box center [1037, 532] width 43 height 13
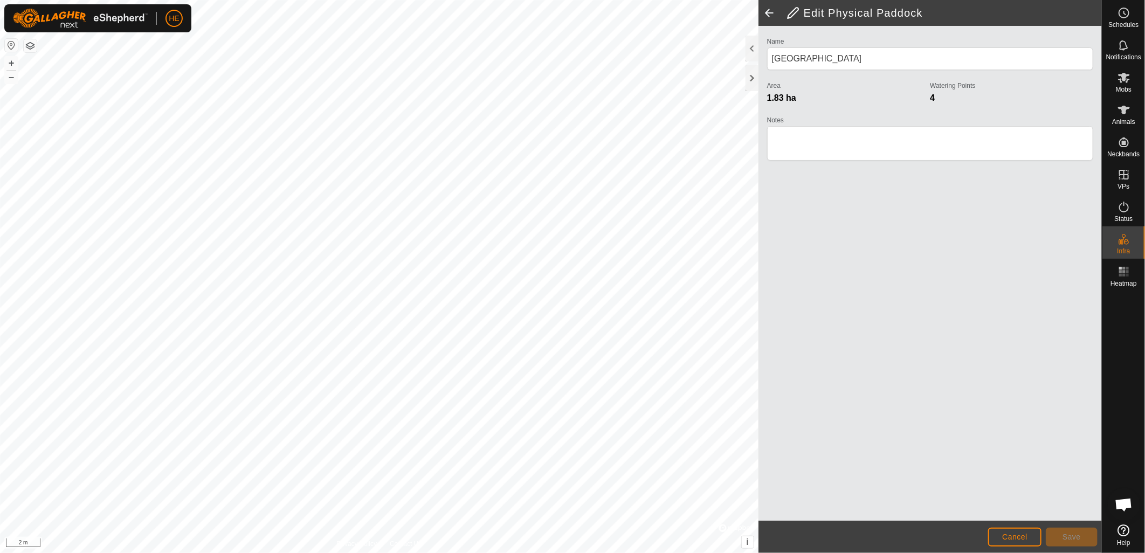
click at [822, 320] on div "Edit Physical Paddock Name Kikuyu Yards East Area 1.83 ha Watering Points 4 Not…" at bounding box center [551, 276] width 1102 height 553
click at [1079, 538] on span "Save" at bounding box center [1072, 537] width 18 height 9
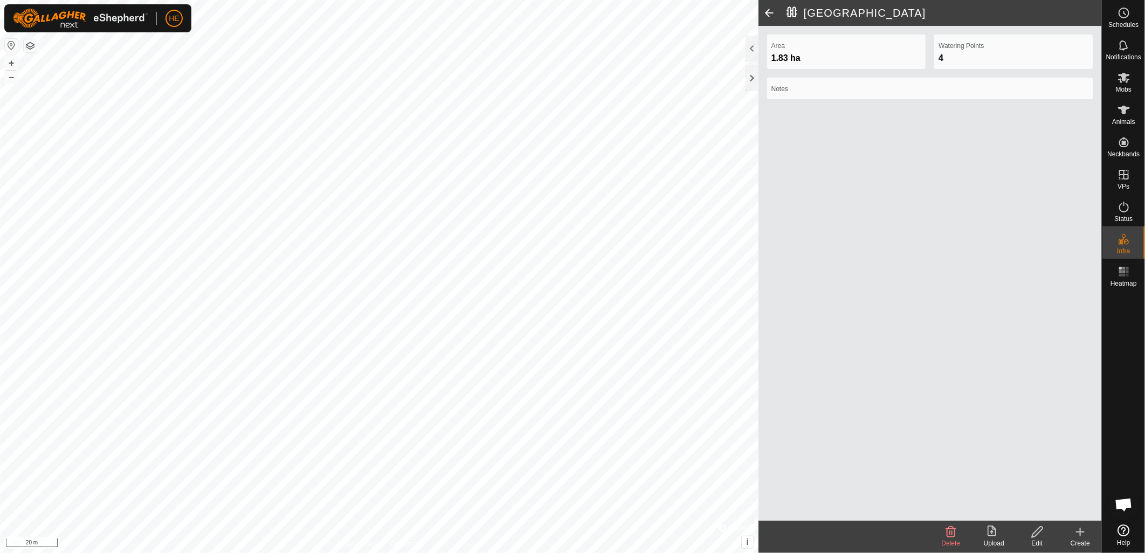
click at [1093, 539] on div "Create" at bounding box center [1080, 544] width 43 height 10
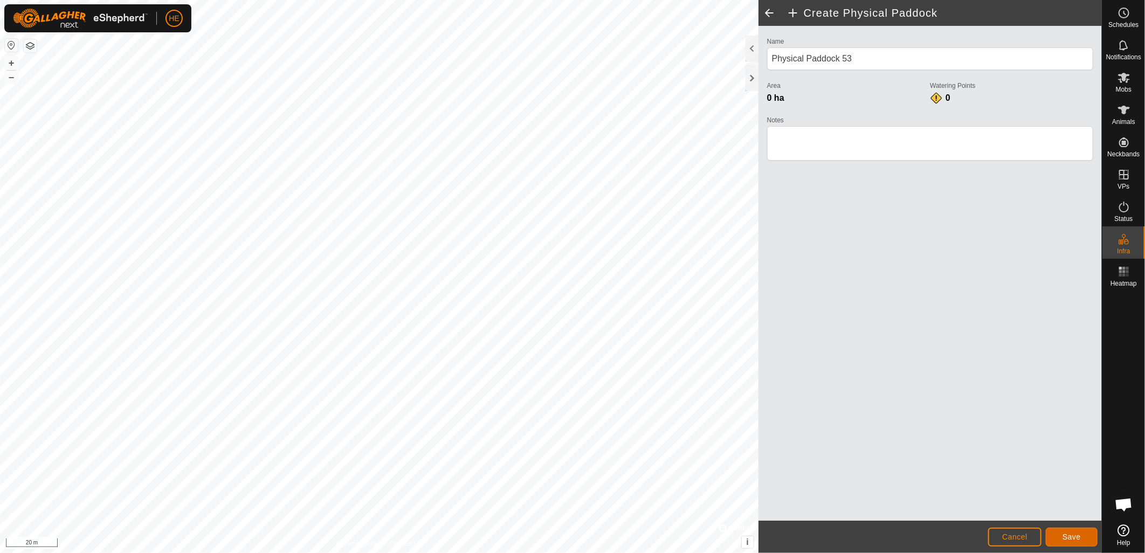
click at [1081, 536] on button "Save" at bounding box center [1072, 537] width 52 height 19
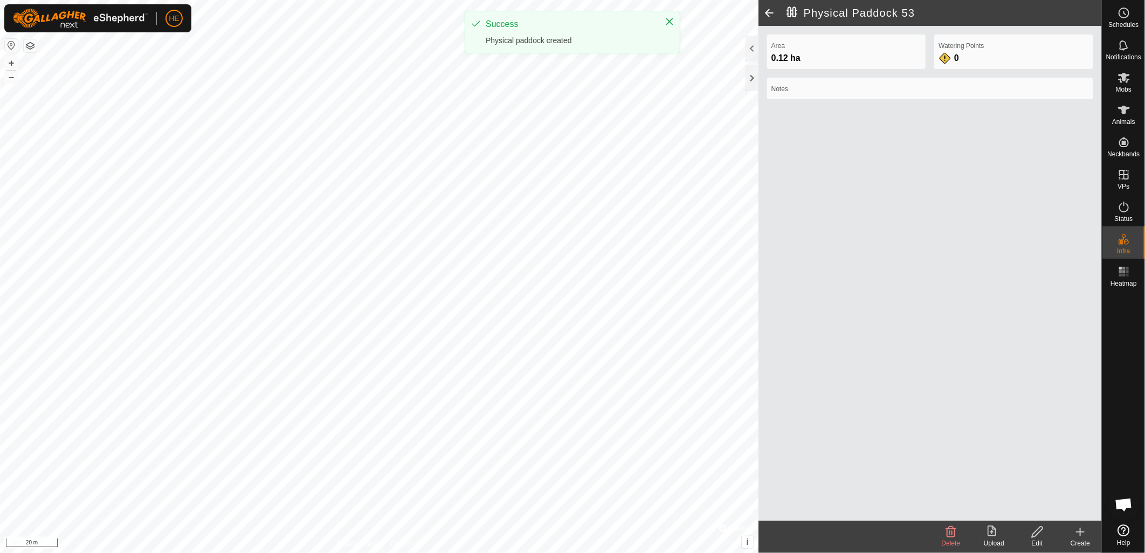
click at [1071, 534] on create-svg-icon at bounding box center [1080, 532] width 43 height 13
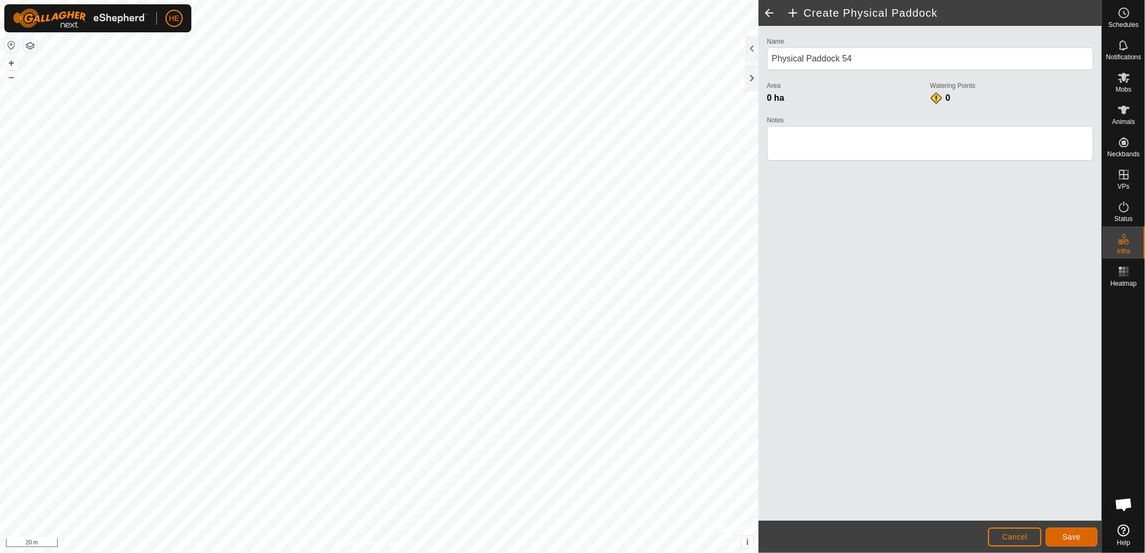
click at [1059, 536] on button "Save" at bounding box center [1072, 537] width 52 height 19
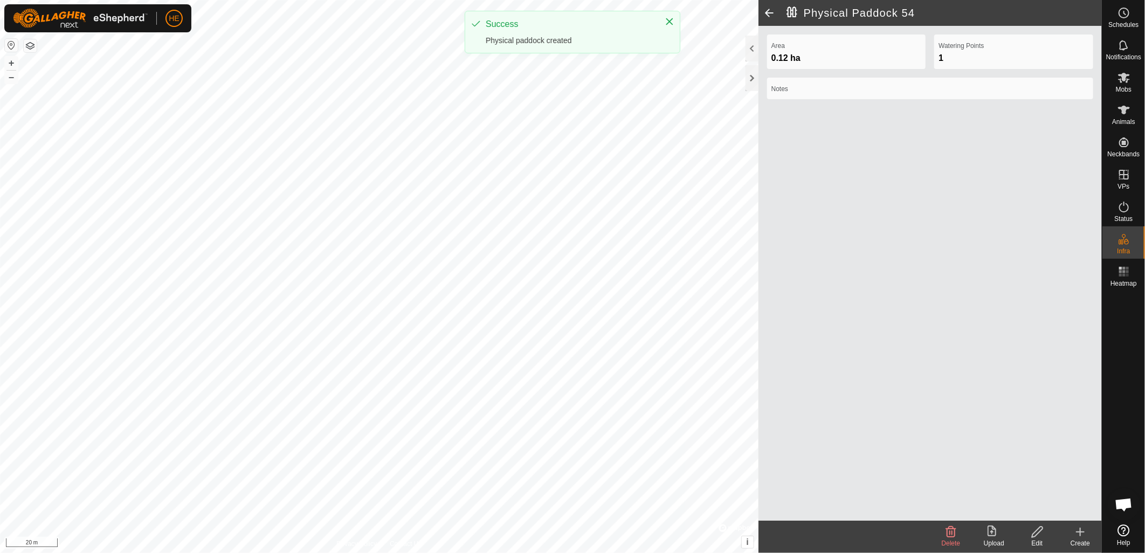
click at [1081, 535] on icon at bounding box center [1080, 532] width 13 height 13
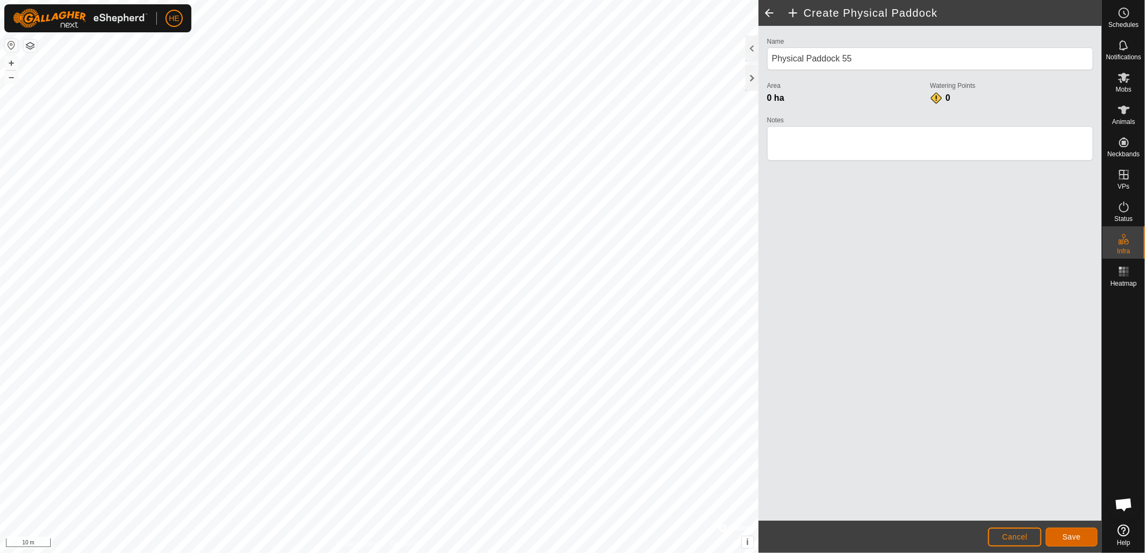
click at [1092, 545] on button "Save" at bounding box center [1072, 537] width 52 height 19
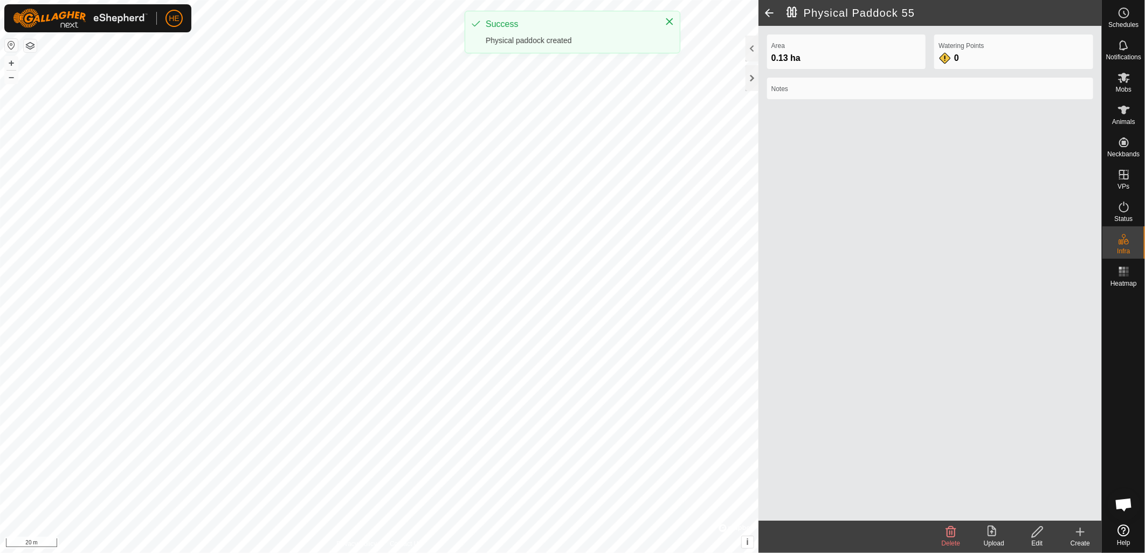
click at [1079, 529] on icon at bounding box center [1080, 532] width 13 height 13
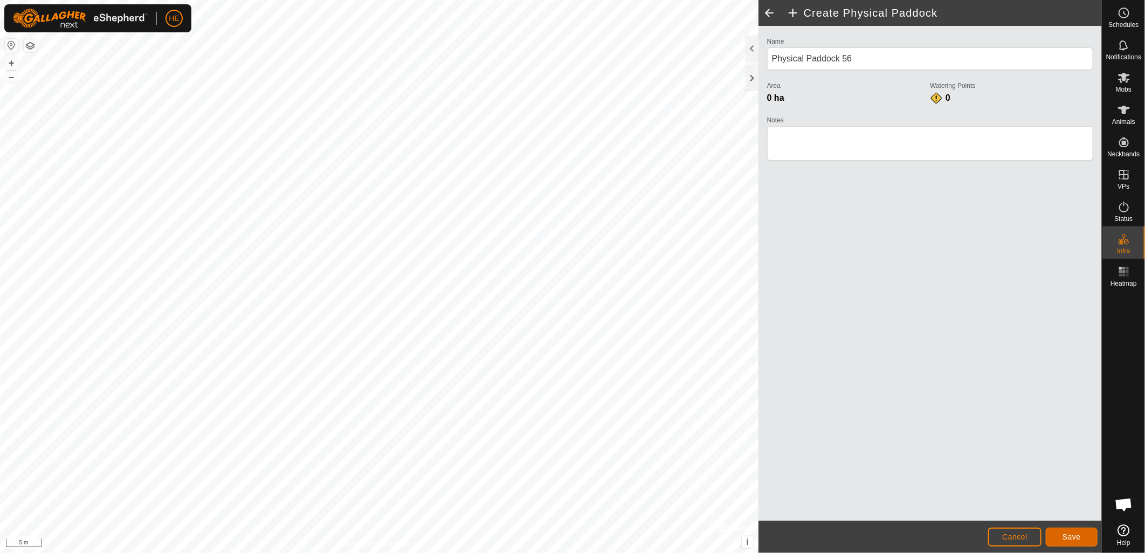
click at [1064, 533] on span "Save" at bounding box center [1072, 537] width 18 height 9
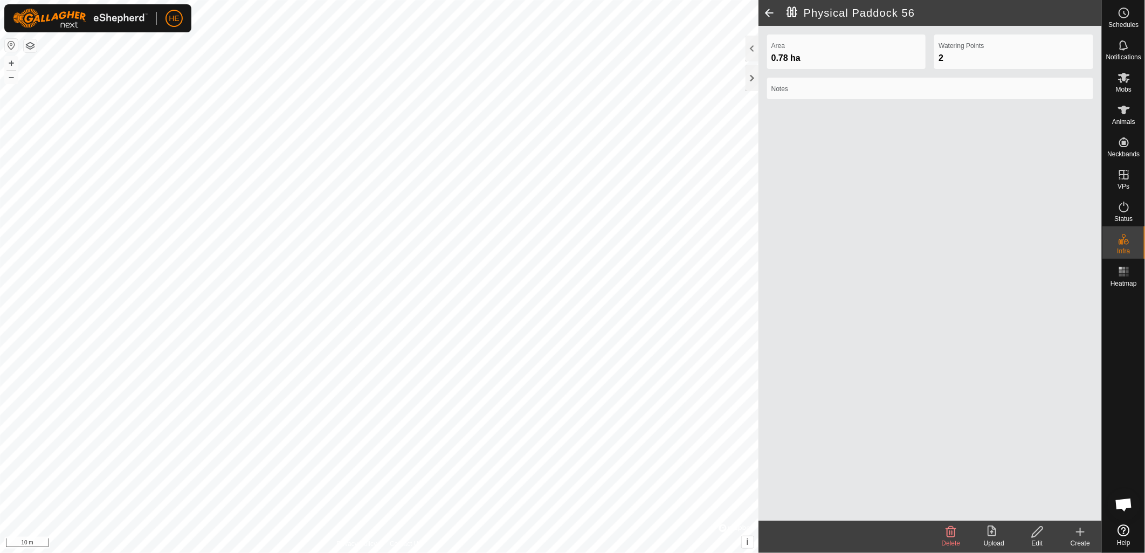
click at [1082, 534] on icon at bounding box center [1080, 532] width 13 height 13
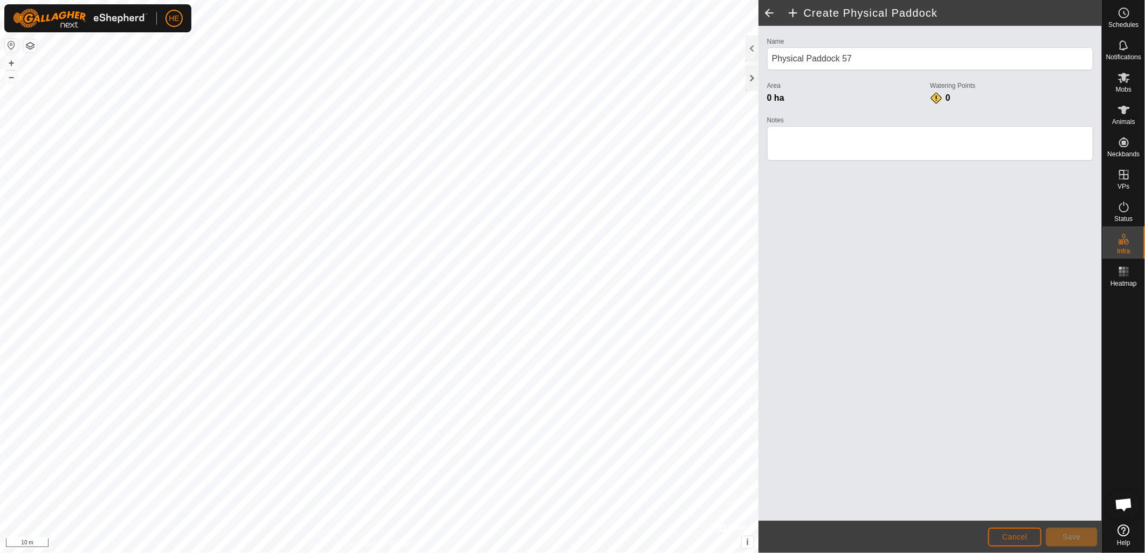
click at [1027, 546] on button "Cancel" at bounding box center [1014, 537] width 53 height 19
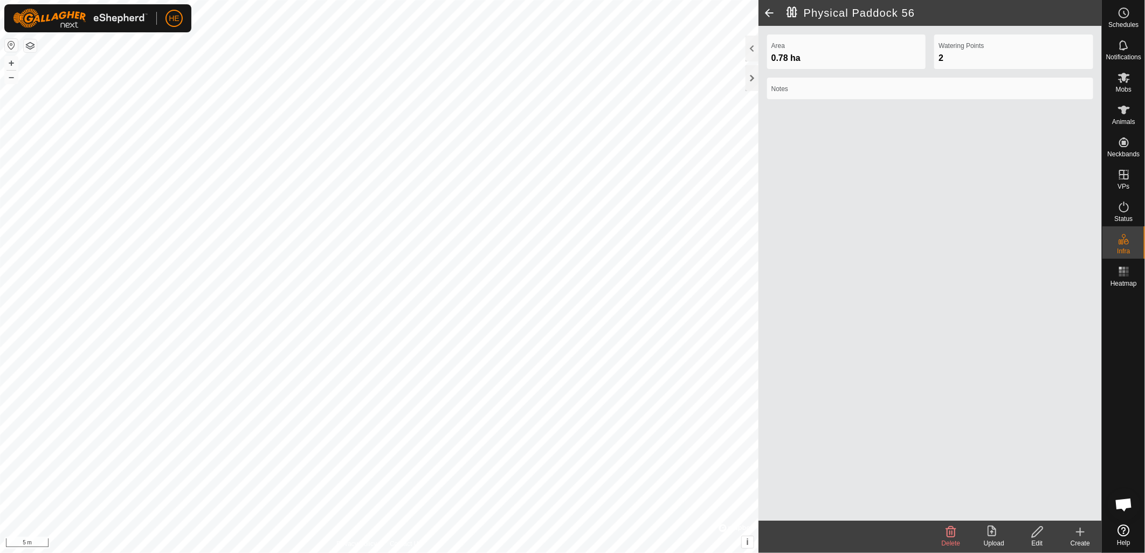
click at [1034, 534] on icon at bounding box center [1037, 532] width 13 height 13
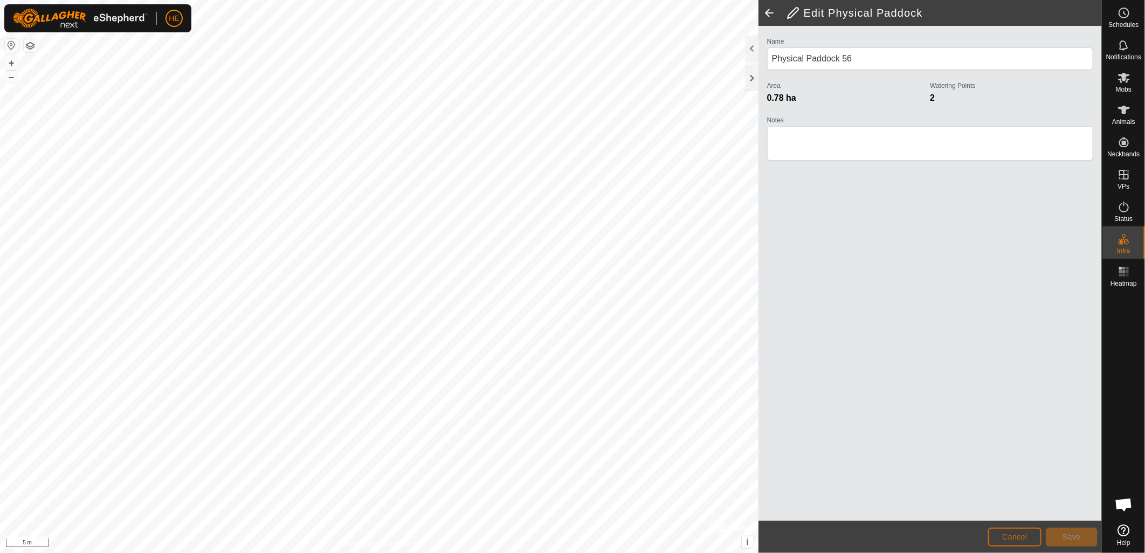
click at [1034, 534] on button "Cancel" at bounding box center [1014, 537] width 53 height 19
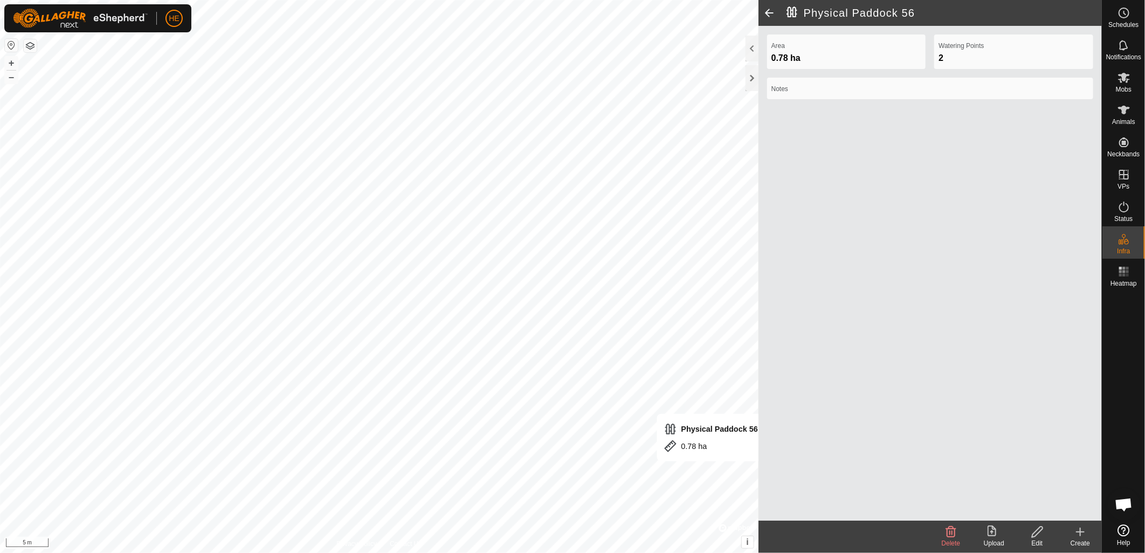
click at [766, 460] on div "Physical Paddock 56 Area 0.78 ha Watering Points 2 Notes Delete Upload Edit Cre…" at bounding box center [551, 276] width 1102 height 553
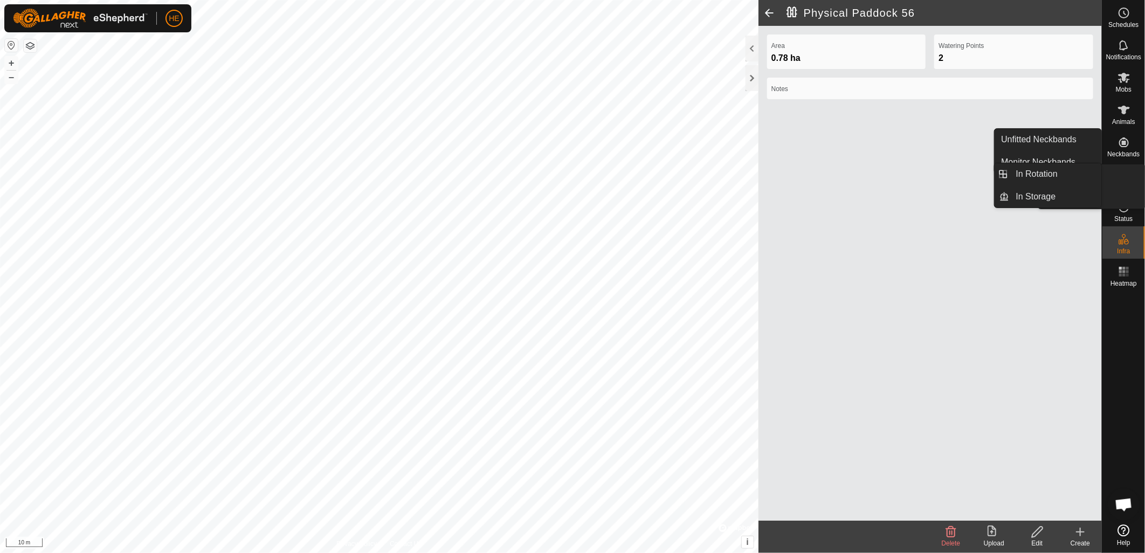
click at [1128, 183] on span "VPs" at bounding box center [1124, 186] width 12 height 6
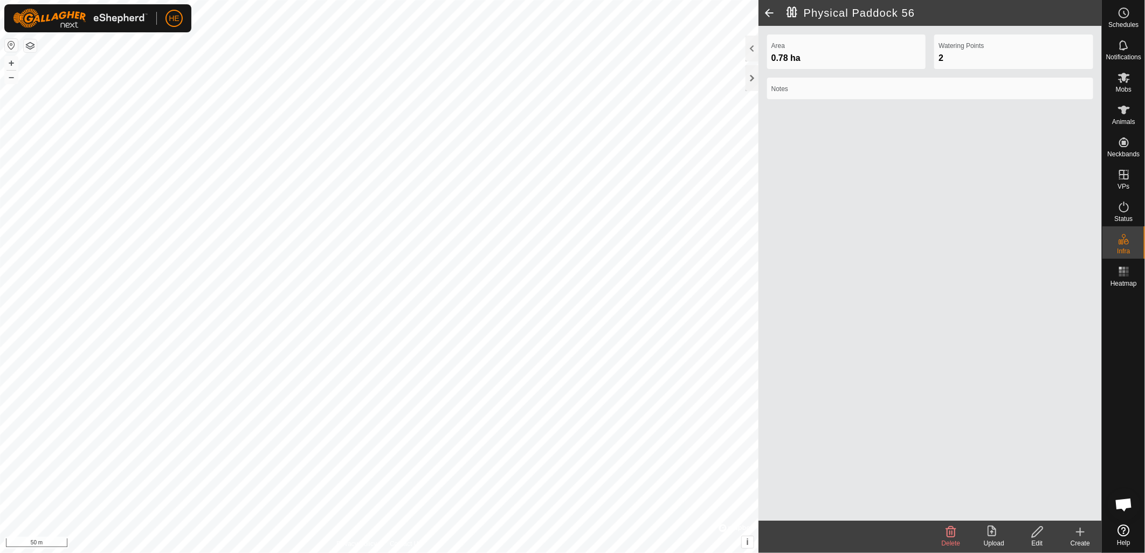
scroll to position [489, 0]
click at [1118, 175] on es-virtualpaddocks-svg-icon at bounding box center [1123, 174] width 19 height 17
click at [1129, 180] on icon at bounding box center [1124, 174] width 13 height 13
click at [1072, 202] on link "In Storage" at bounding box center [1056, 197] width 92 height 22
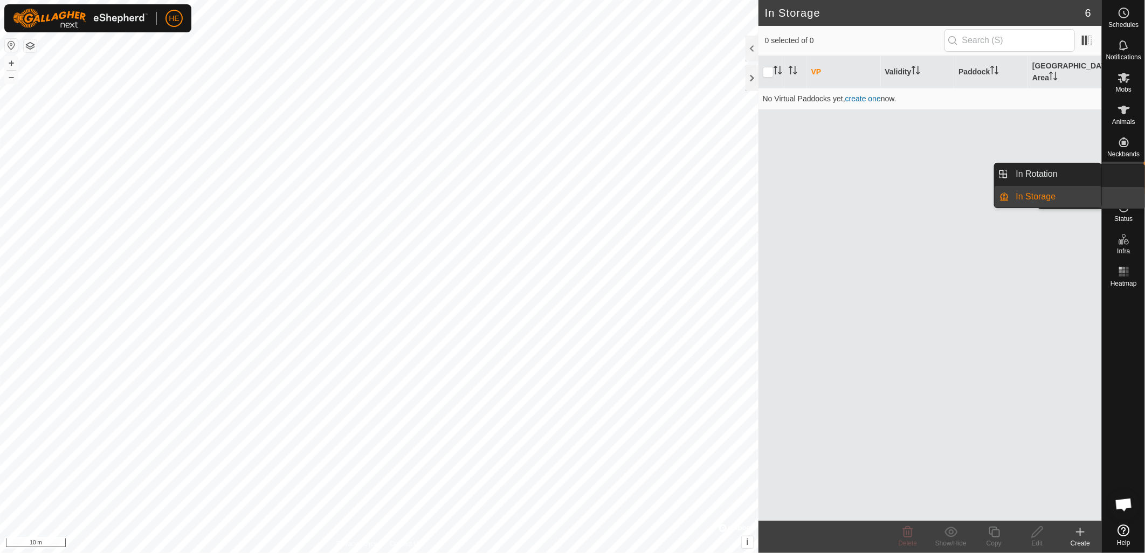
click at [1127, 185] on span "VPs" at bounding box center [1124, 186] width 12 height 6
click at [1044, 176] on link "In Rotation" at bounding box center [1056, 174] width 92 height 22
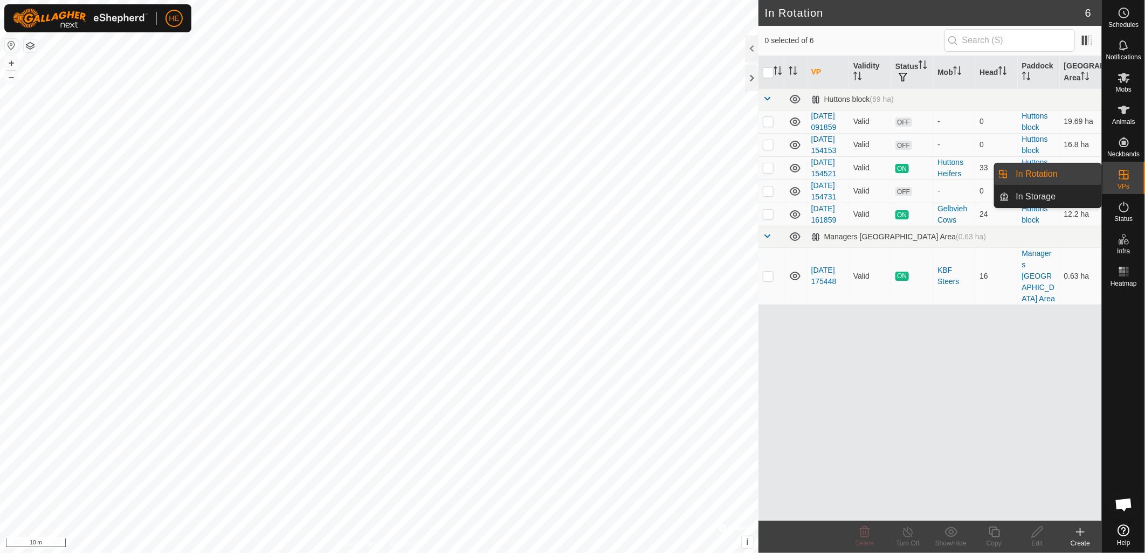
click at [1132, 177] on es-virtualpaddocks-svg-icon at bounding box center [1123, 174] width 19 height 17
click at [1050, 193] on link "In Storage" at bounding box center [1056, 197] width 92 height 22
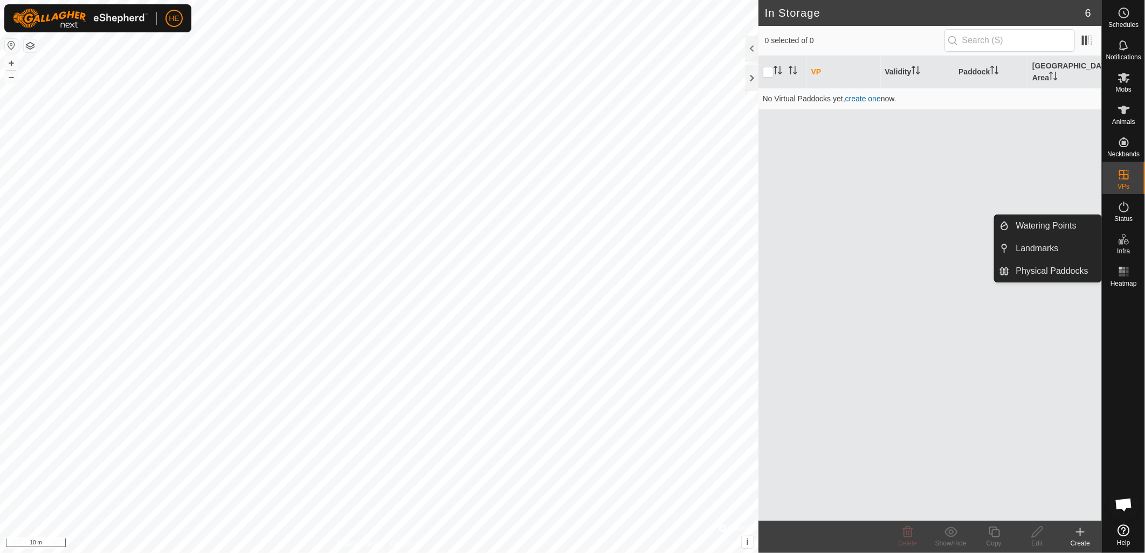
click at [1128, 243] on icon at bounding box center [1126, 242] width 5 height 6
click at [1038, 268] on link "Physical Paddocks" at bounding box center [1056, 271] width 92 height 22
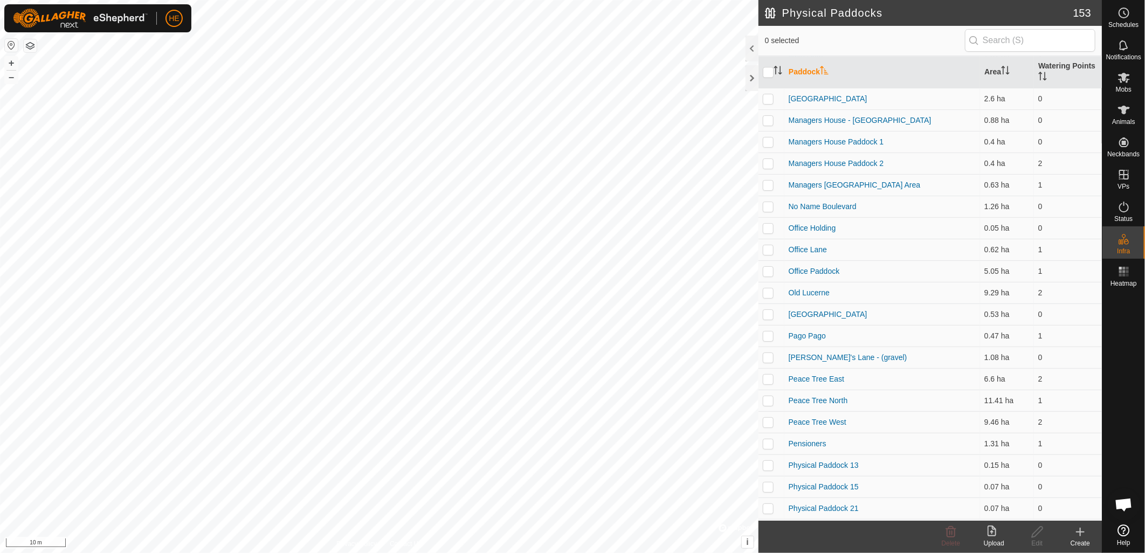
scroll to position [1737, 0]
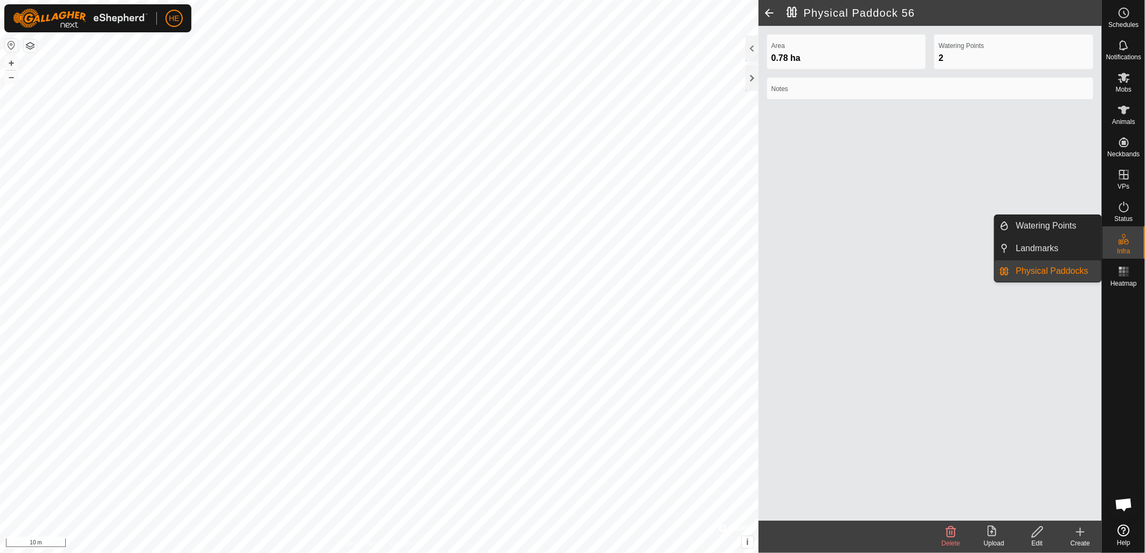
click at [1037, 269] on link "Physical Paddocks" at bounding box center [1056, 271] width 92 height 22
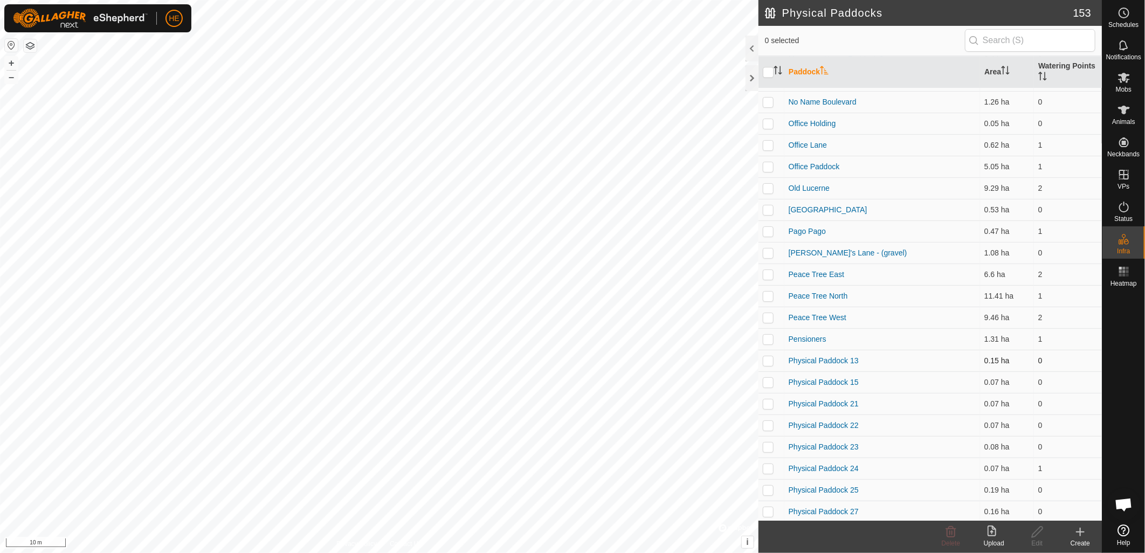
scroll to position [1848, 0]
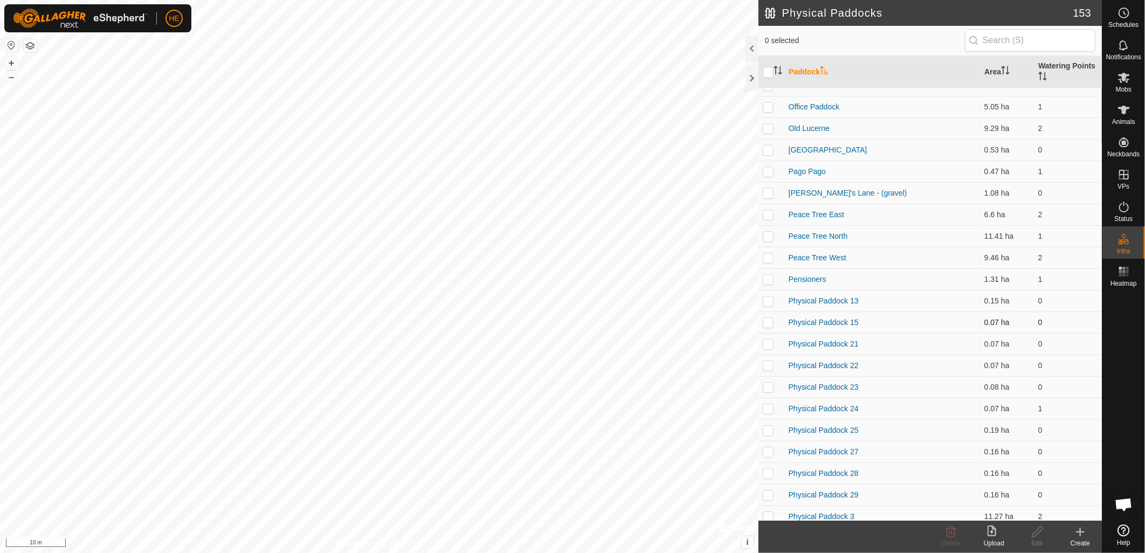
click at [766, 324] on p-checkbox at bounding box center [768, 322] width 11 height 9
click at [768, 321] on p-checkbox at bounding box center [768, 322] width 11 height 9
checkbox input "false"
click at [773, 448] on p-checkbox at bounding box center [768, 452] width 11 height 9
checkbox input "true"
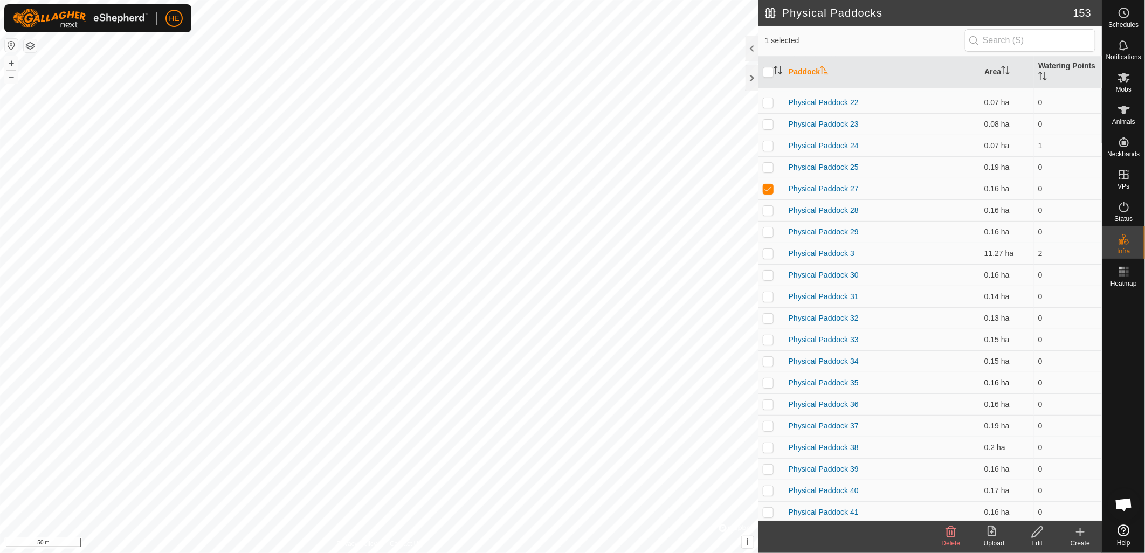
scroll to position [2208, 0]
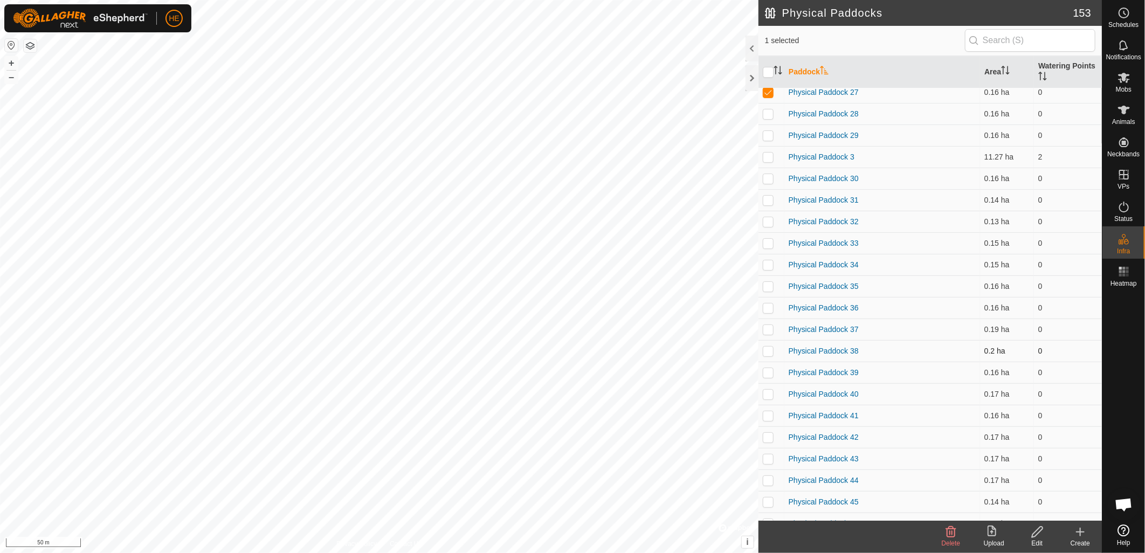
click at [763, 348] on p-checkbox at bounding box center [768, 351] width 11 height 9
checkbox input "true"
click at [772, 459] on p-checkbox at bounding box center [768, 459] width 11 height 9
checkbox input "true"
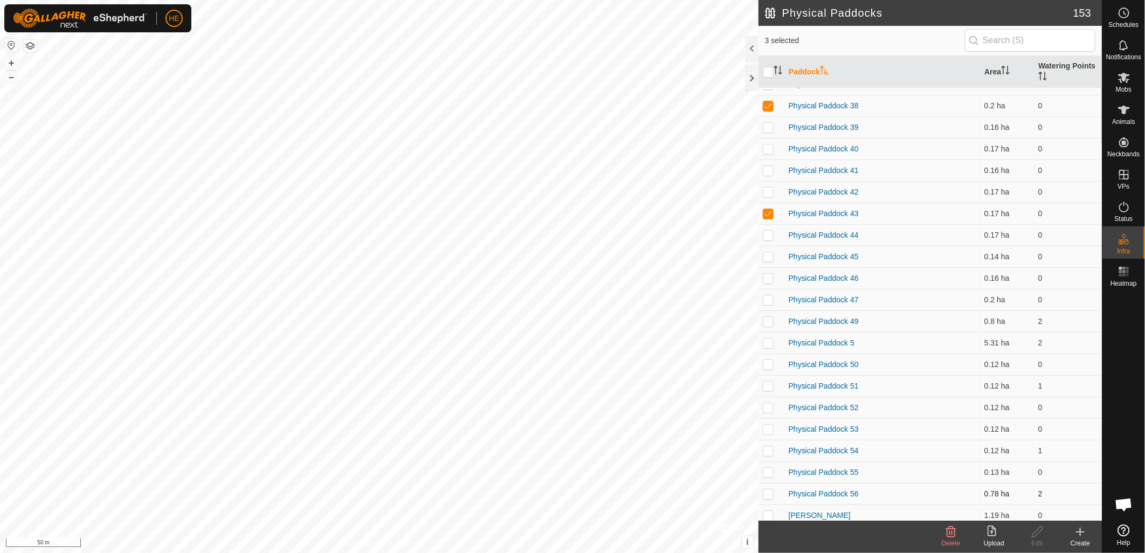
scroll to position [2508, 0]
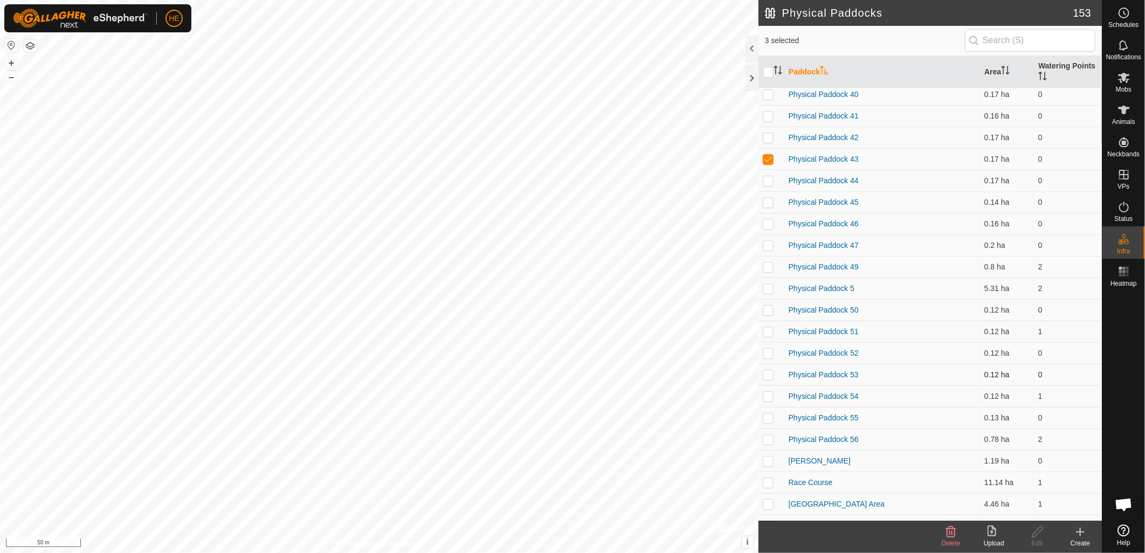
click at [767, 377] on p-tablecheckbox at bounding box center [768, 374] width 11 height 9
checkbox input "true"
click at [768, 443] on td at bounding box center [772, 440] width 26 height 22
checkbox input "true"
click at [766, 72] on input "checkbox" at bounding box center [768, 72] width 11 height 11
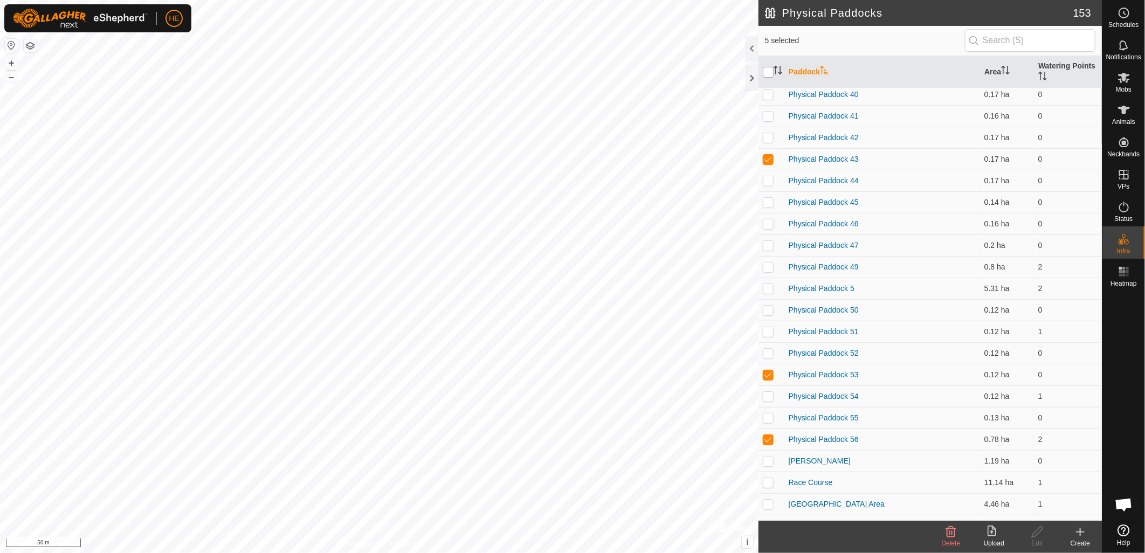
checkbox input "true"
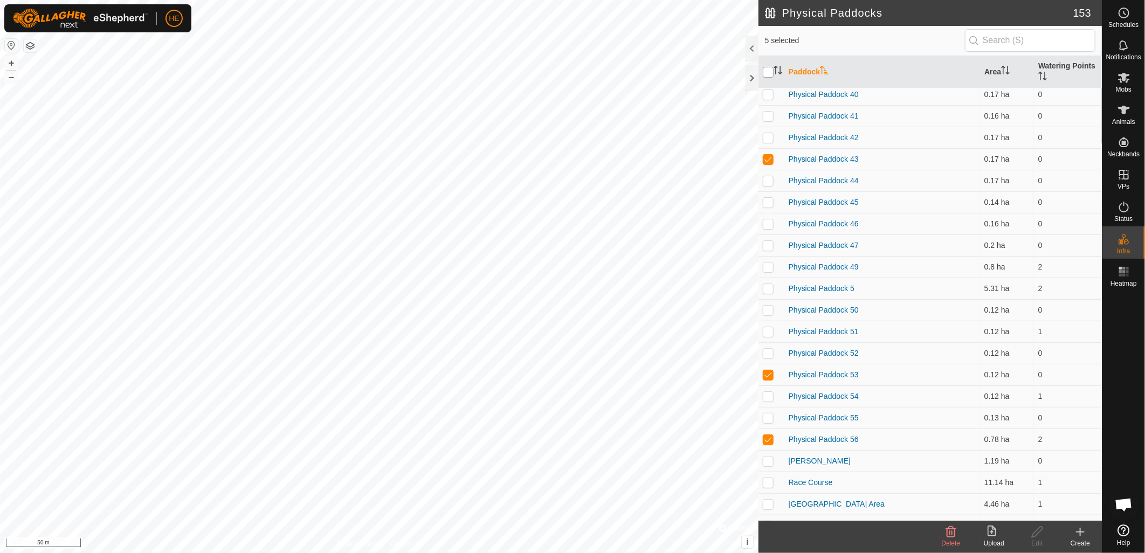
checkbox input "true"
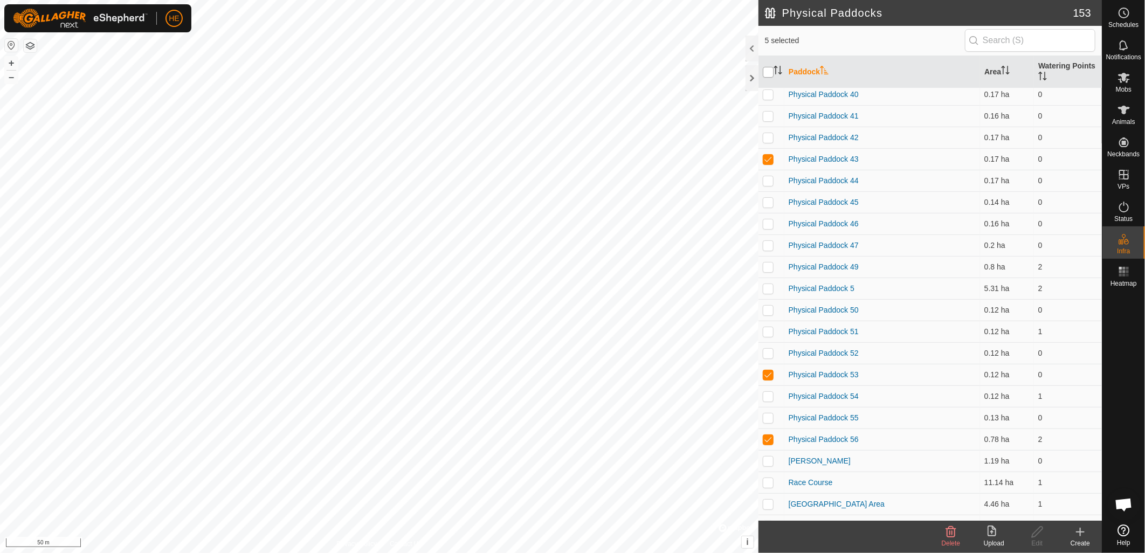
checkbox input "true"
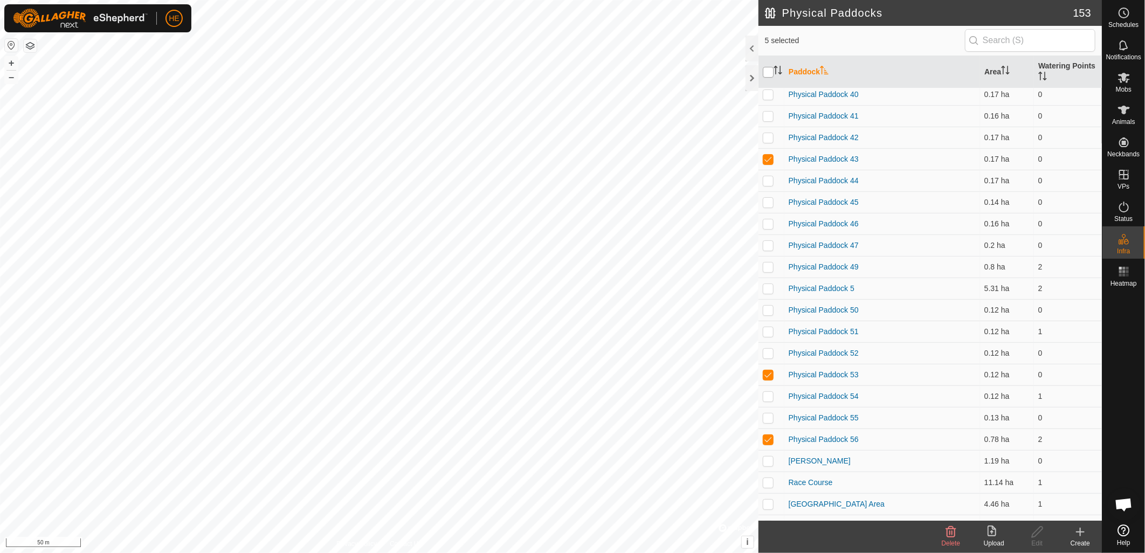
checkbox input "true"
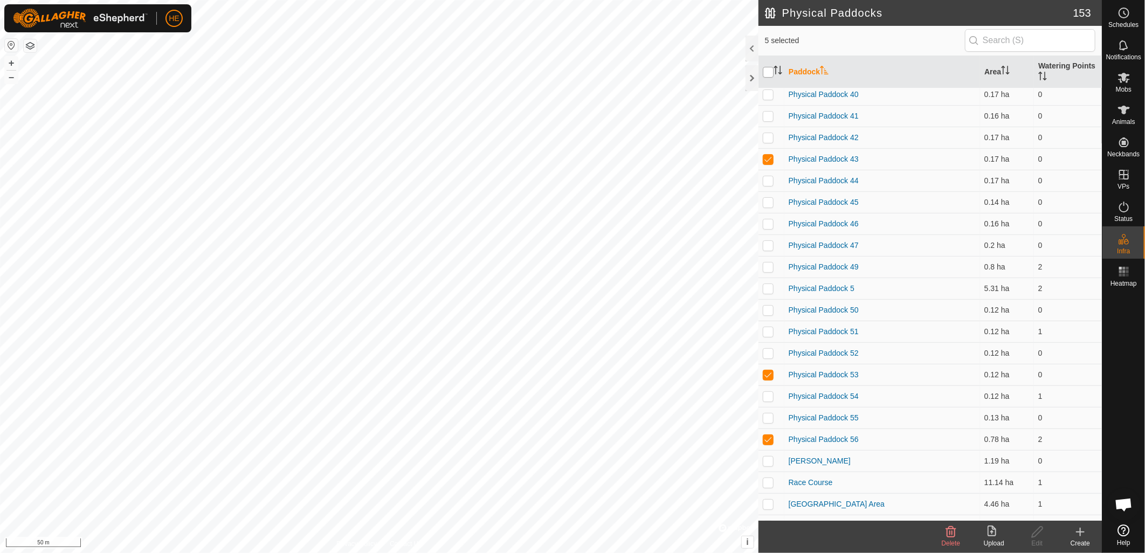
checkbox input "true"
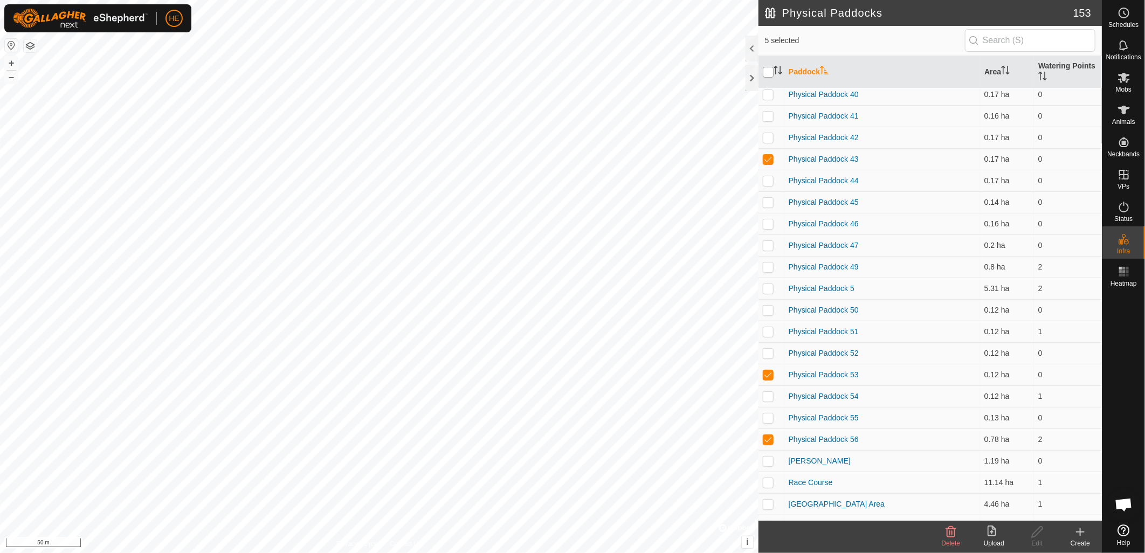
checkbox input "true"
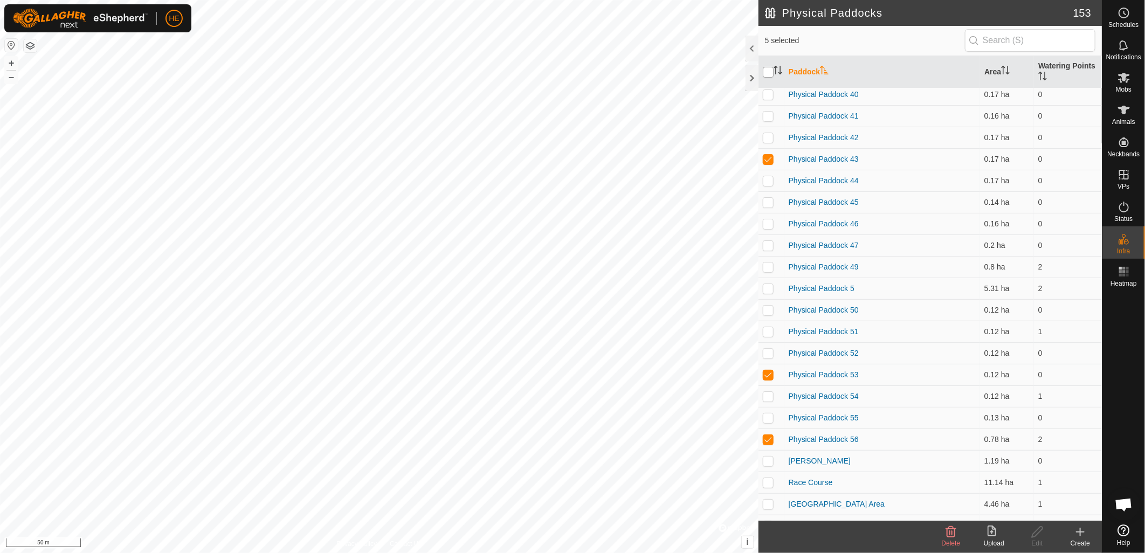
checkbox input "true"
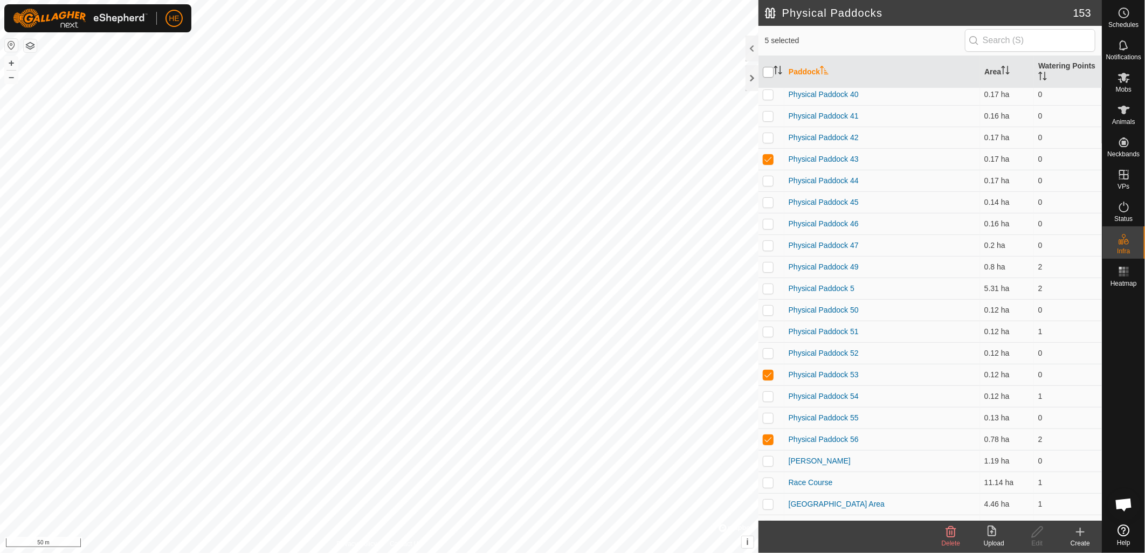
checkbox input "true"
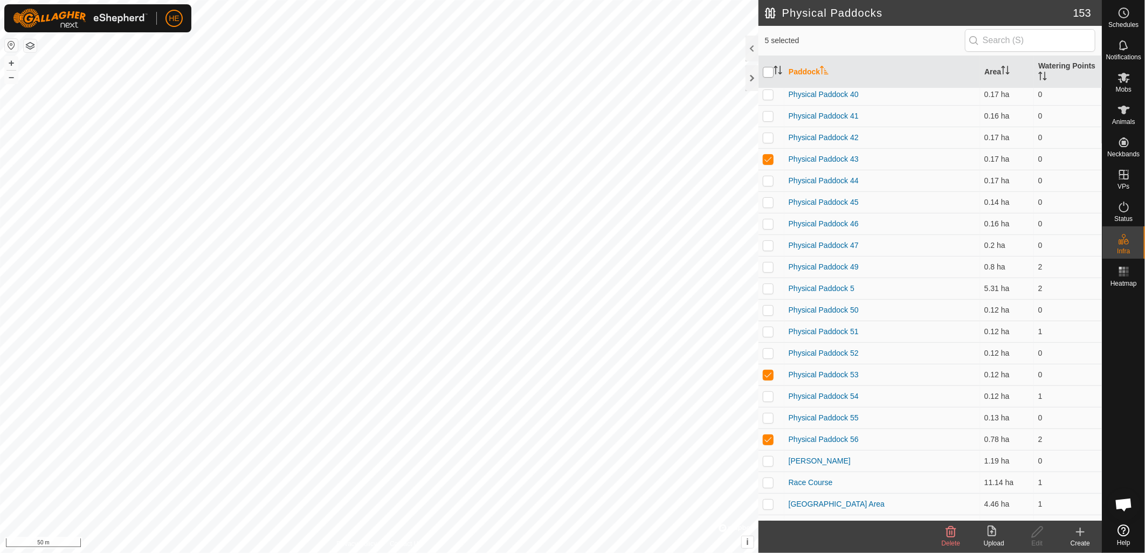
checkbox input "true"
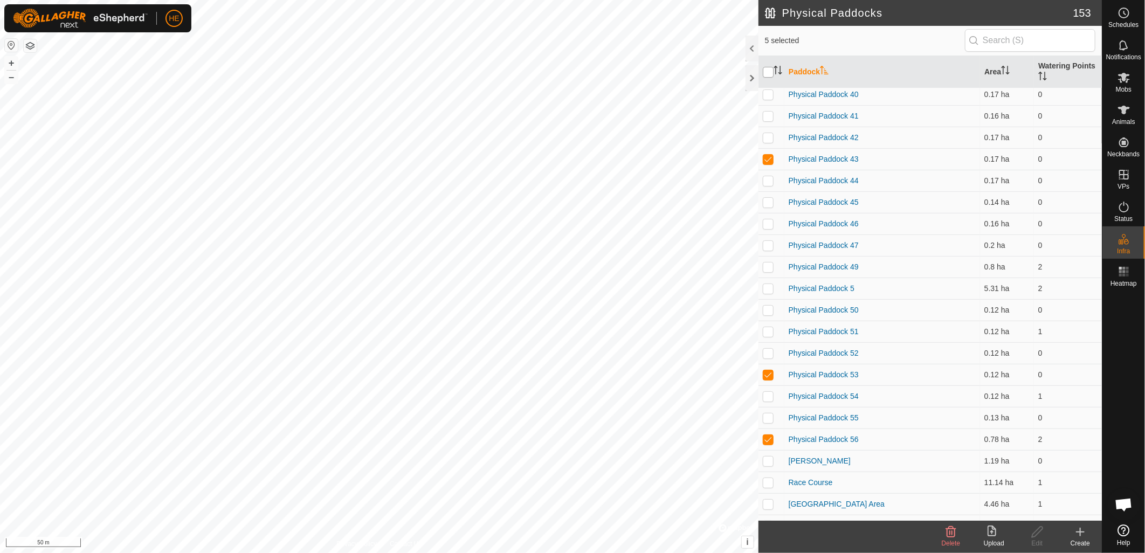
checkbox input "true"
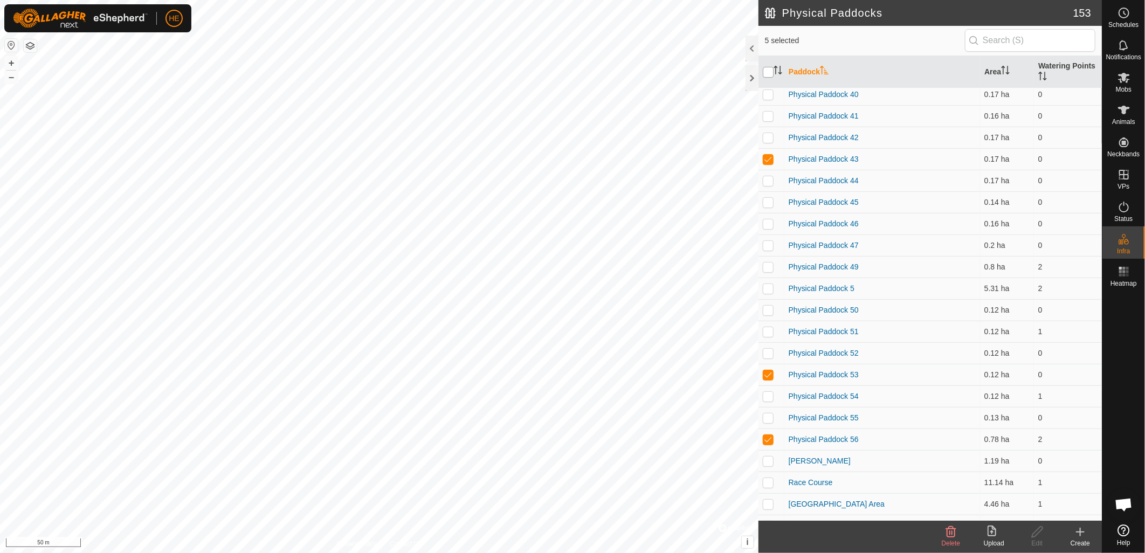
checkbox input "true"
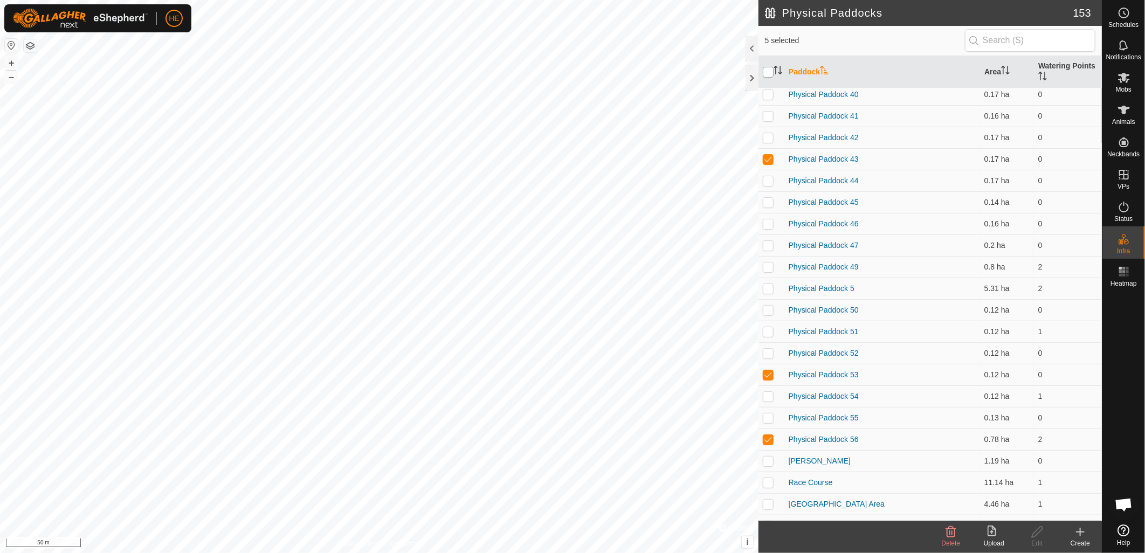
checkbox input "true"
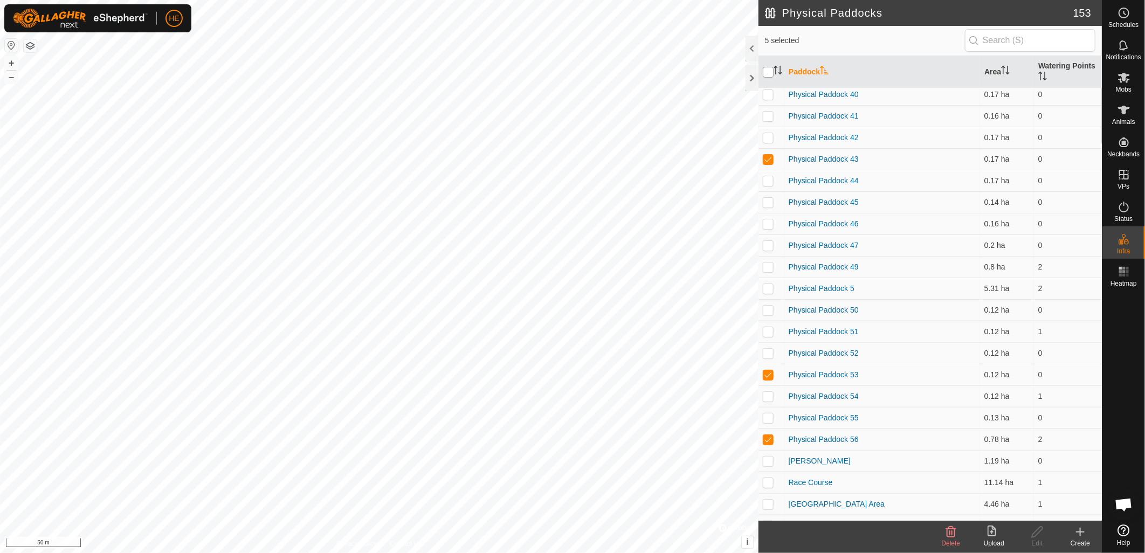
checkbox input "true"
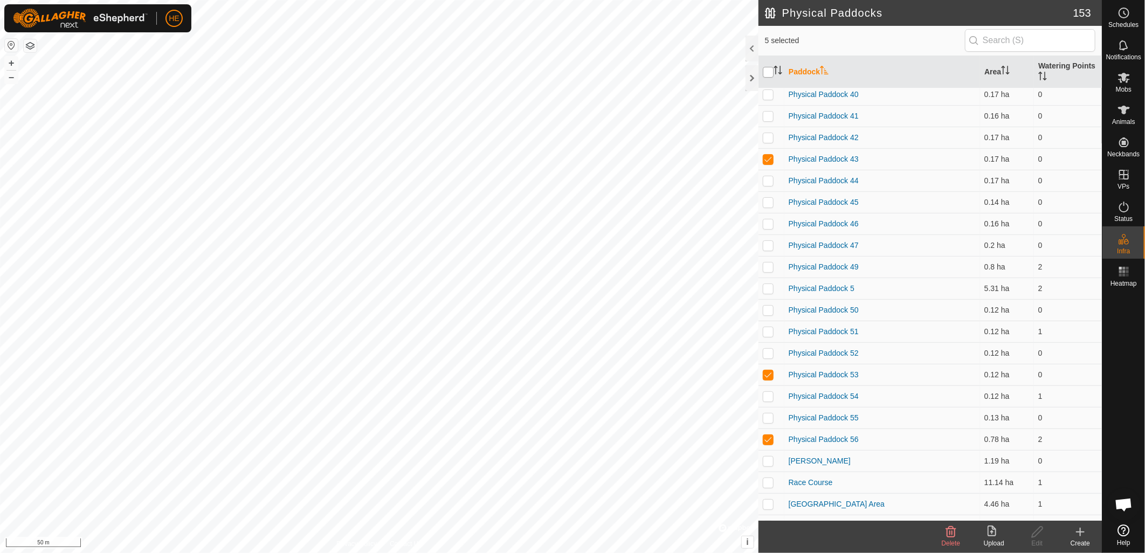
checkbox input "true"
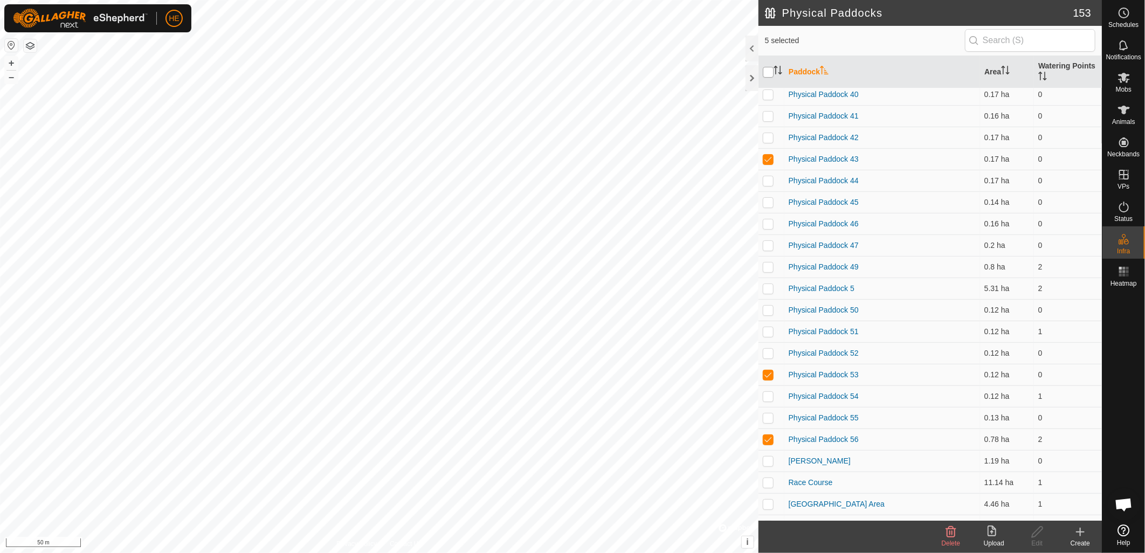
checkbox input "true"
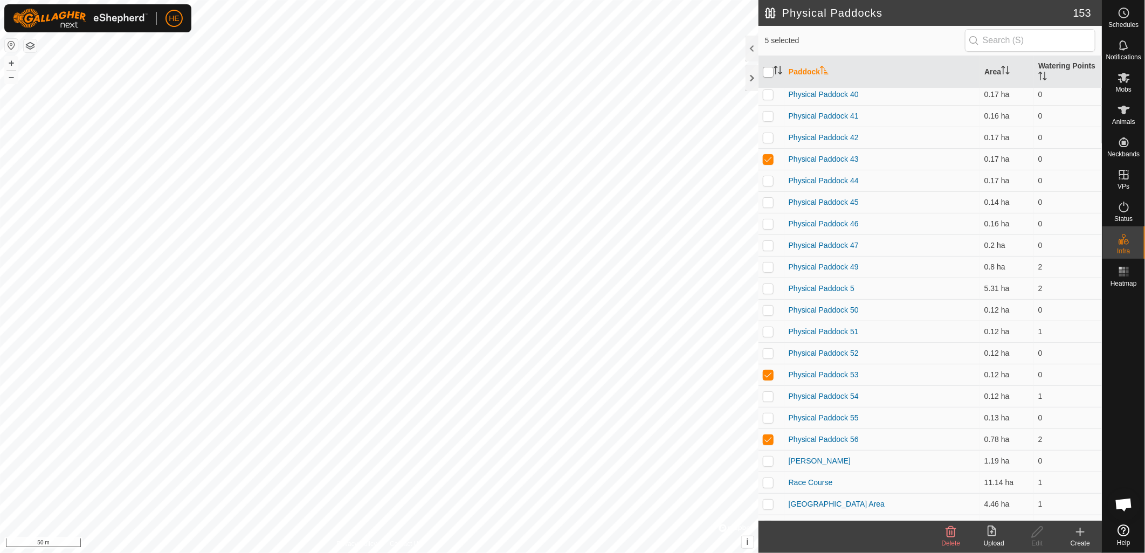
checkbox input "true"
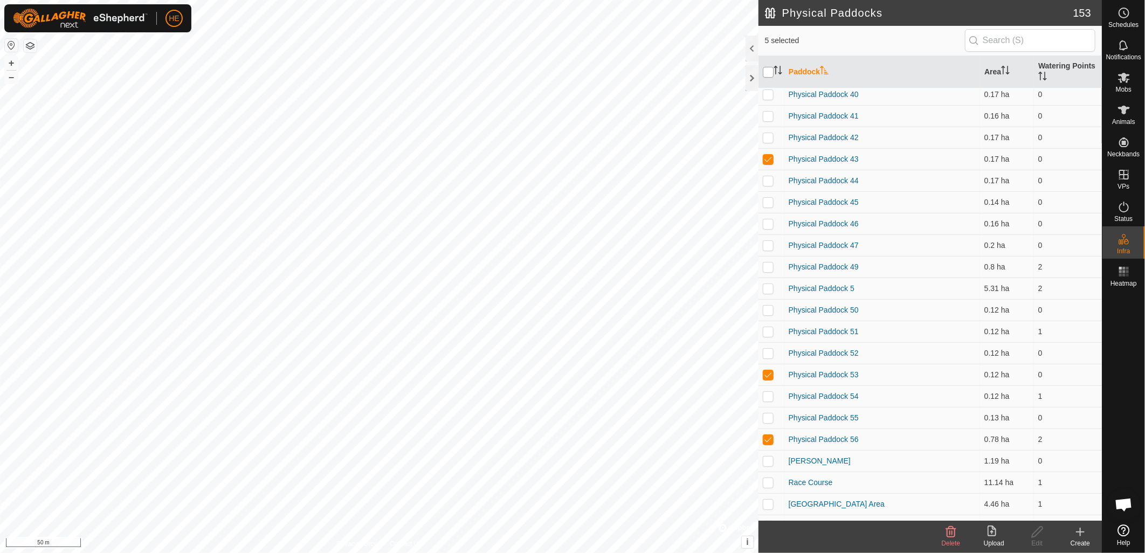
checkbox input "true"
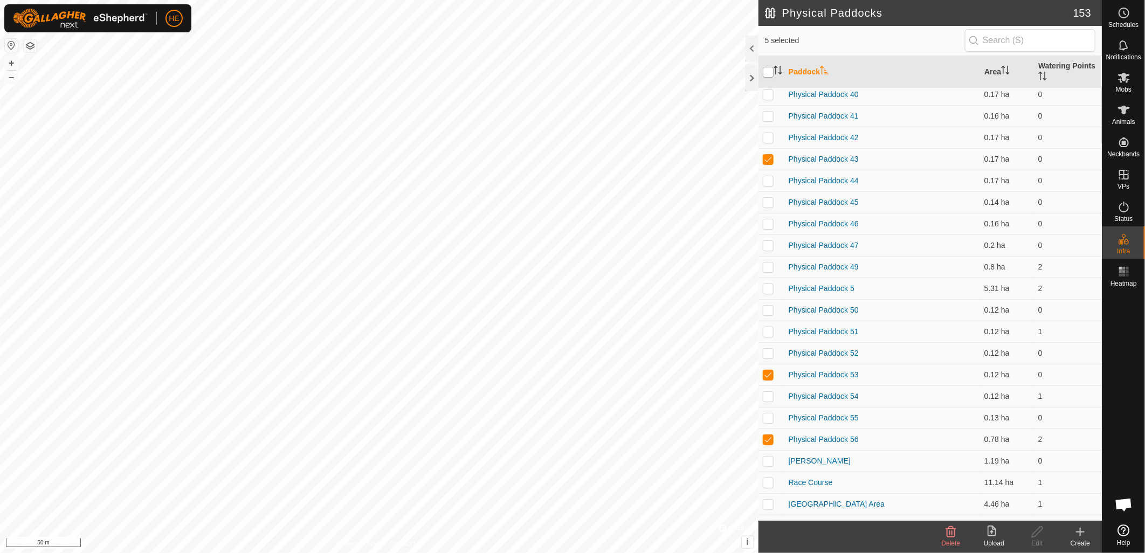
checkbox input "true"
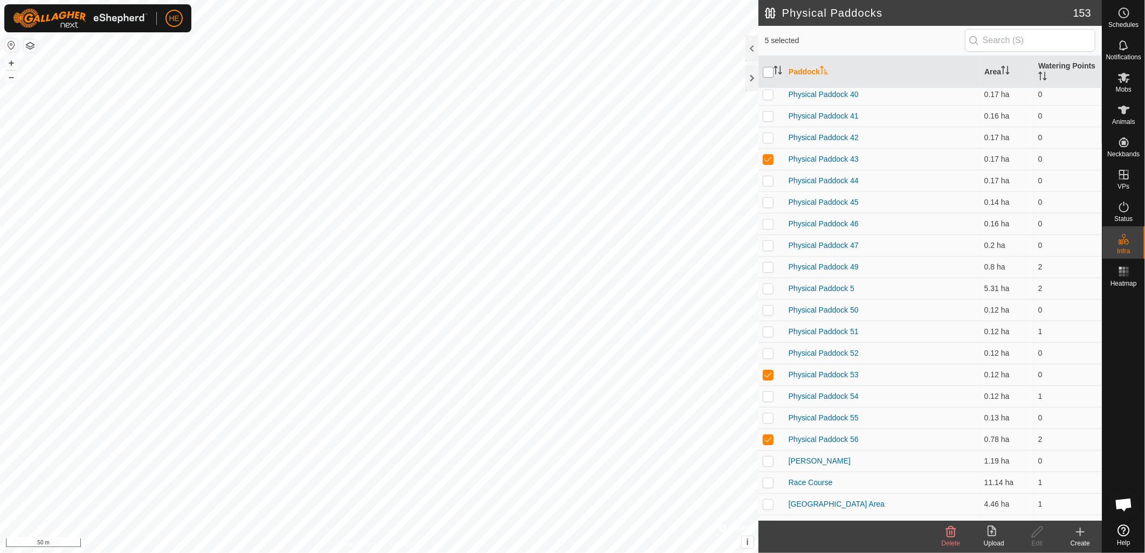
checkbox input "true"
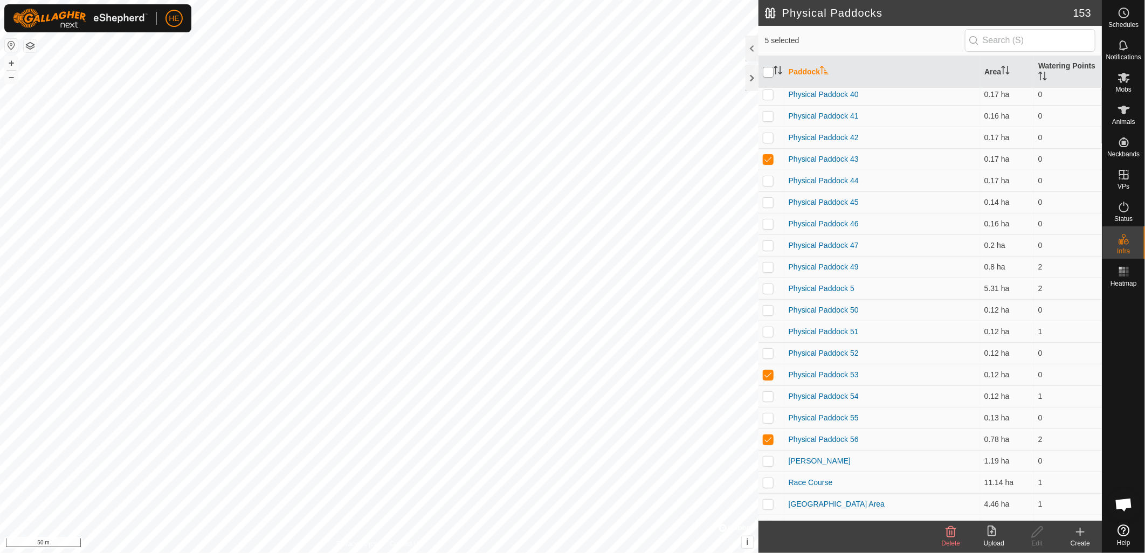
checkbox input "true"
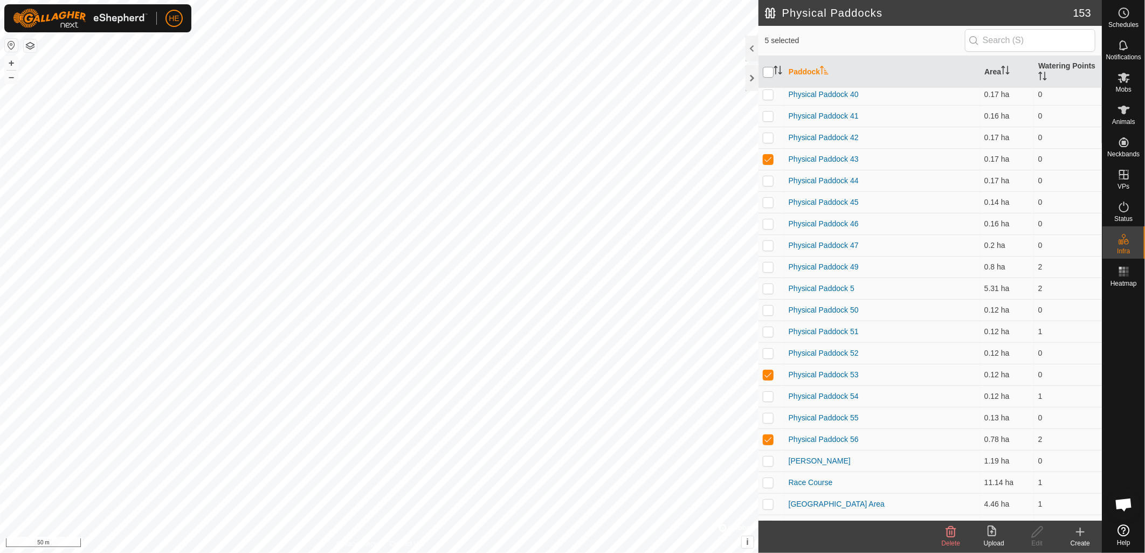
checkbox input "true"
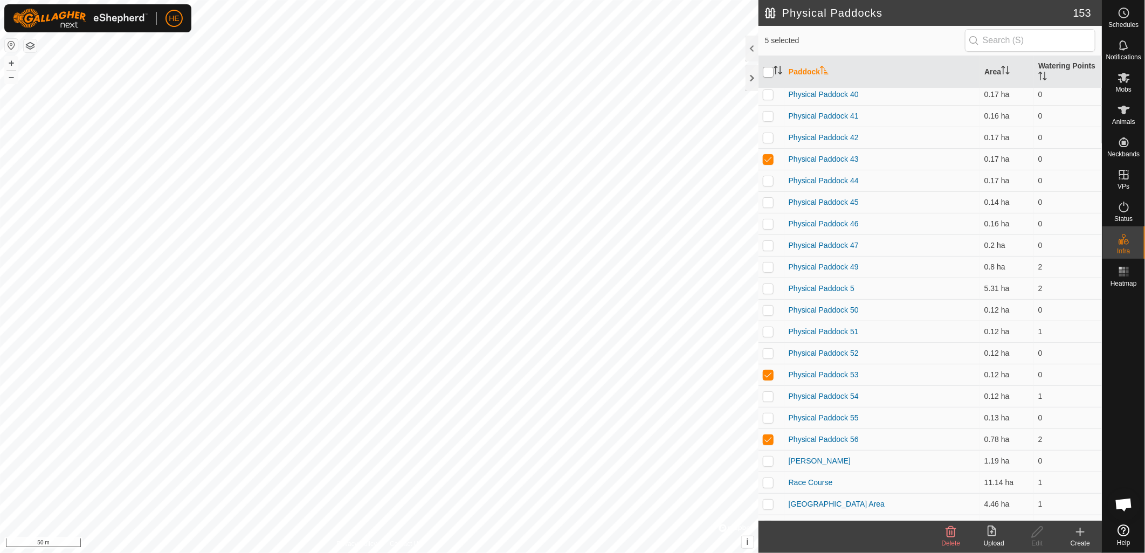
checkbox input "true"
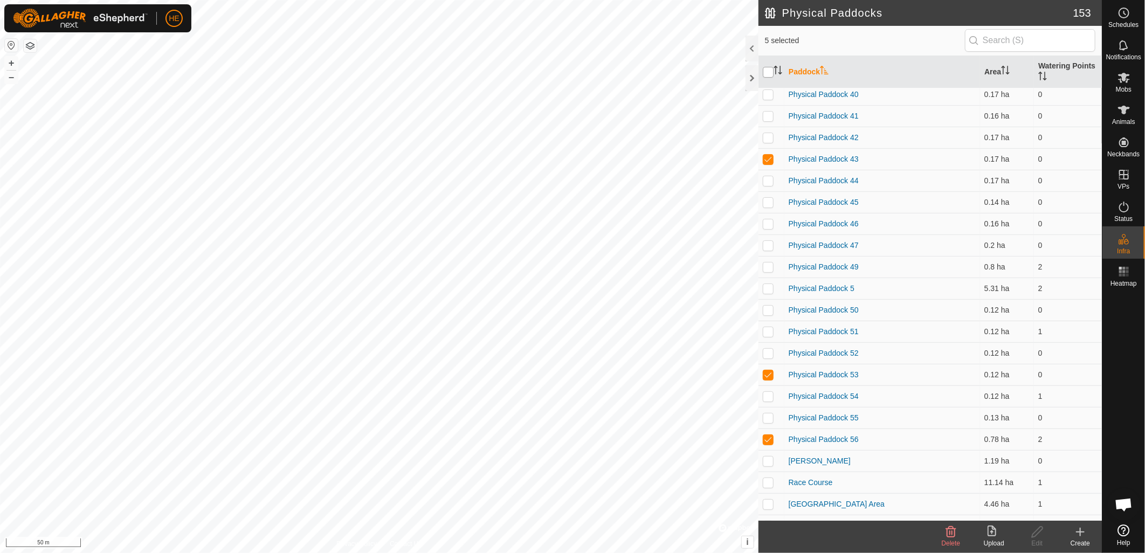
checkbox input "true"
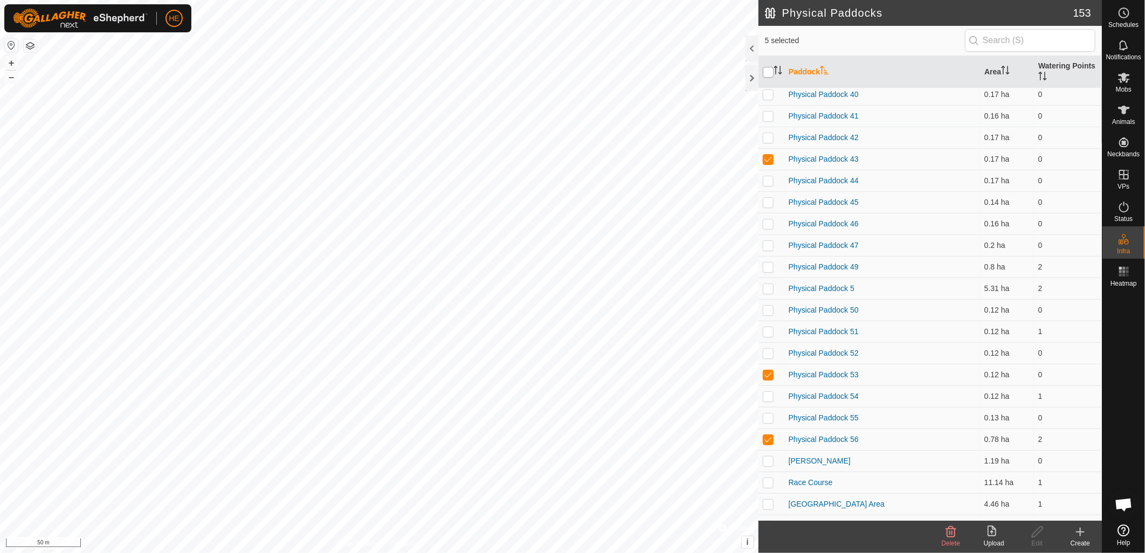
checkbox input "true"
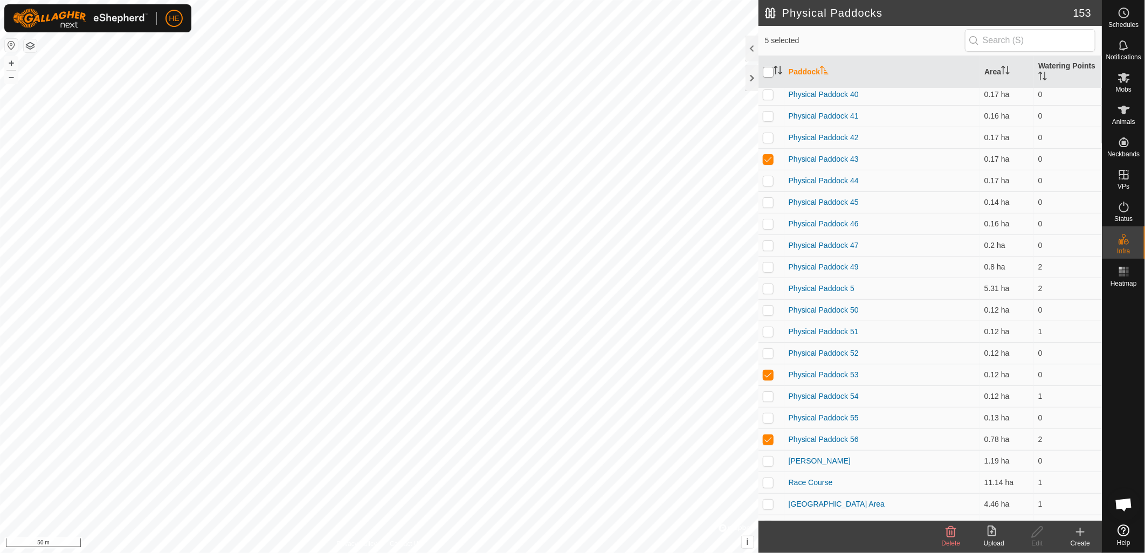
checkbox input "true"
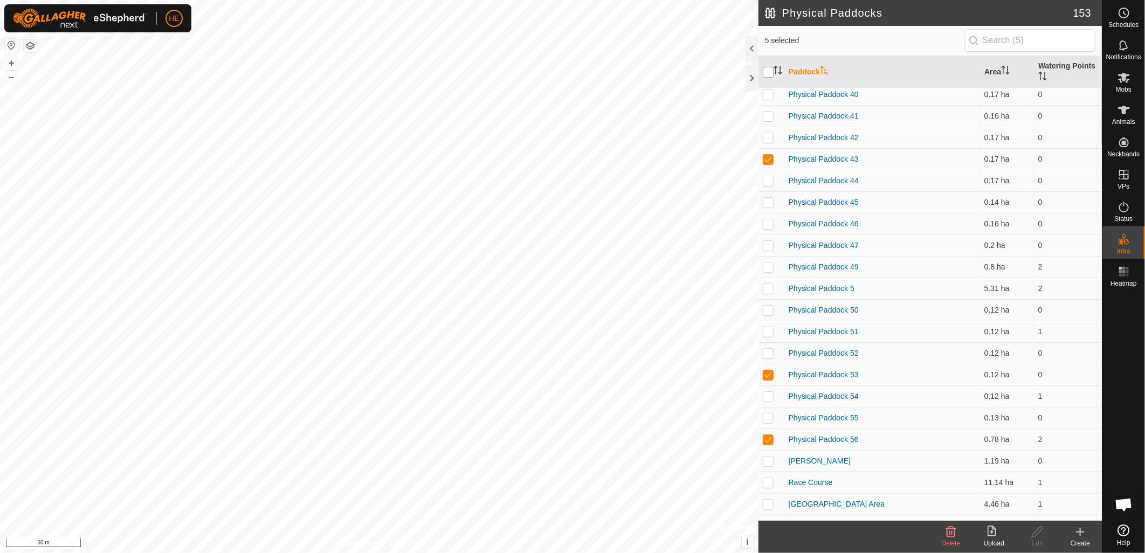
checkbox input "true"
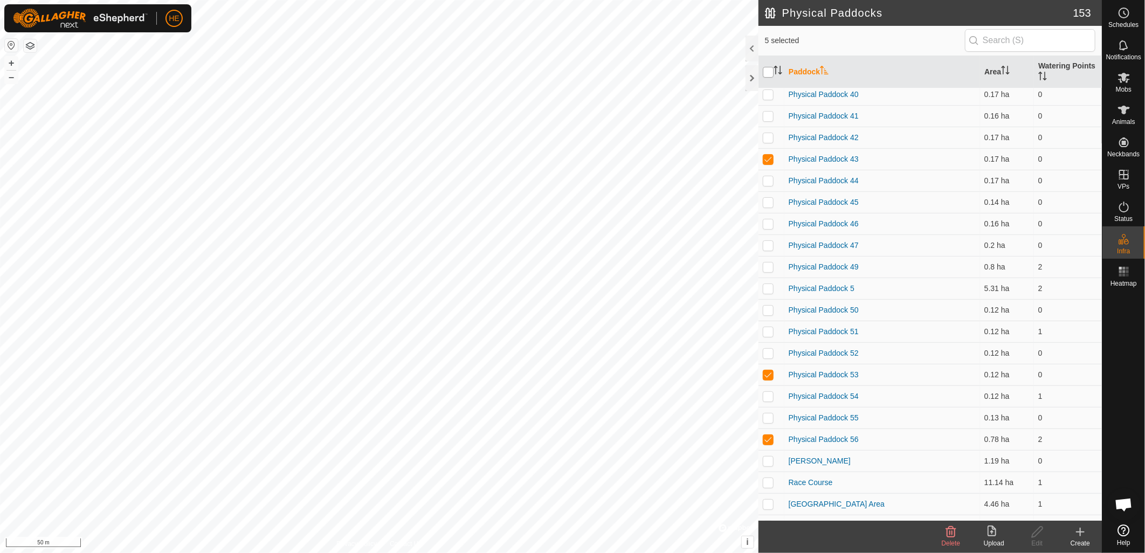
checkbox input "true"
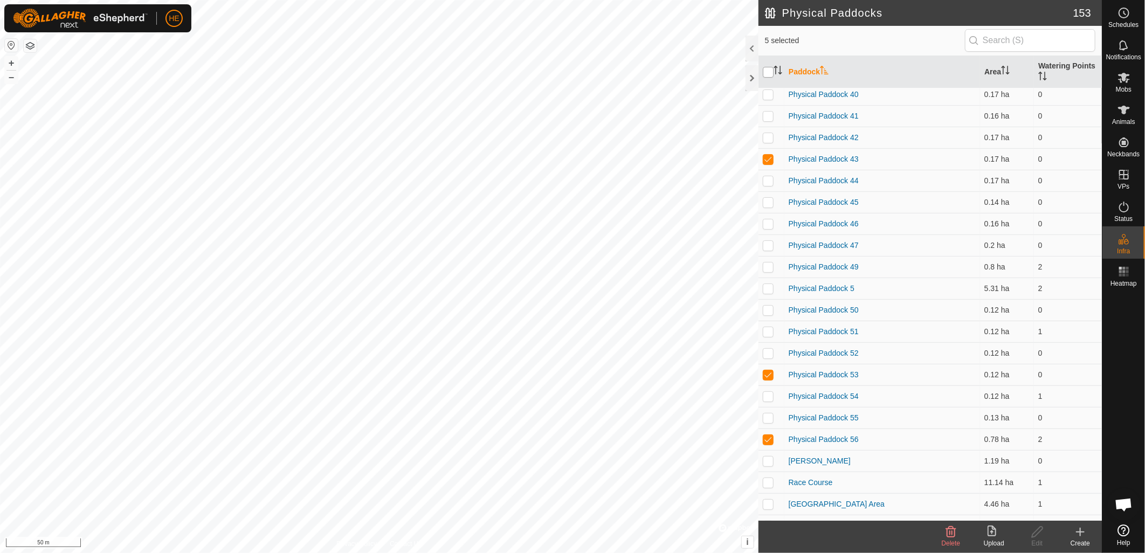
checkbox input "true"
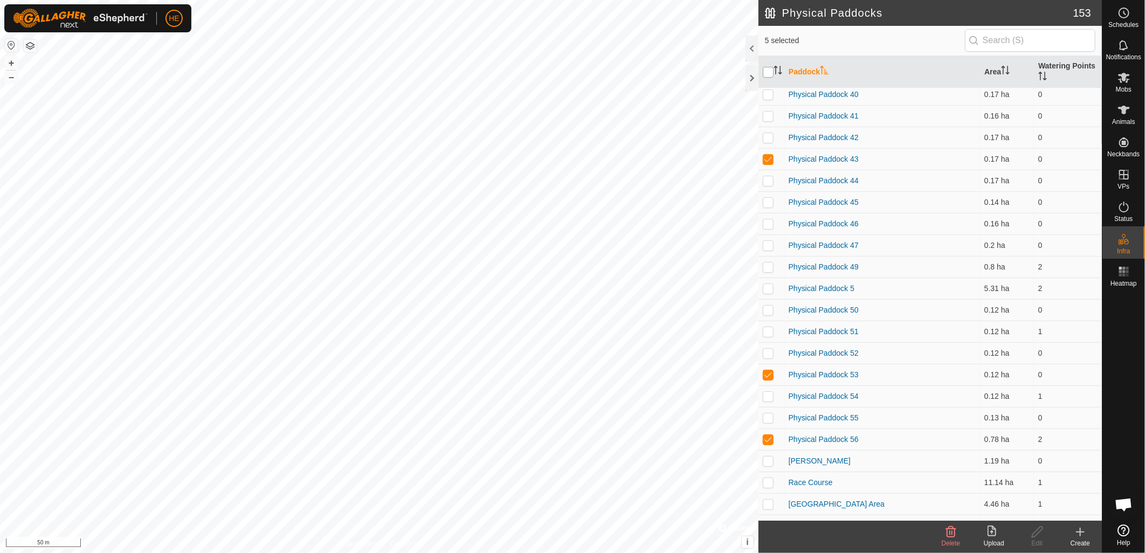
checkbox input "true"
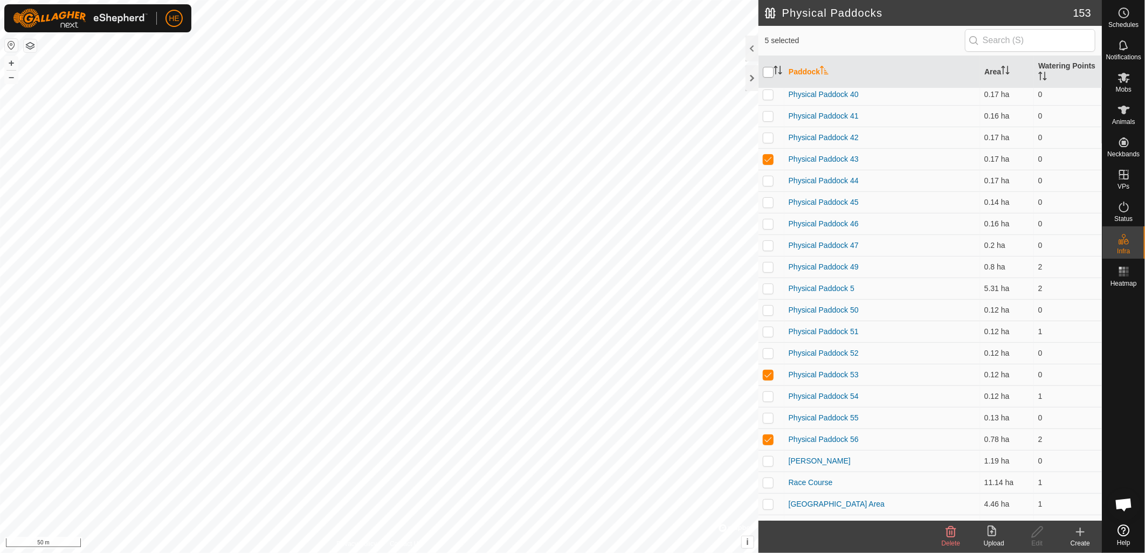
checkbox input "true"
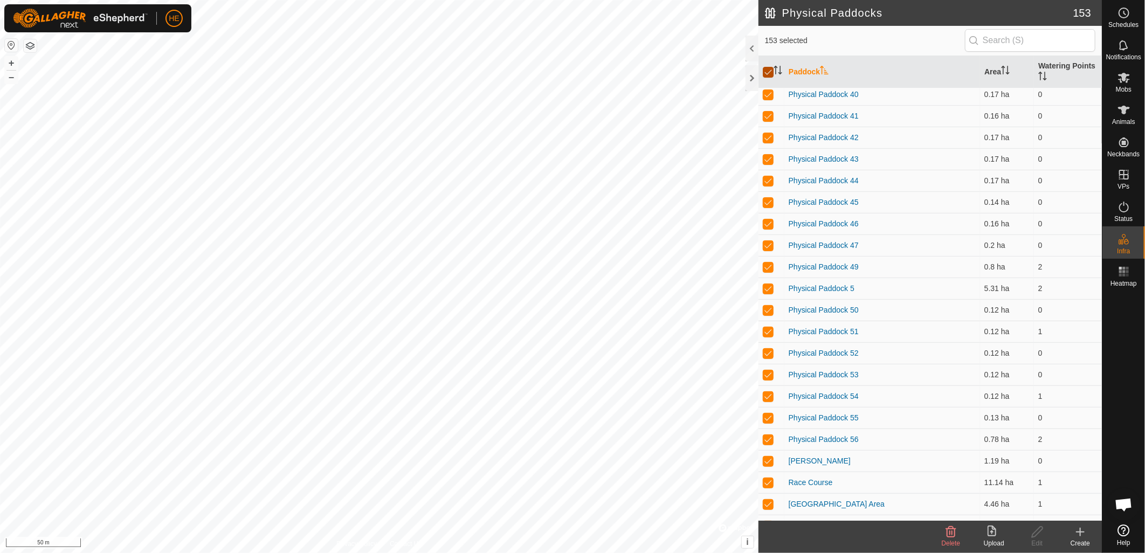
click at [766, 72] on input "checkbox" at bounding box center [768, 72] width 11 height 11
checkbox input "false"
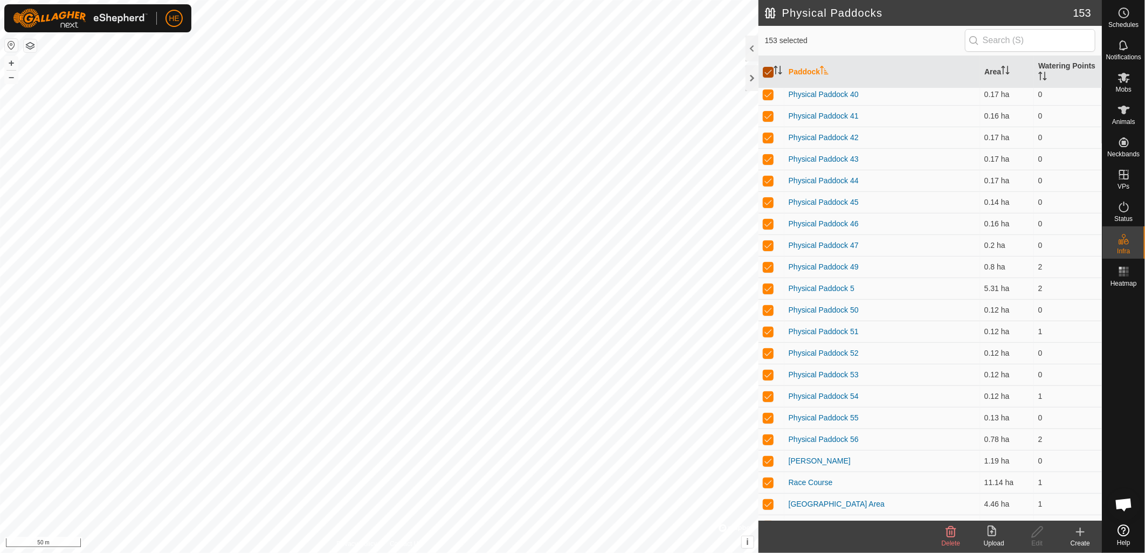
checkbox input "false"
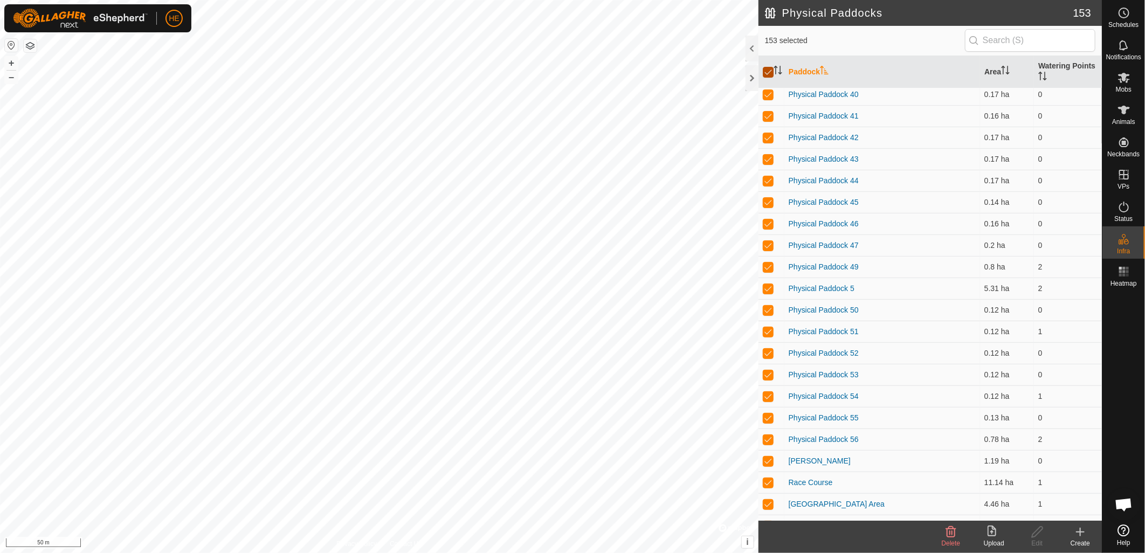
checkbox input "false"
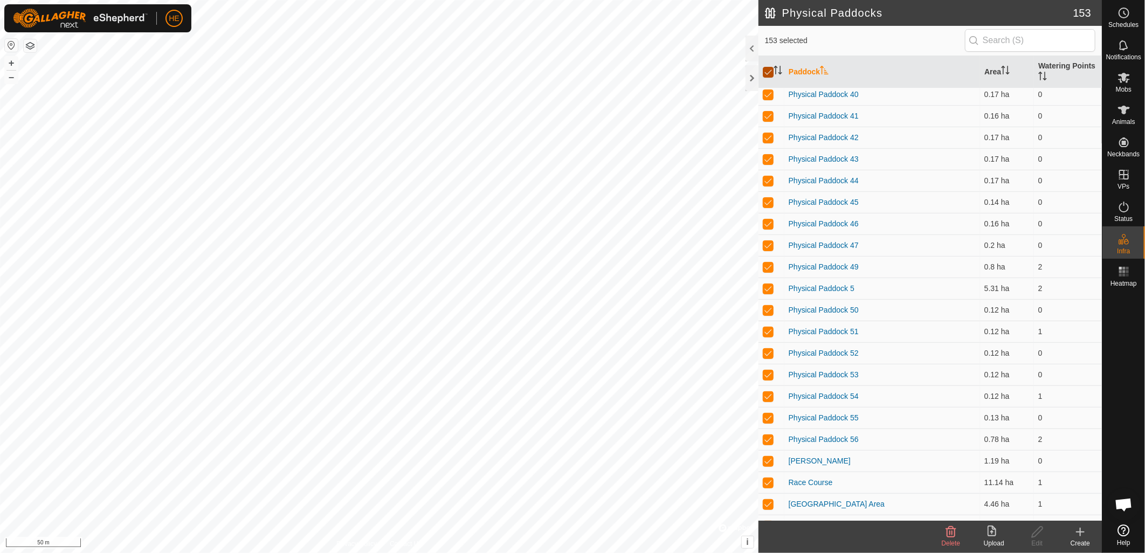
checkbox input "false"
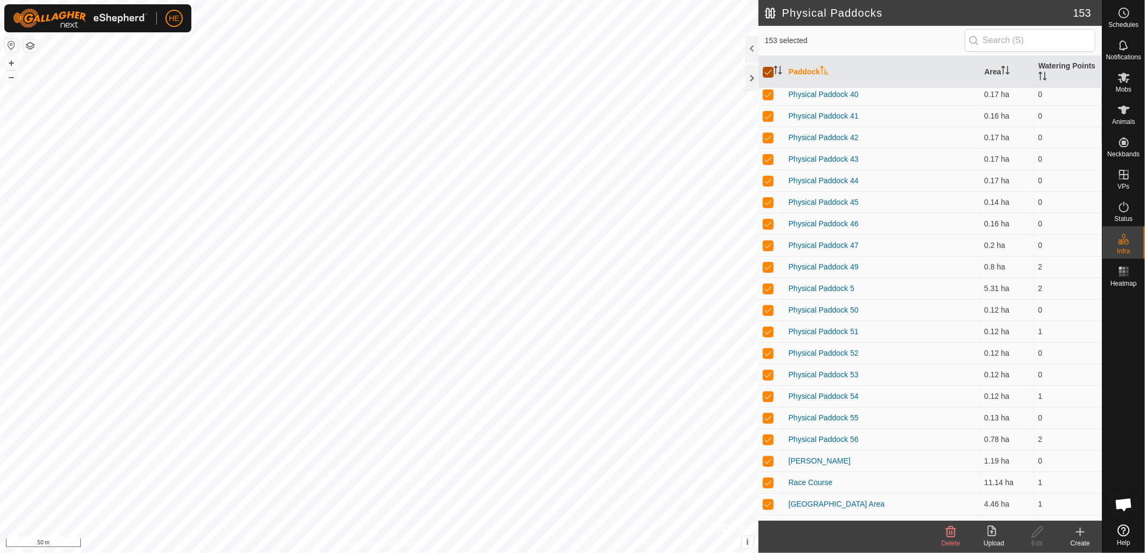
checkbox input "false"
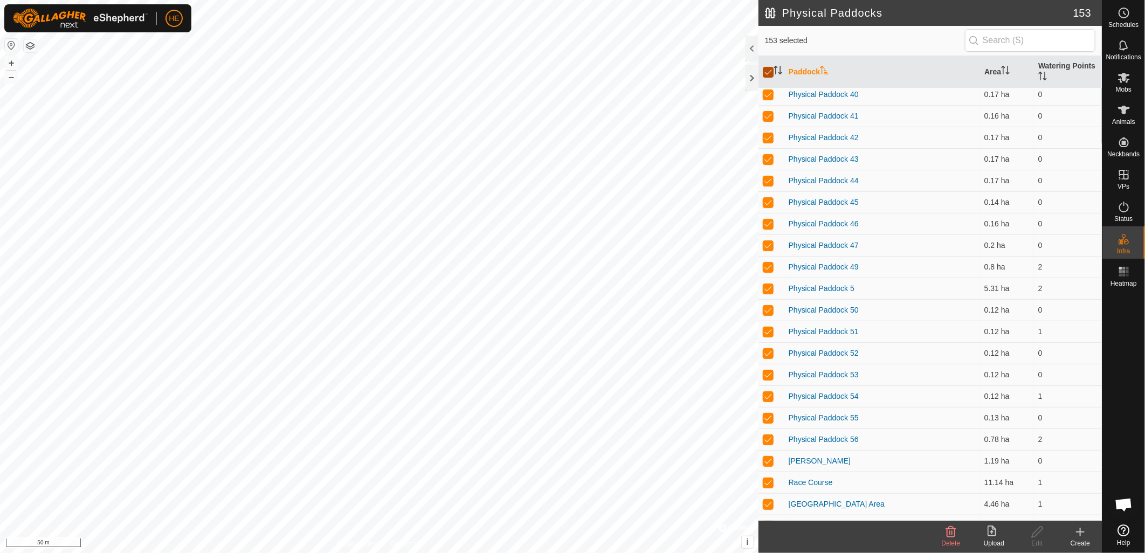
checkbox input "false"
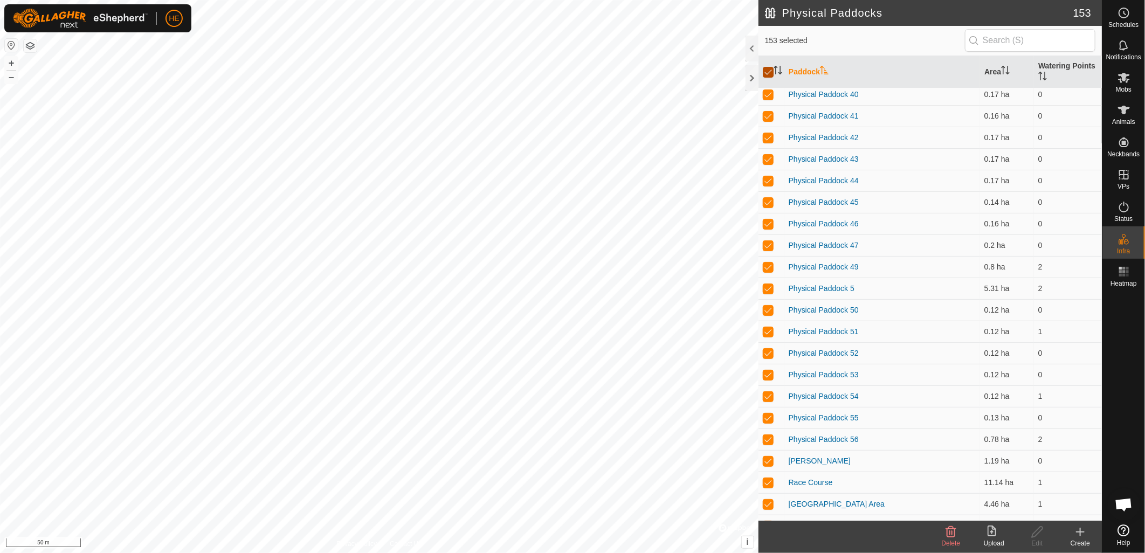
checkbox input "false"
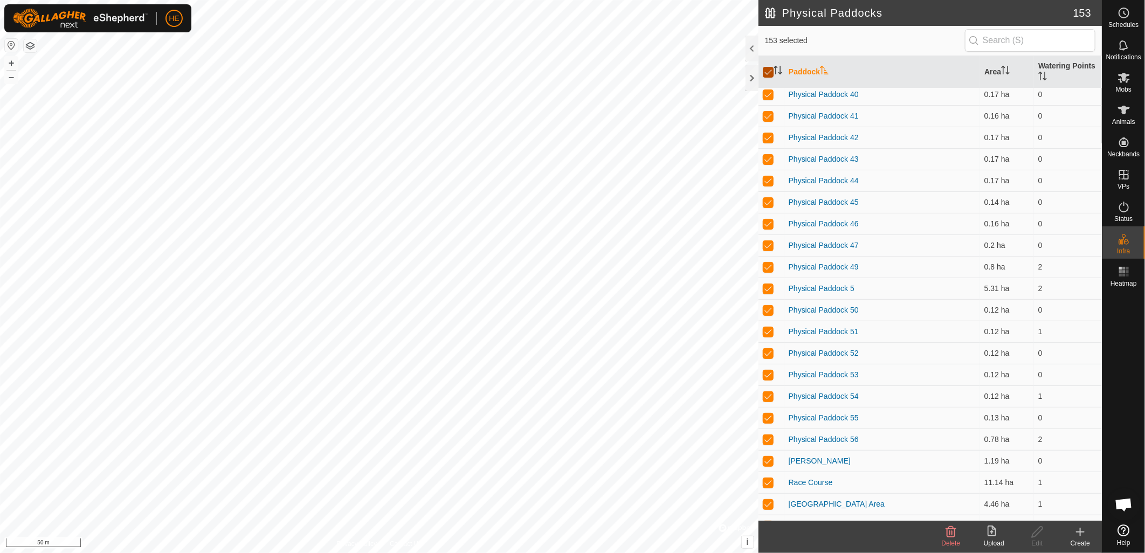
checkbox input "false"
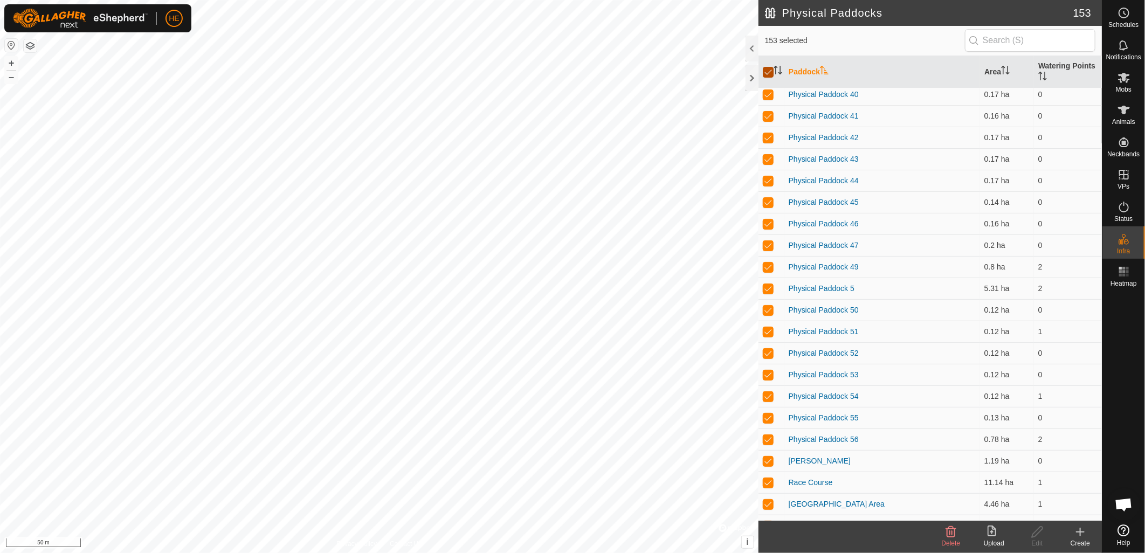
checkbox input "false"
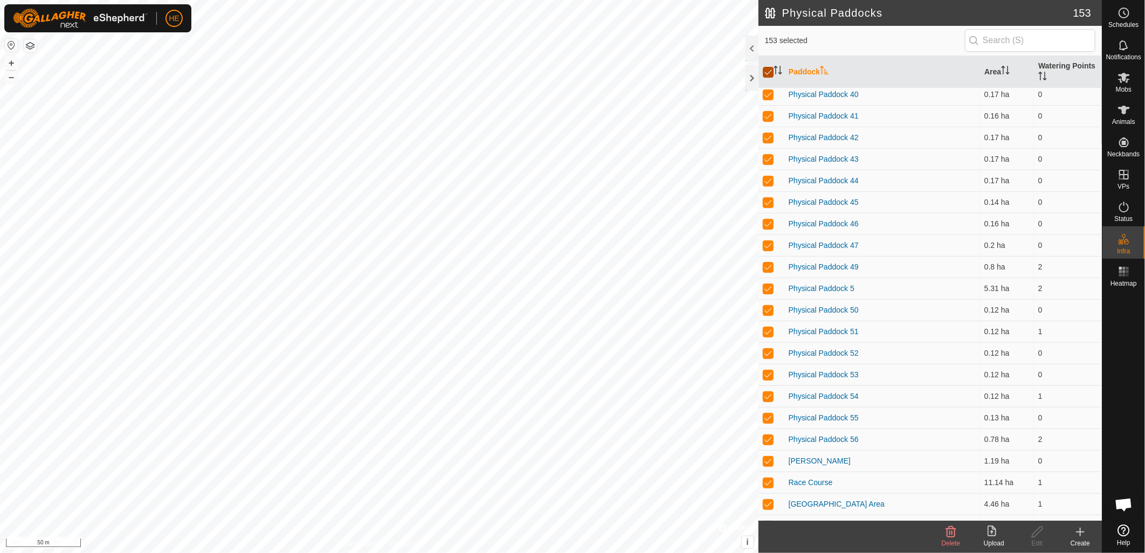
checkbox input "false"
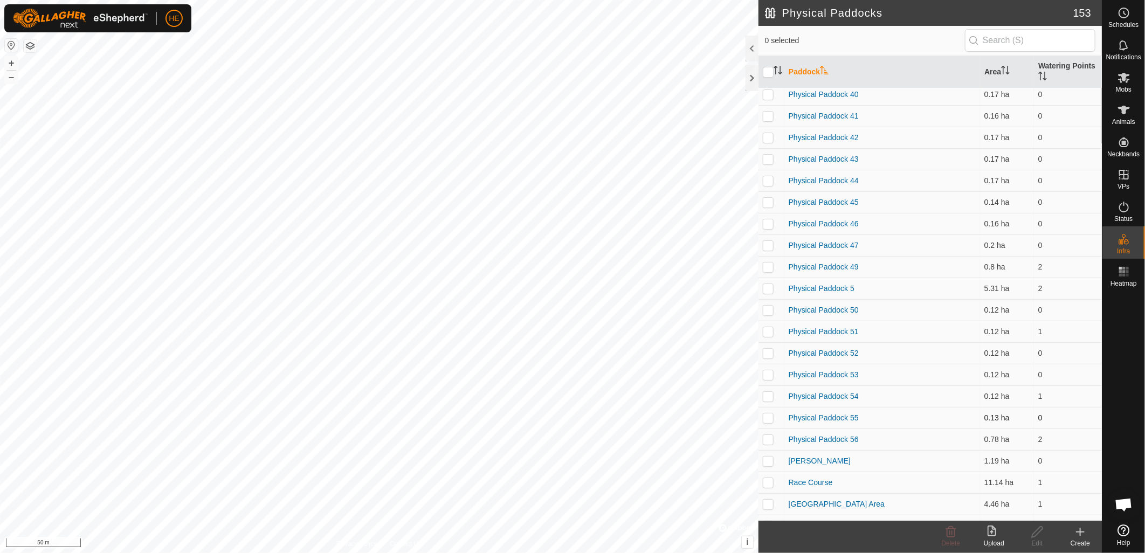
click at [771, 414] on p-checkbox at bounding box center [768, 418] width 11 height 9
click at [1041, 536] on icon at bounding box center [1037, 532] width 13 height 13
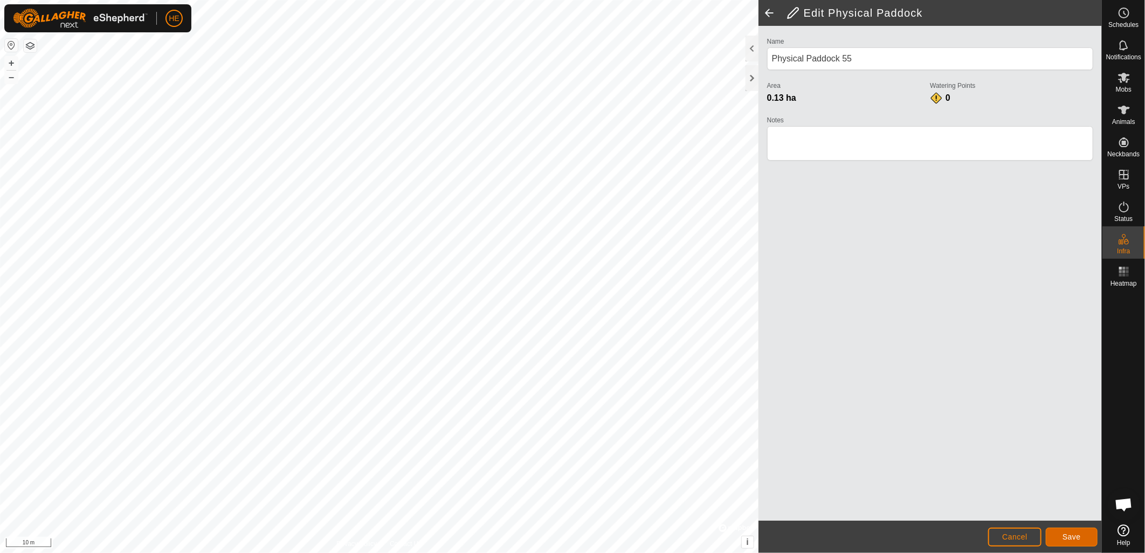
click at [1075, 534] on span "Save" at bounding box center [1072, 537] width 18 height 9
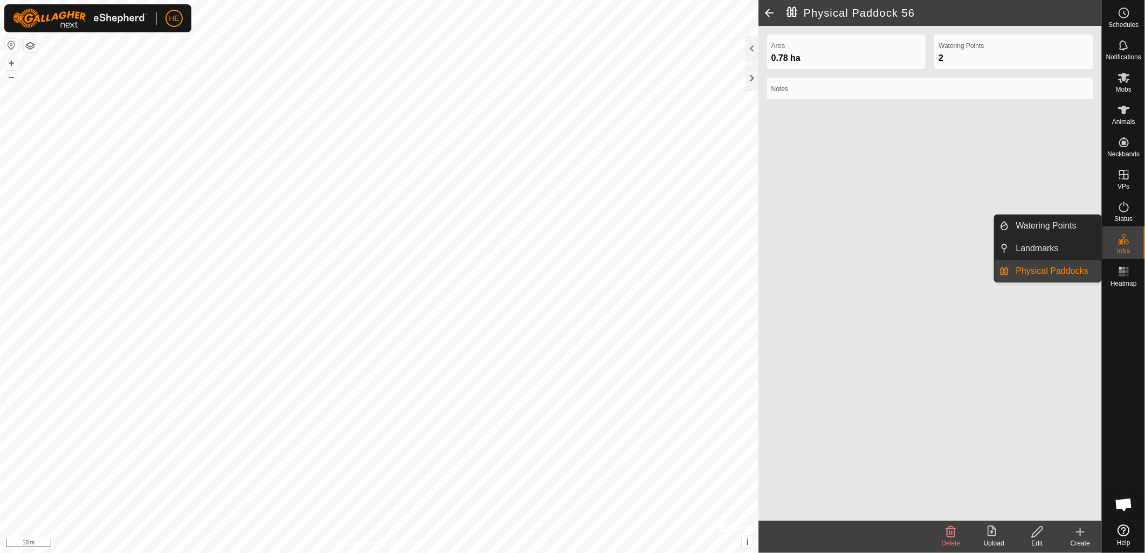
click at [1044, 272] on link "Physical Paddocks" at bounding box center [1056, 271] width 92 height 22
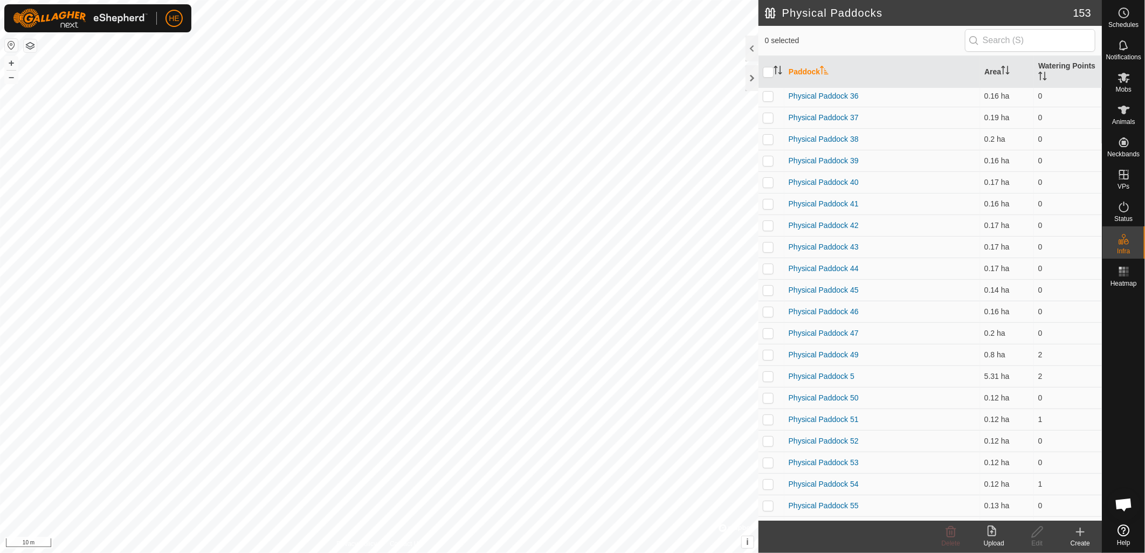
scroll to position [2696, 0]
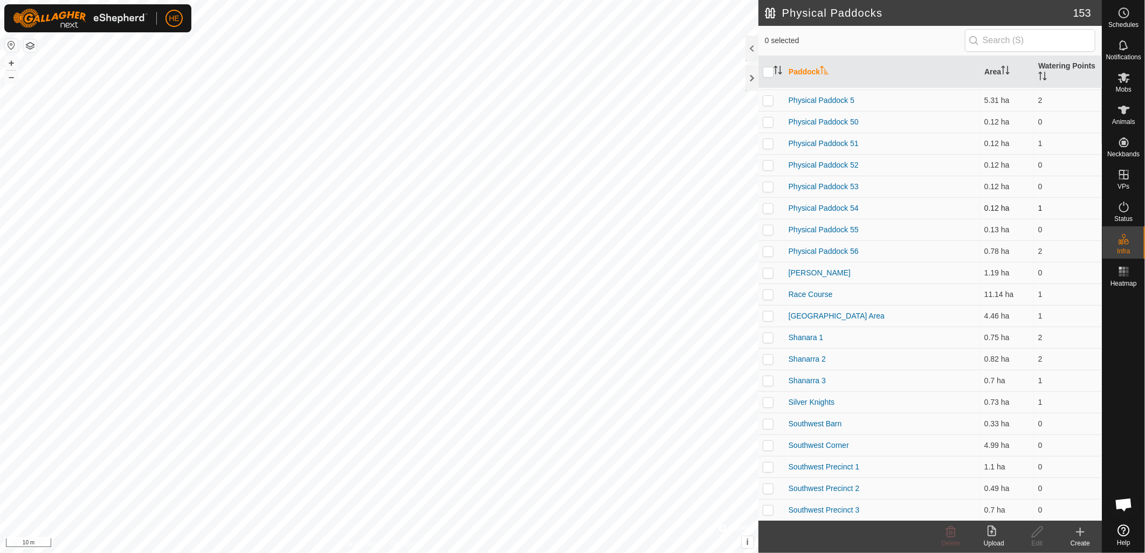
click at [772, 205] on p-checkbox at bounding box center [768, 208] width 11 height 9
click at [1036, 534] on icon at bounding box center [1037, 532] width 13 height 13
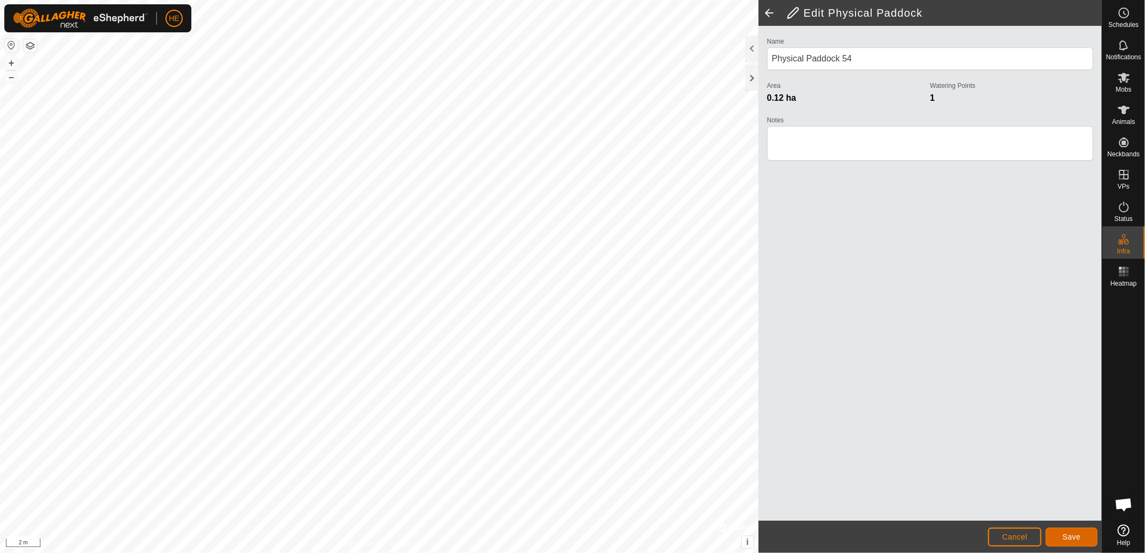
click at [1063, 537] on span "Save" at bounding box center [1072, 537] width 18 height 9
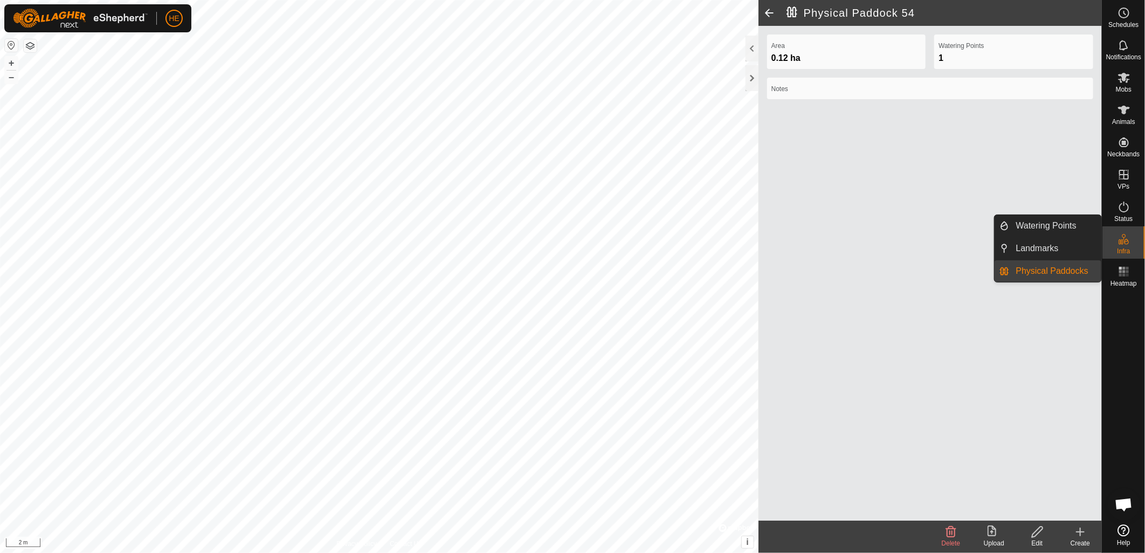
click at [1048, 269] on link "Physical Paddocks" at bounding box center [1056, 271] width 92 height 22
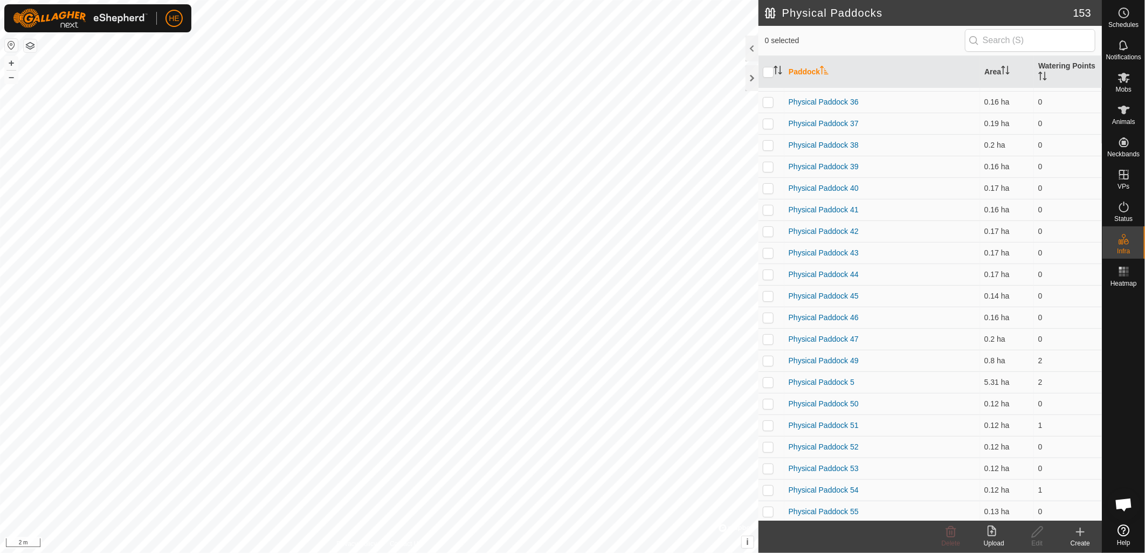
scroll to position [2456, 0]
click at [766, 467] on p-checkbox at bounding box center [768, 469] width 11 height 9
click at [772, 441] on td at bounding box center [772, 448] width 26 height 22
click at [769, 428] on p-checkbox at bounding box center [768, 426] width 11 height 9
click at [770, 444] on p-checkbox at bounding box center [768, 448] width 11 height 9
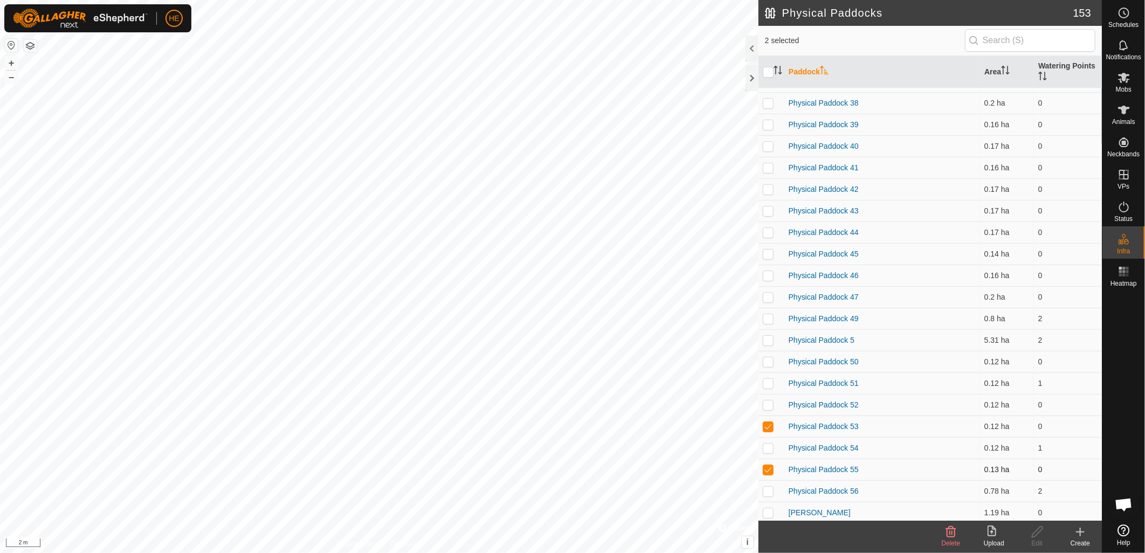
click at [768, 469] on p-checkbox at bounding box center [768, 469] width 11 height 9
click at [1038, 538] on icon at bounding box center [1037, 532] width 13 height 13
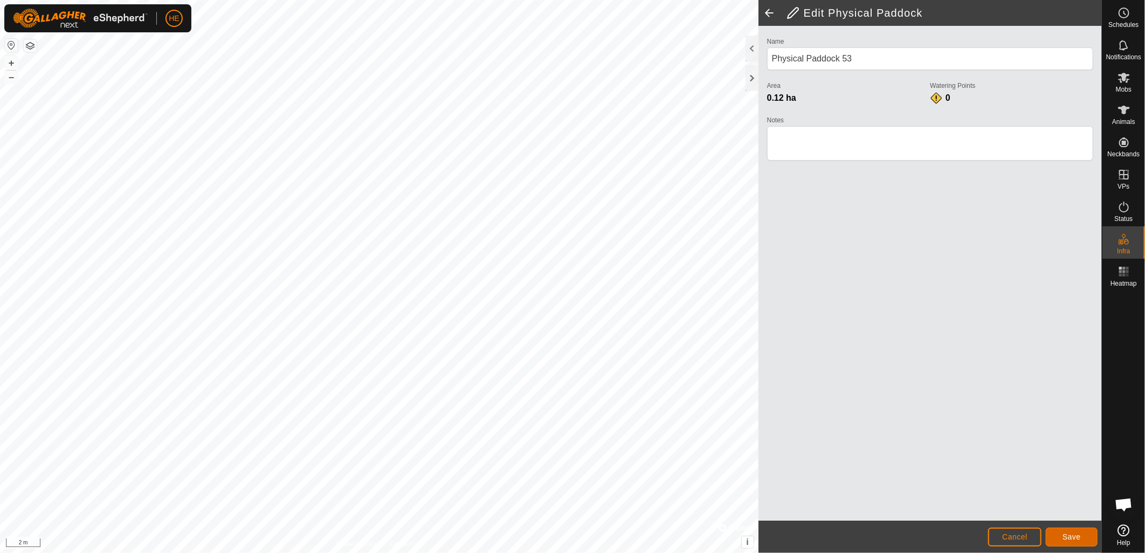
click at [1072, 538] on span "Save" at bounding box center [1072, 537] width 18 height 9
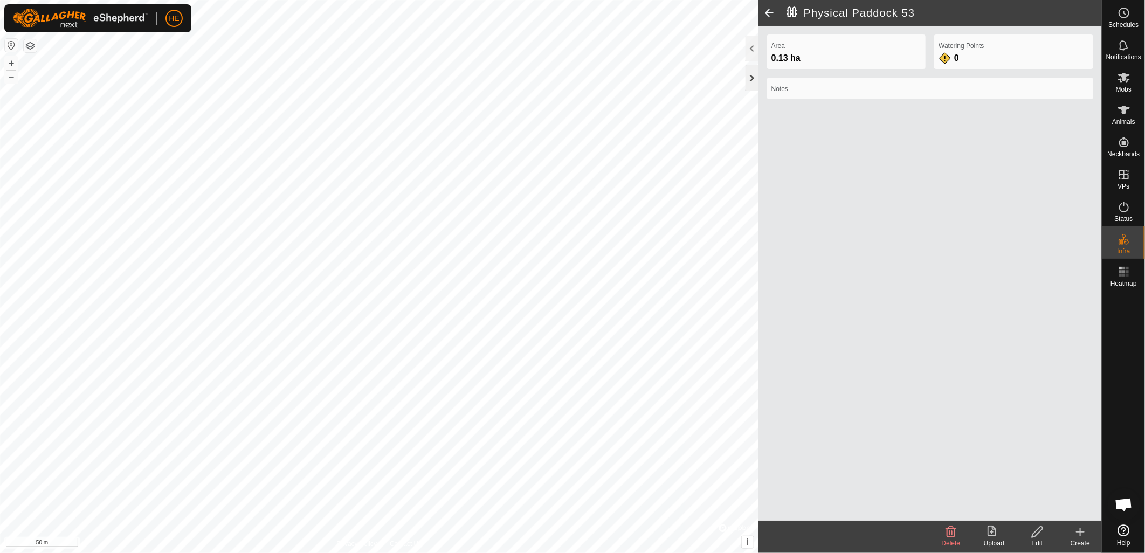
click at [753, 77] on div at bounding box center [752, 78] width 13 height 26
